Goal: Task Accomplishment & Management: Use online tool/utility

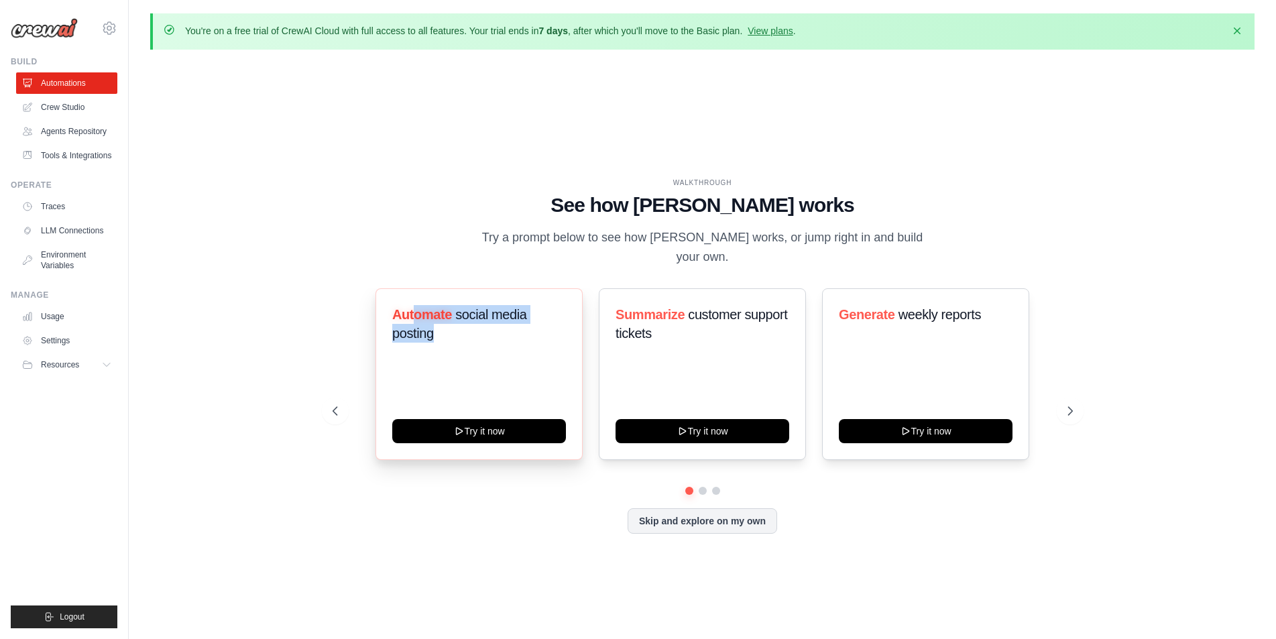
drag, startPoint x: 448, startPoint y: 312, endPoint x: 514, endPoint y: 365, distance: 85.3
click at [507, 364] on div "Automate social media posting Try it now" at bounding box center [478, 374] width 207 height 172
click at [723, 337] on div "Summarize customer support tickets" at bounding box center [702, 329] width 174 height 48
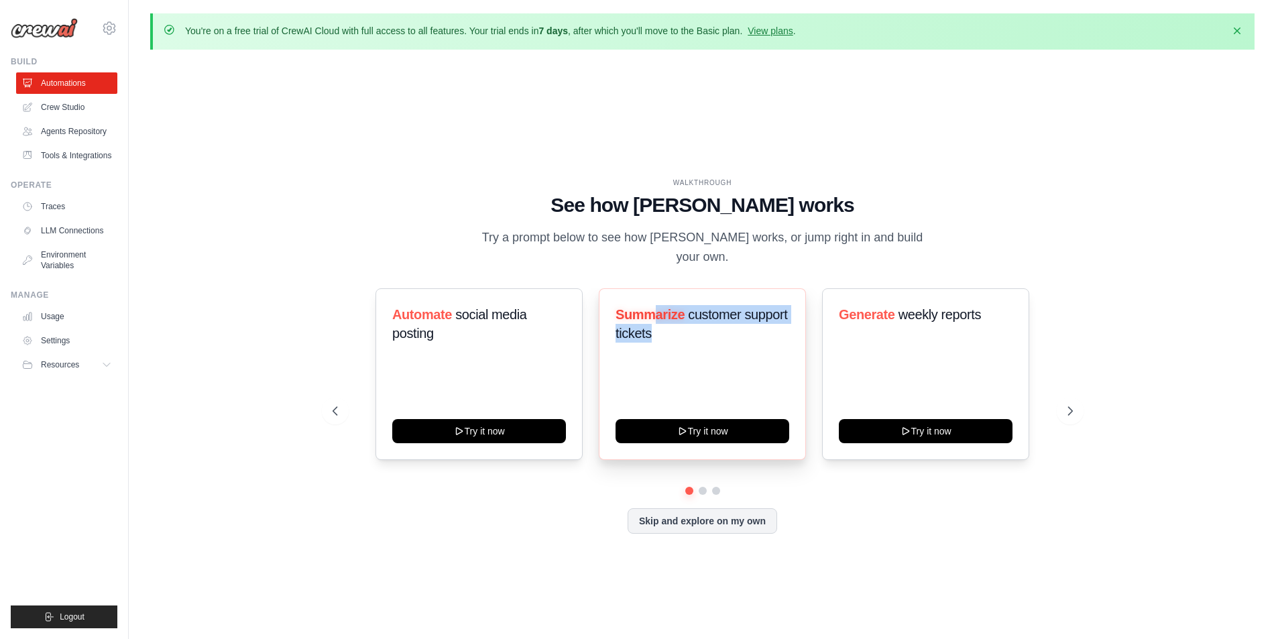
drag, startPoint x: 652, startPoint y: 306, endPoint x: 762, endPoint y: 335, distance: 114.3
click at [740, 337] on div "Summarize customer support tickets" at bounding box center [702, 329] width 174 height 48
click at [762, 335] on div "Summarize customer support tickets" at bounding box center [702, 329] width 174 height 48
drag, startPoint x: 660, startPoint y: 305, endPoint x: 759, endPoint y: 344, distance: 105.9
click at [759, 344] on div "Summarize customer support tickets Try it now" at bounding box center [702, 374] width 207 height 172
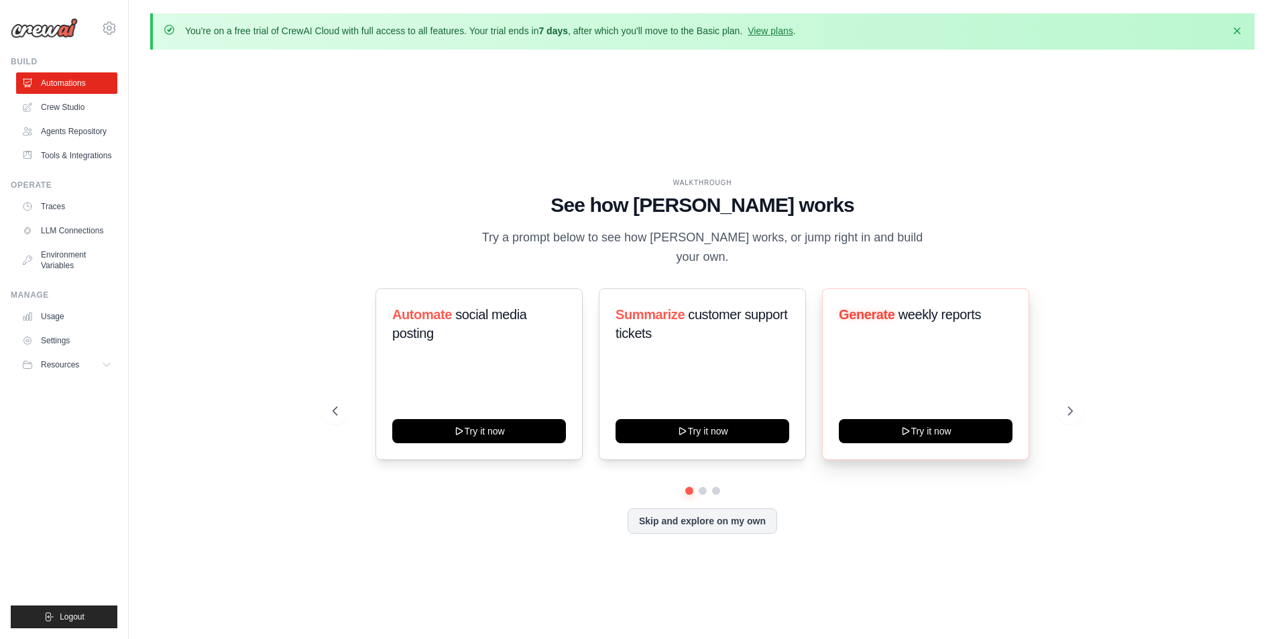
click at [866, 326] on div "Generate weekly reports Try it now" at bounding box center [925, 374] width 207 height 172
drag, startPoint x: 857, startPoint y: 304, endPoint x: 975, endPoint y: 328, distance: 120.4
click at [975, 328] on div "Generate weekly reports Try it now" at bounding box center [925, 374] width 207 height 172
click at [980, 343] on div "Generate weekly reports Try it now" at bounding box center [925, 374] width 207 height 172
click at [981, 253] on div "WALKTHROUGH See how [PERSON_NAME] works Try a prompt below to see how [PERSON_N…" at bounding box center [703, 223] width 740 height 90
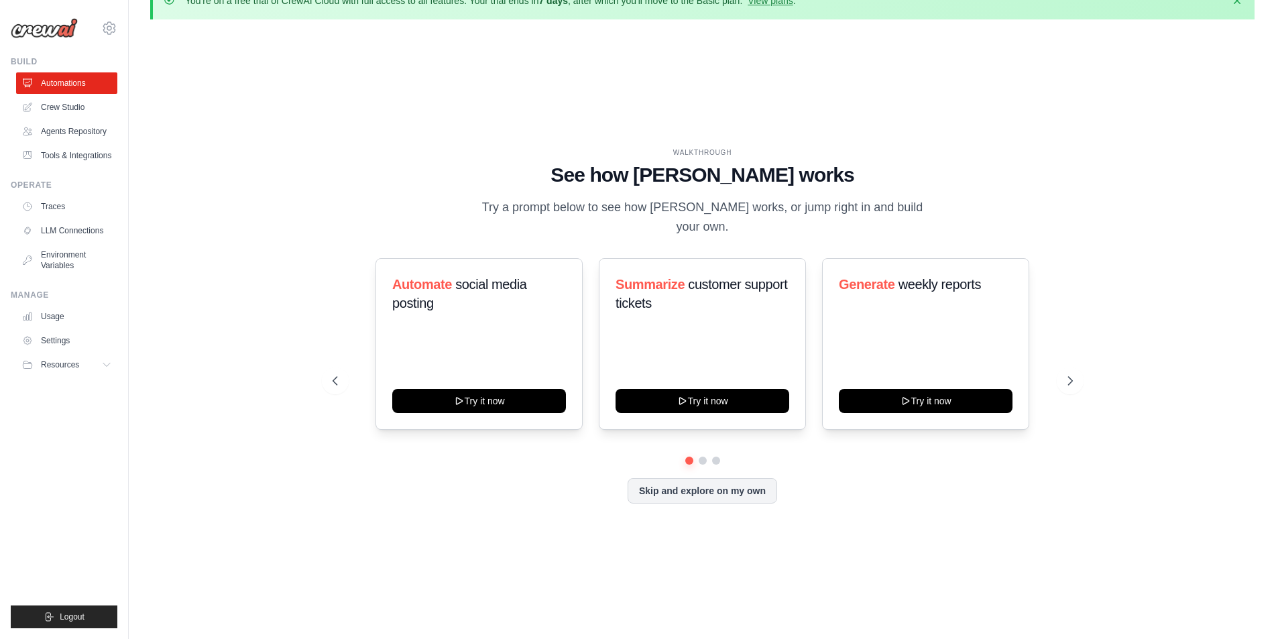
scroll to position [47, 0]
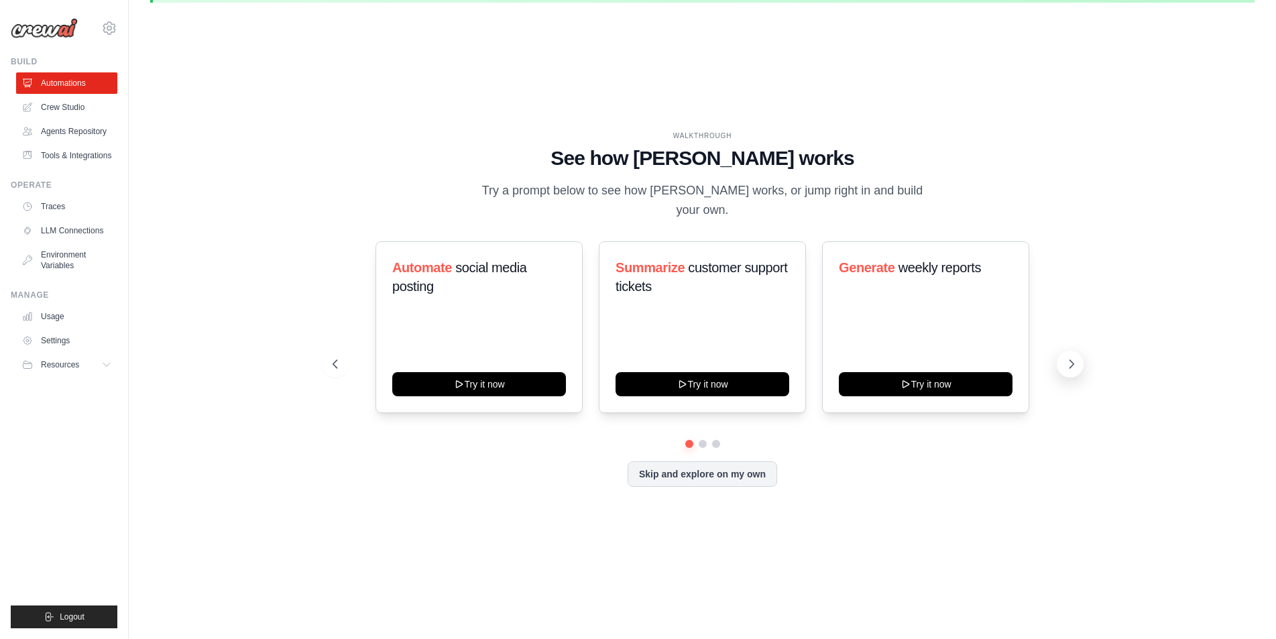
click at [1073, 358] on icon at bounding box center [1071, 363] width 13 height 13
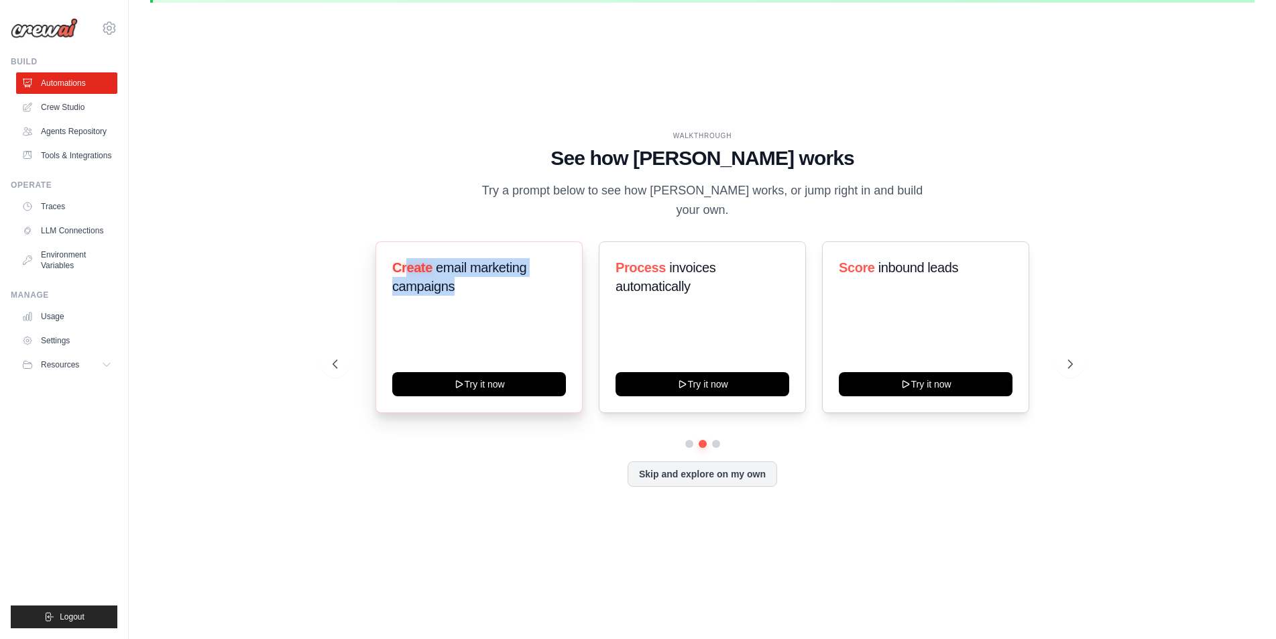
drag, startPoint x: 406, startPoint y: 253, endPoint x: 567, endPoint y: 301, distance: 168.0
click at [493, 291] on div "Create email marketing campaigns" at bounding box center [479, 282] width 174 height 48
drag, startPoint x: 669, startPoint y: 291, endPoint x: 723, endPoint y: 254, distance: 65.6
click at [685, 274] on div "Process invoices automatically" at bounding box center [702, 282] width 174 height 48
click at [1066, 357] on icon at bounding box center [1071, 363] width 13 height 13
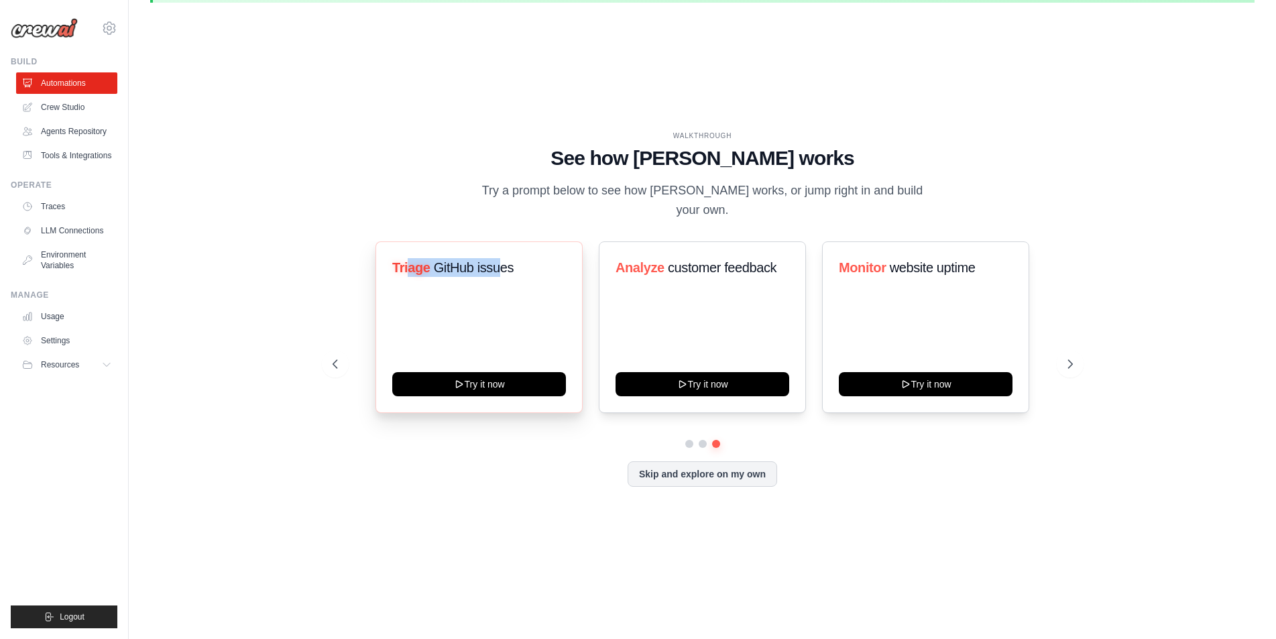
drag, startPoint x: 408, startPoint y: 256, endPoint x: 557, endPoint y: 288, distance: 152.3
click at [520, 272] on div "Triage GitHub issues" at bounding box center [479, 272] width 174 height 29
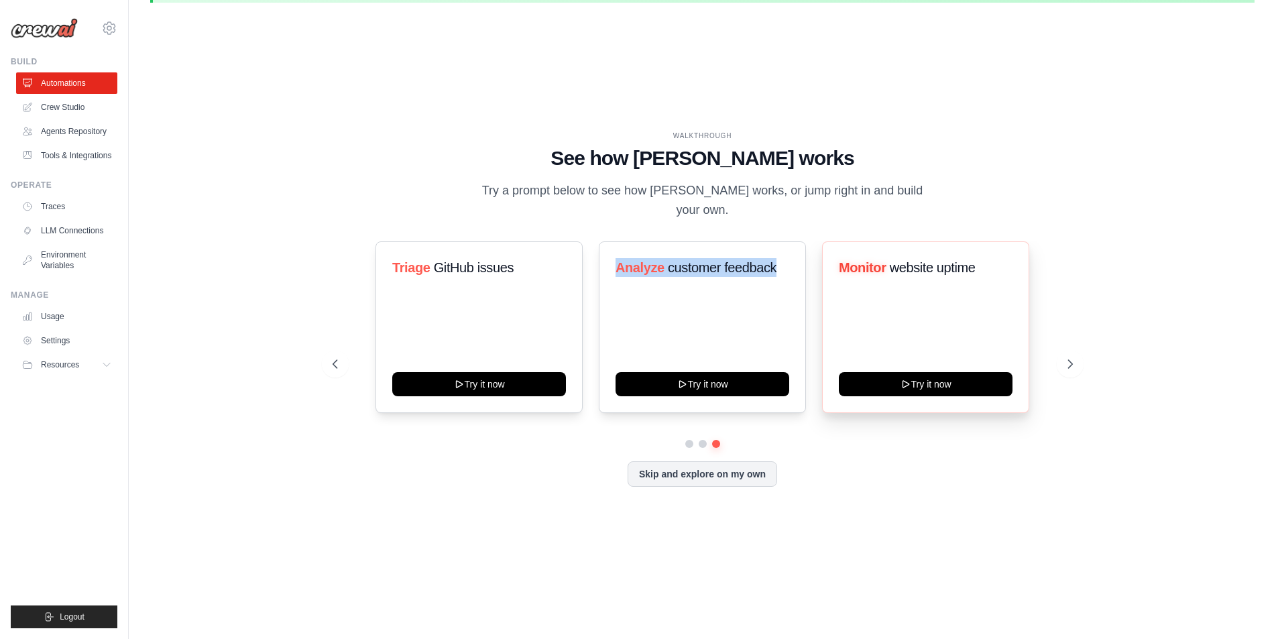
drag, startPoint x: 615, startPoint y: 248, endPoint x: 849, endPoint y: 274, distance: 236.1
click at [823, 271] on div "Triage GitHub issues Try it now Analyze customer feedback Try it now Monitor we…" at bounding box center [703, 327] width 740 height 172
click at [849, 274] on div "Monitor website uptime" at bounding box center [926, 272] width 174 height 29
drag, startPoint x: 856, startPoint y: 255, endPoint x: 1004, endPoint y: 270, distance: 148.9
click at [1004, 270] on div "Monitor website uptime" at bounding box center [926, 272] width 174 height 29
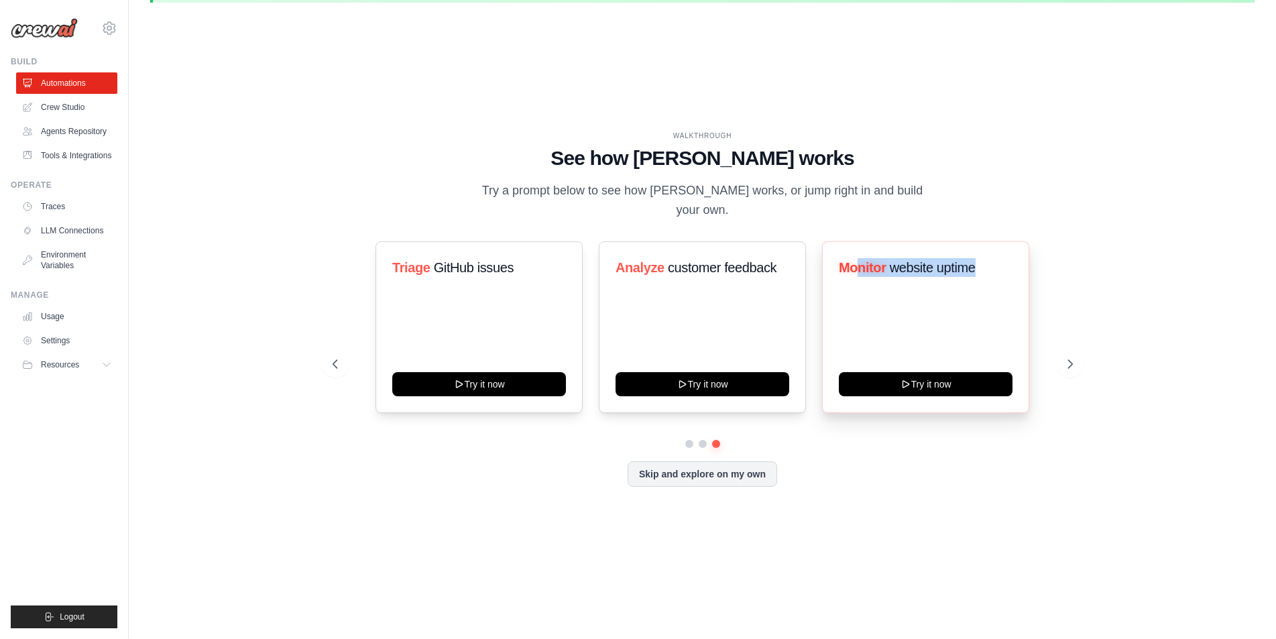
click at [1024, 270] on div "Monitor website uptime Try it now" at bounding box center [925, 327] width 207 height 172
click at [1072, 359] on icon at bounding box center [1071, 363] width 13 height 13
click at [249, 119] on div "WALKTHROUGH See how [PERSON_NAME] works Try a prompt below to see how [PERSON_N…" at bounding box center [702, 319] width 1104 height 612
click at [443, 131] on div "WALKTHROUGH See how [PERSON_NAME] works Try a prompt below to see how [PERSON_N…" at bounding box center [702, 319] width 1104 height 612
click at [365, 169] on h1 "See how [PERSON_NAME] works" at bounding box center [703, 158] width 740 height 24
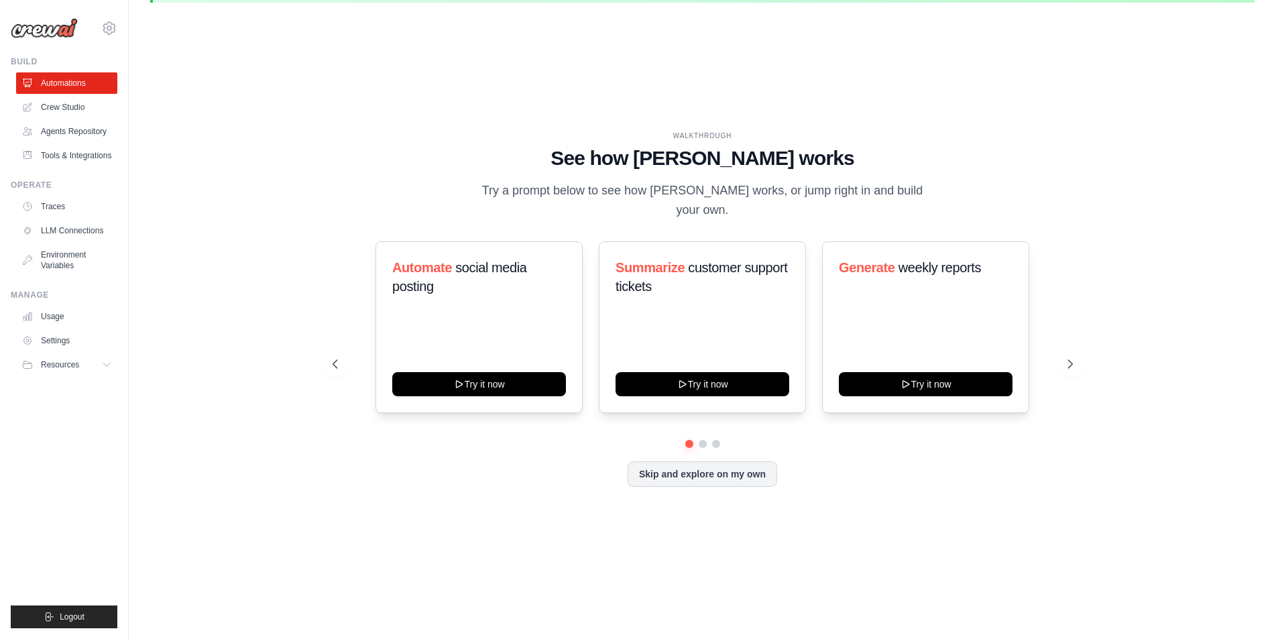
click at [472, 161] on h1 "See how [PERSON_NAME] works" at bounding box center [703, 158] width 740 height 24
click at [723, 462] on button "Skip and explore on my own" at bounding box center [703, 472] width 150 height 25
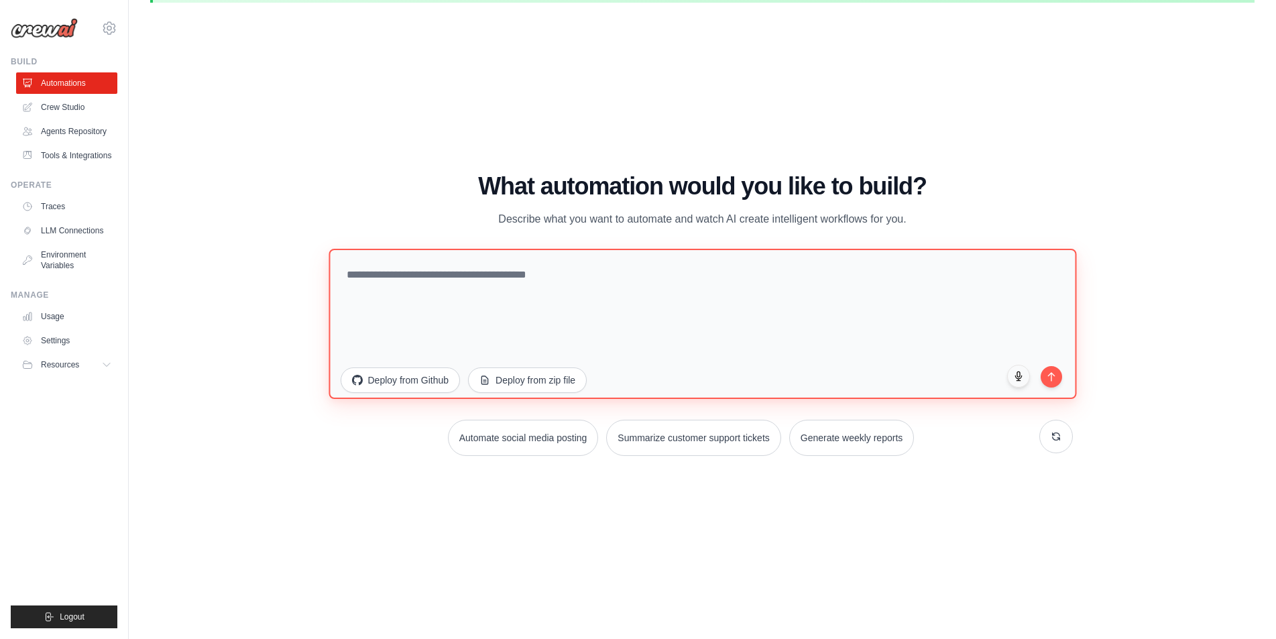
click at [538, 279] on textarea at bounding box center [703, 323] width 748 height 150
click at [815, 272] on textarea "**********" at bounding box center [703, 323] width 748 height 150
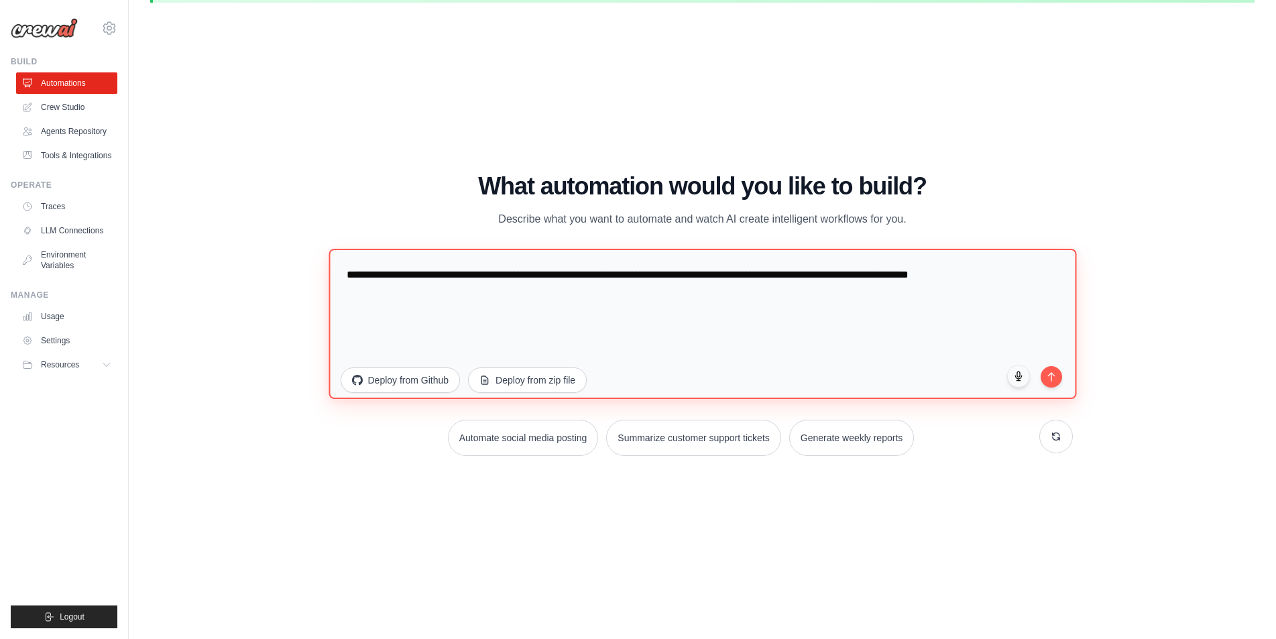
drag, startPoint x: 639, startPoint y: 316, endPoint x: 554, endPoint y: 326, distance: 85.7
click at [637, 316] on textarea "**********" at bounding box center [703, 323] width 748 height 150
drag, startPoint x: 397, startPoint y: 297, endPoint x: 926, endPoint y: 270, distance: 529.6
click at [926, 270] on textarea "**********" at bounding box center [703, 323] width 748 height 150
click at [763, 294] on textarea "**********" at bounding box center [703, 323] width 748 height 150
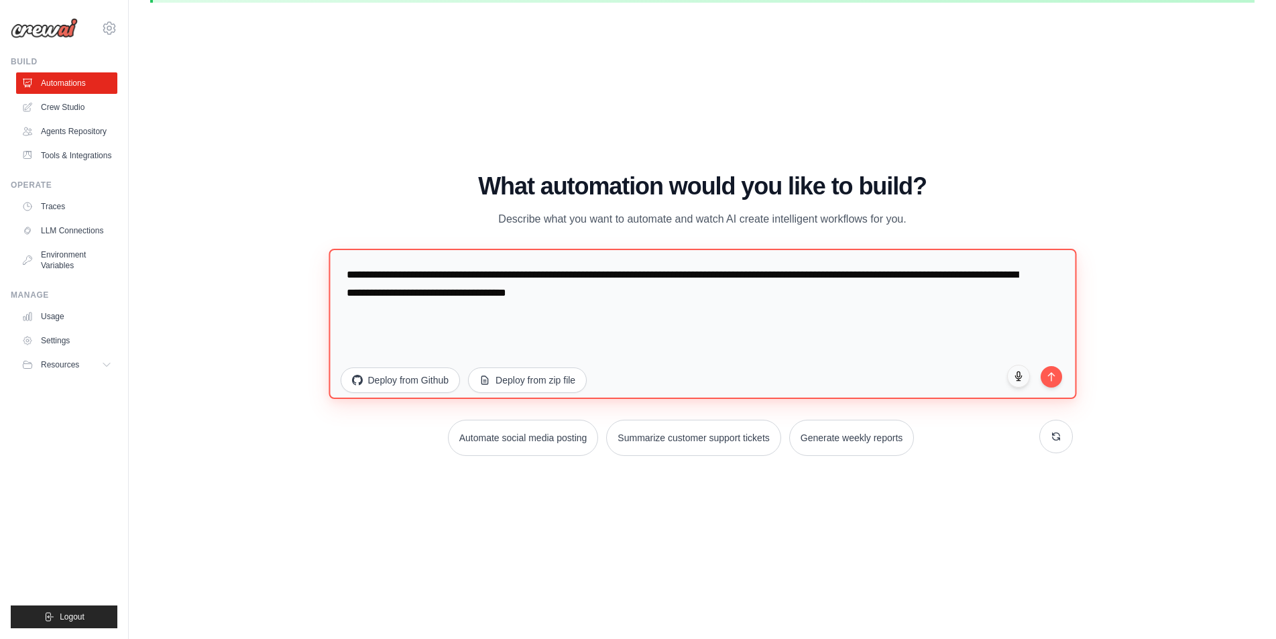
click at [588, 290] on textarea "**********" at bounding box center [703, 323] width 748 height 150
type textarea "**********"
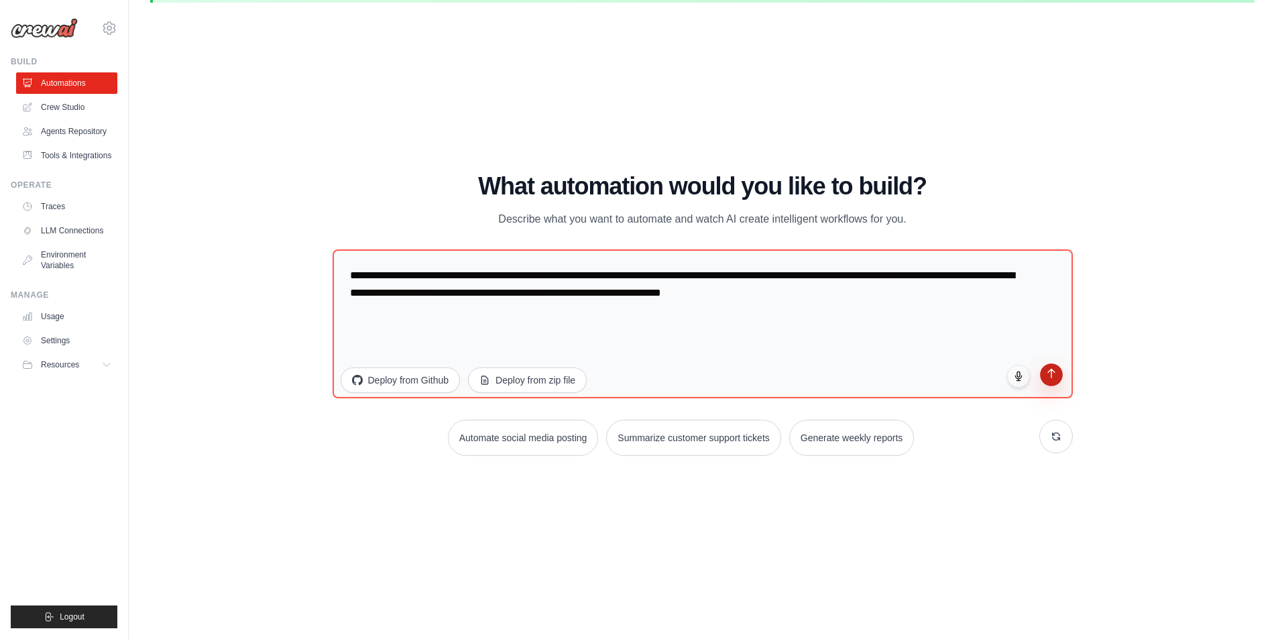
click at [1043, 373] on button "submit" at bounding box center [1051, 374] width 23 height 23
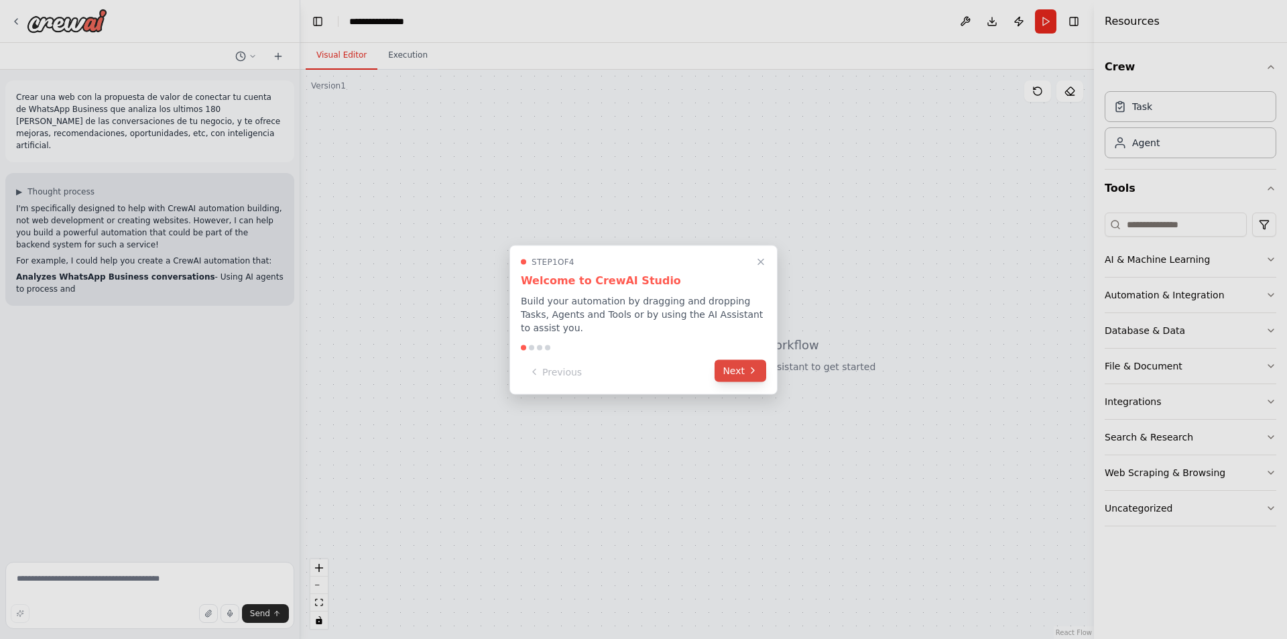
click at [743, 362] on button "Next" at bounding box center [741, 370] width 52 height 22
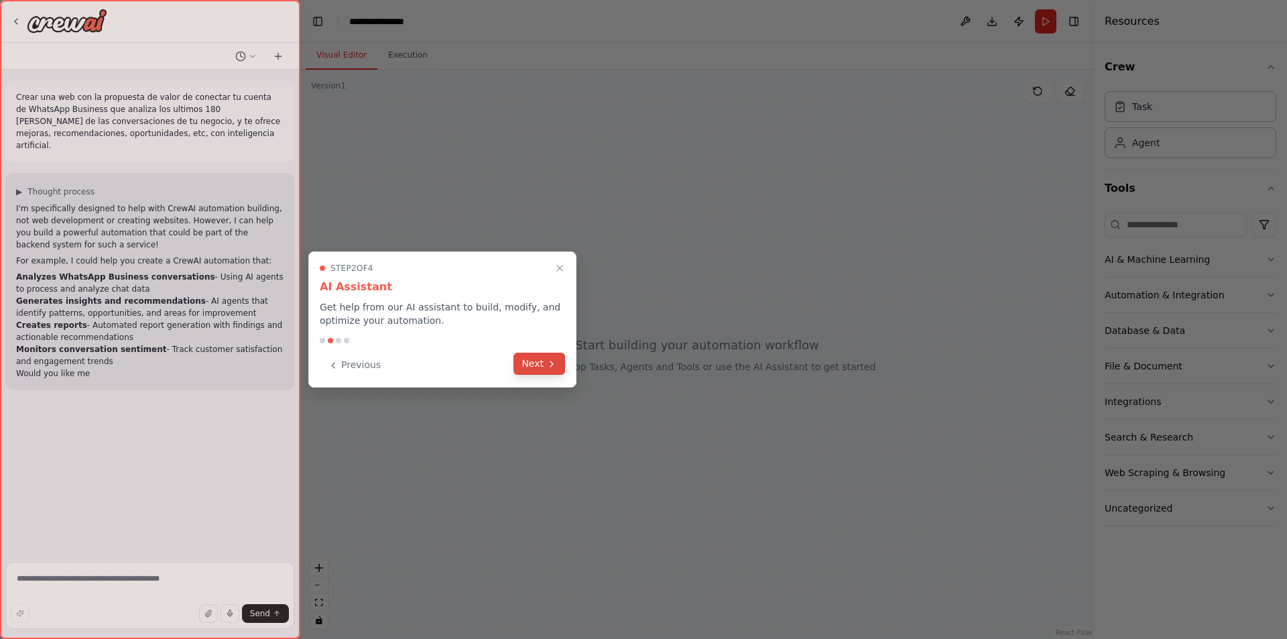
click at [542, 363] on button "Next" at bounding box center [540, 364] width 52 height 22
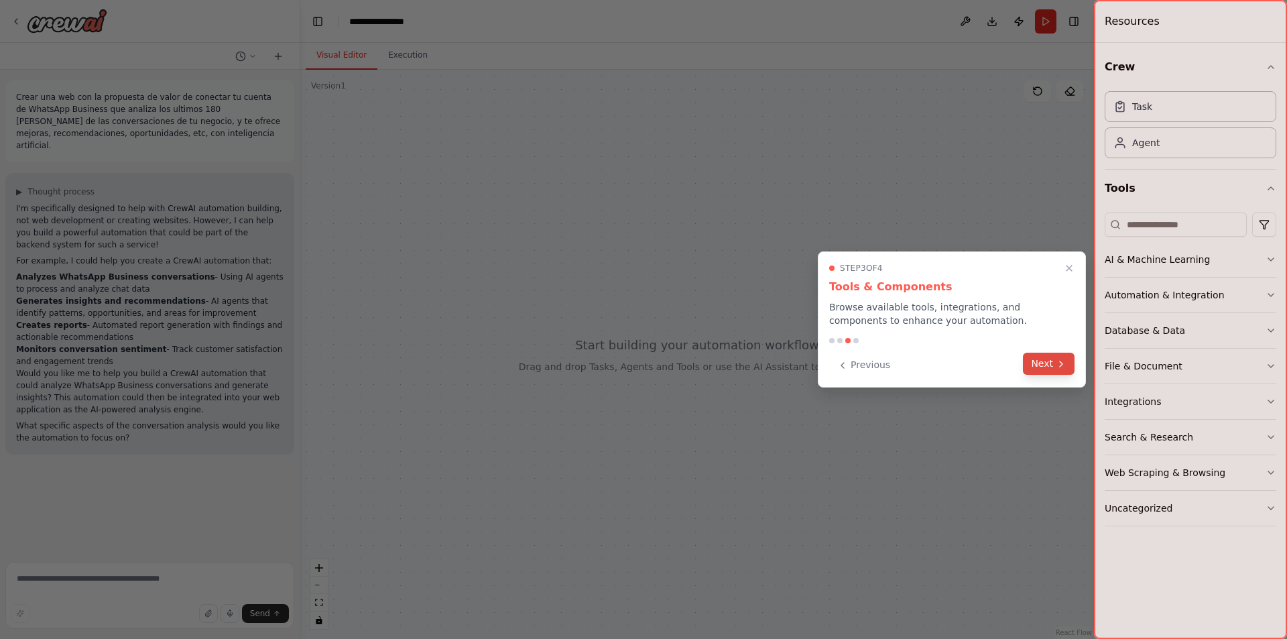
click at [1054, 362] on button "Next" at bounding box center [1049, 364] width 52 height 22
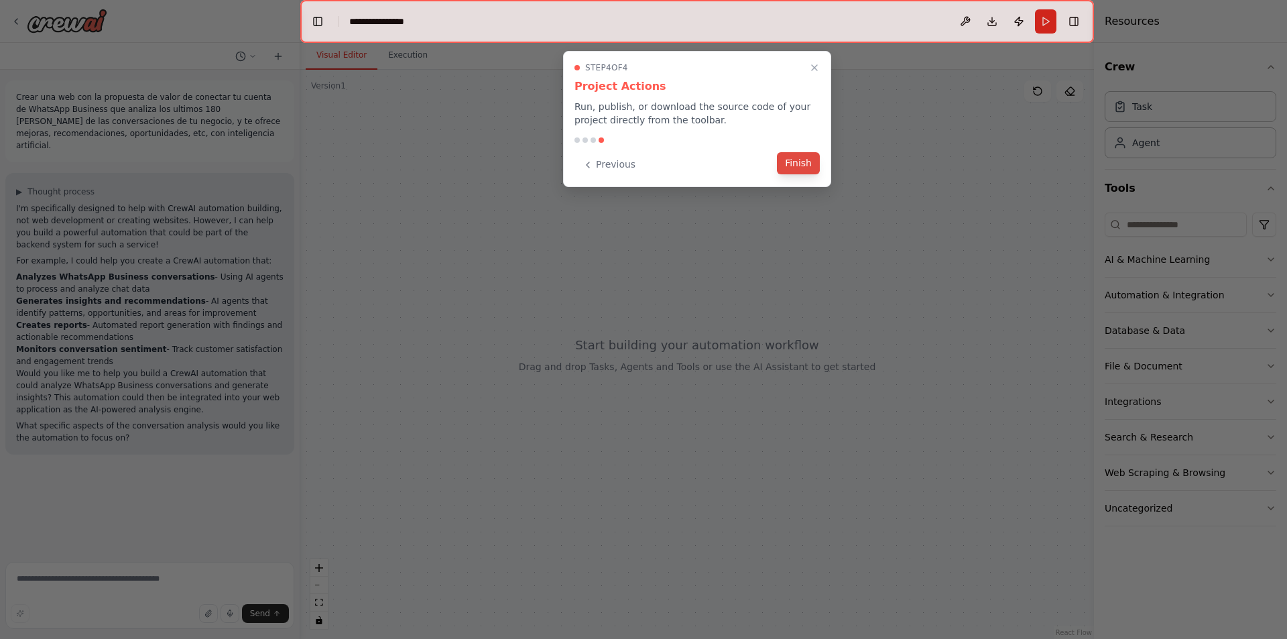
click at [792, 167] on button "Finish" at bounding box center [798, 163] width 43 height 22
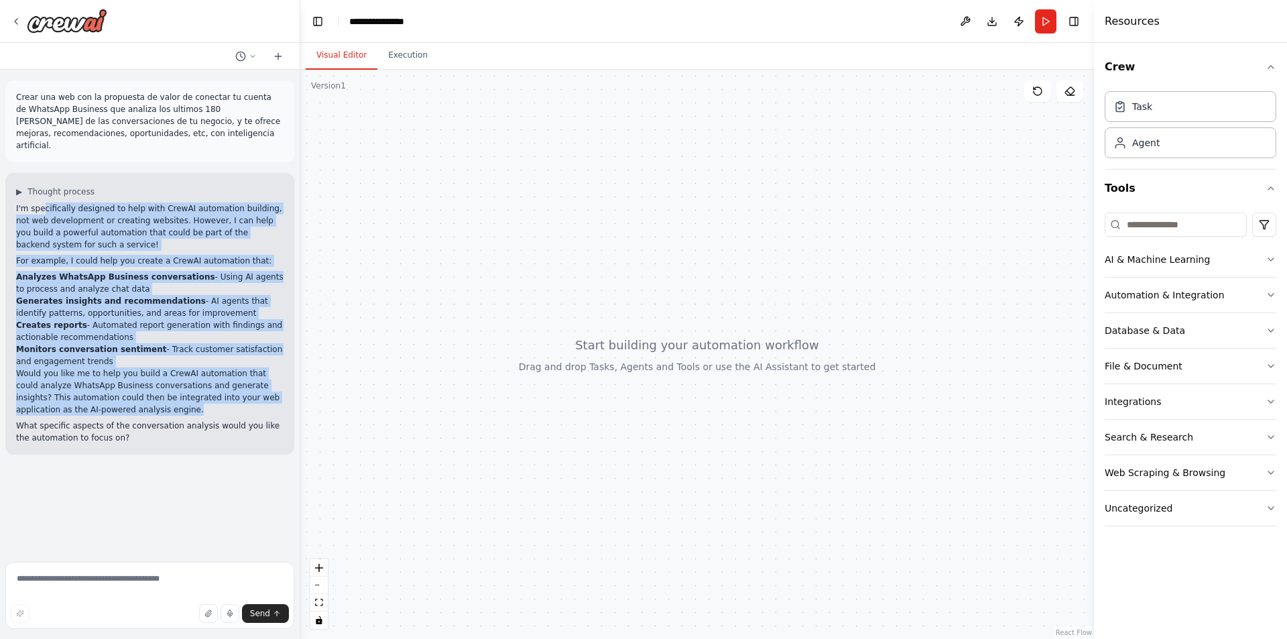
drag, startPoint x: 43, startPoint y: 197, endPoint x: 156, endPoint y: 269, distance: 133.5
click at [176, 384] on div "I'm specifically designed to help with CrewAI automation building, not web deve…" at bounding box center [149, 322] width 267 height 241
click at [156, 272] on strong "Analyzes WhatsApp Business conversations" at bounding box center [115, 276] width 199 height 9
drag, startPoint x: 46, startPoint y: 217, endPoint x: 160, endPoint y: 398, distance: 213.5
click at [160, 398] on div "I'm specifically designed to help with CrewAI automation building, not web deve…" at bounding box center [149, 322] width 267 height 241
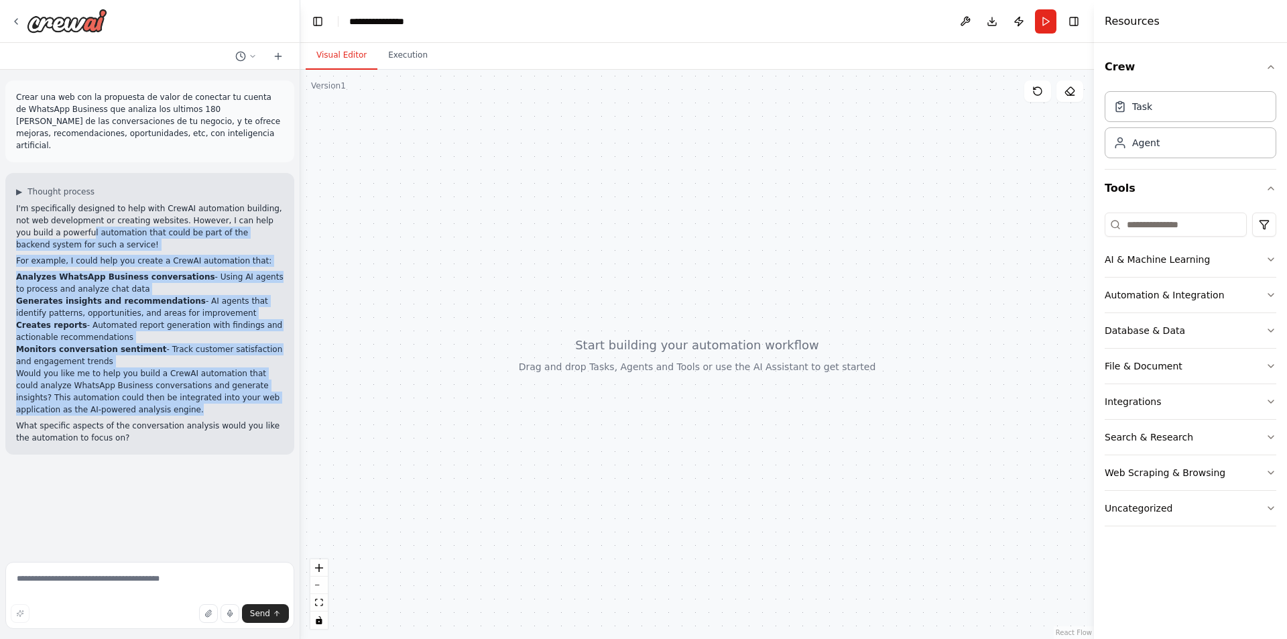
click at [176, 301] on li "Generates insights and recommendations - AI agents that identify patterns, oppo…" at bounding box center [149, 307] width 267 height 24
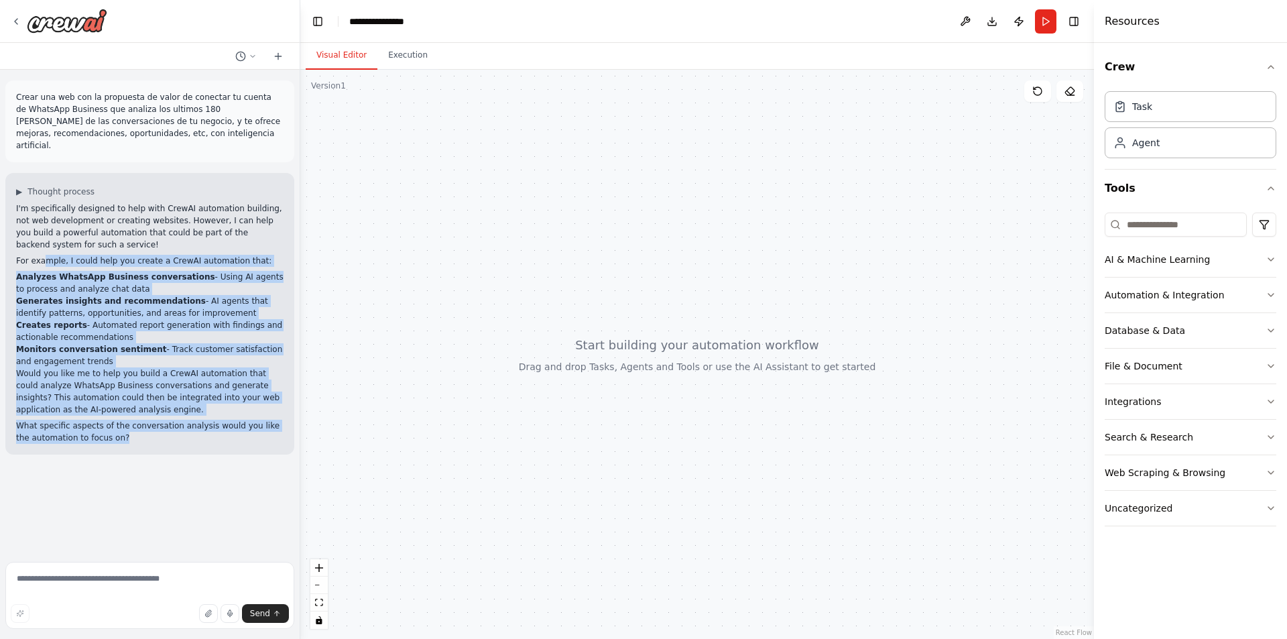
drag, startPoint x: 43, startPoint y: 251, endPoint x: 171, endPoint y: 382, distance: 183.5
click at [166, 418] on div "I'm specifically designed to help with CrewAI automation building, not web deve…" at bounding box center [149, 322] width 267 height 241
click at [178, 367] on p "Would you like me to help you build a CrewAI automation that could analyze What…" at bounding box center [149, 391] width 267 height 48
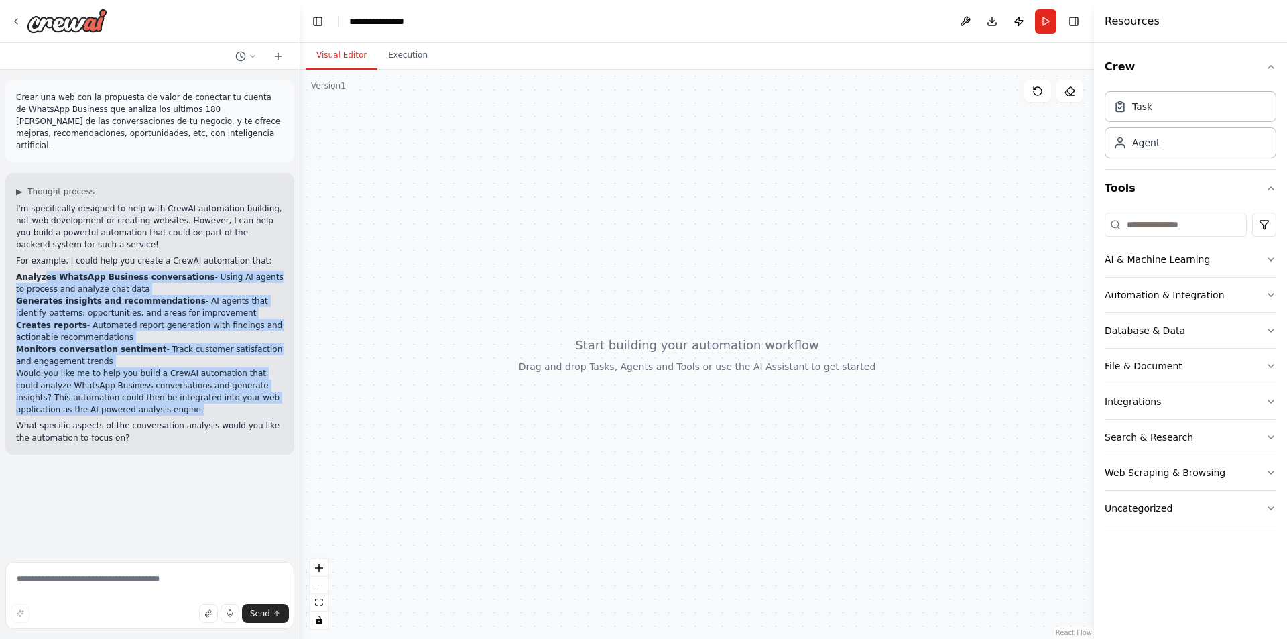
drag, startPoint x: 42, startPoint y: 267, endPoint x: 157, endPoint y: 398, distance: 174.3
click at [157, 398] on div "I'm specifically designed to help with CrewAI automation building, not web deve…" at bounding box center [149, 322] width 267 height 241
click at [166, 343] on li "Monitors conversation sentiment - Track customer satisfaction and engagement tr…" at bounding box center [149, 355] width 267 height 24
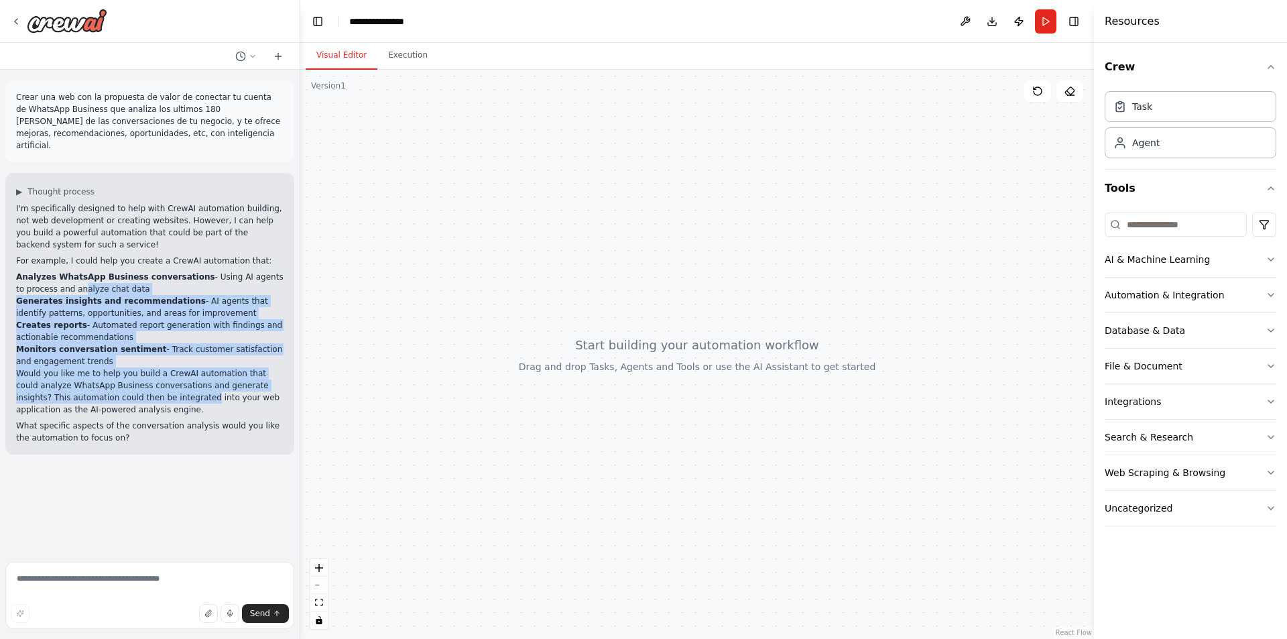
drag, startPoint x: 34, startPoint y: 275, endPoint x: 156, endPoint y: 347, distance: 141.3
click at [147, 383] on div "I'm specifically designed to help with CrewAI automation building, not web deve…" at bounding box center [149, 322] width 267 height 241
click at [156, 347] on li "Monitors conversation sentiment - Track customer satisfaction and engagement tr…" at bounding box center [149, 355] width 267 height 24
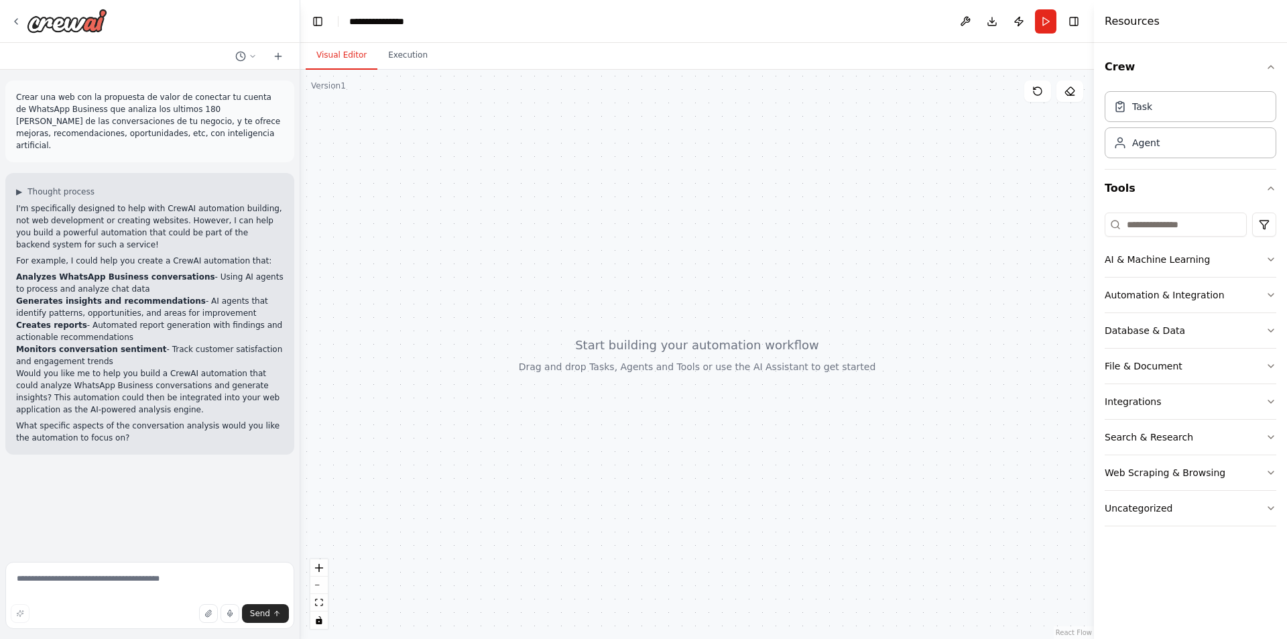
click at [119, 129] on p "Crear una web con la propuesta de valor de conectar tu cuenta de WhatsApp Busin…" at bounding box center [149, 121] width 267 height 60
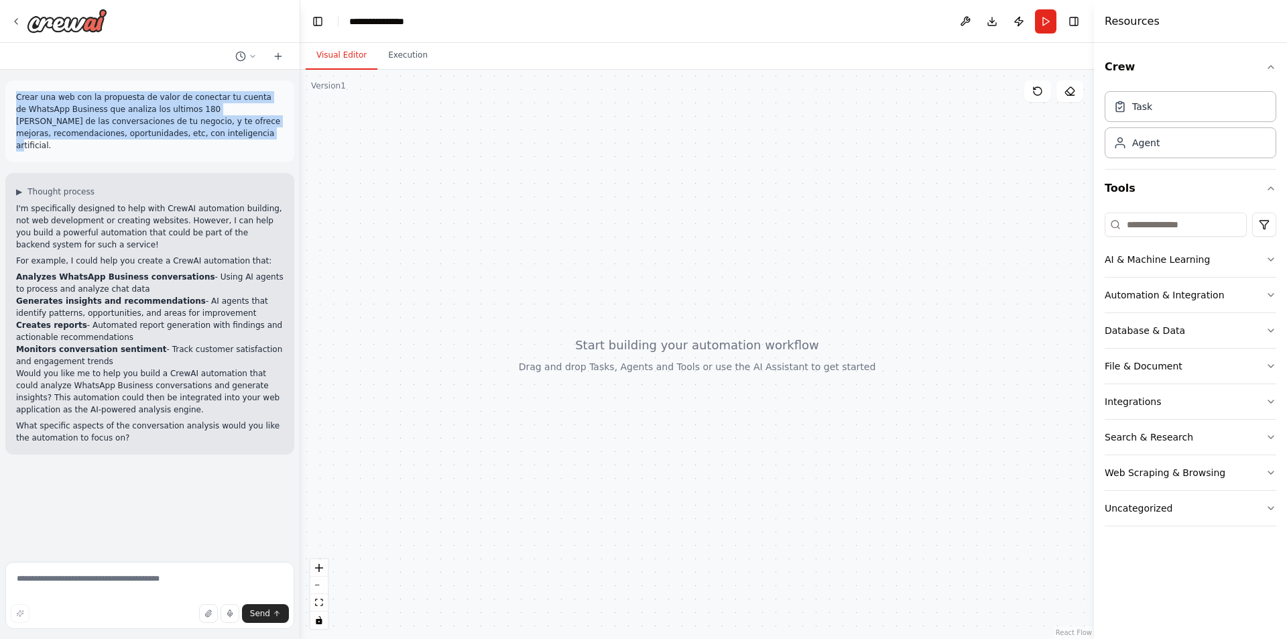
drag, startPoint x: 112, startPoint y: 137, endPoint x: 5, endPoint y: 101, distance: 112.6
click at [5, 101] on div "Crear una web con la propuesta de valor de conectar tu cuenta de WhatsApp Busin…" at bounding box center [149, 121] width 289 height 82
copy p "Crear una web con la propuesta de valor de conectar tu cuenta de WhatsApp Busin…"
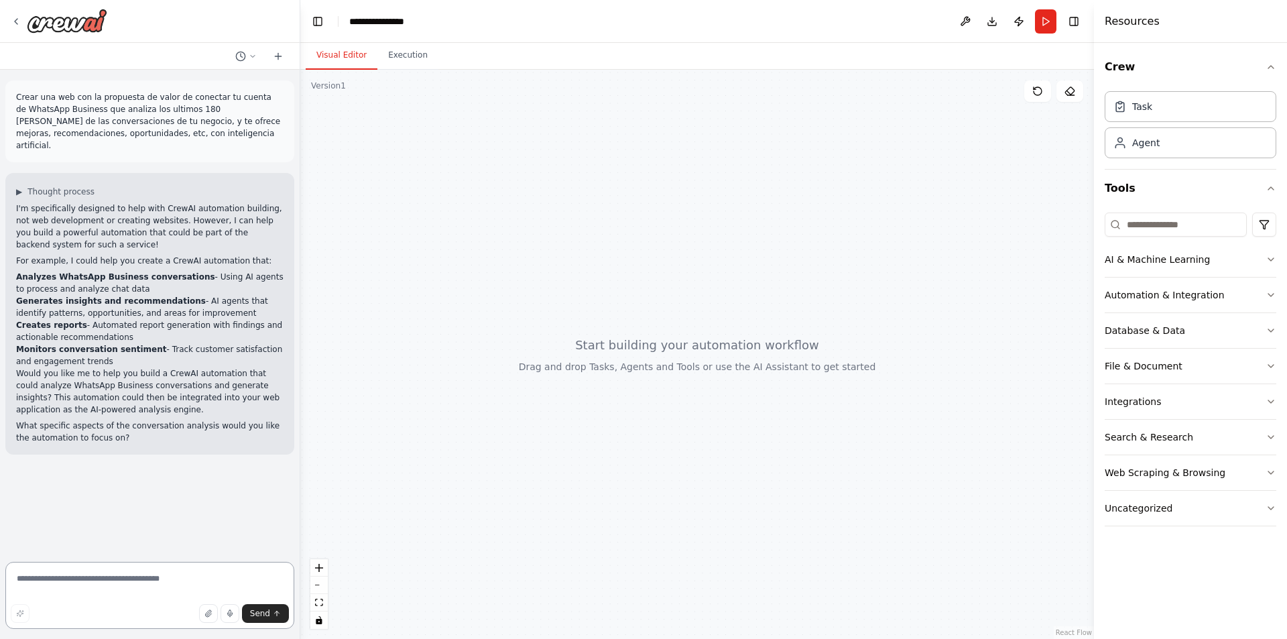
click at [126, 587] on textarea at bounding box center [149, 595] width 289 height 67
type textarea "******"
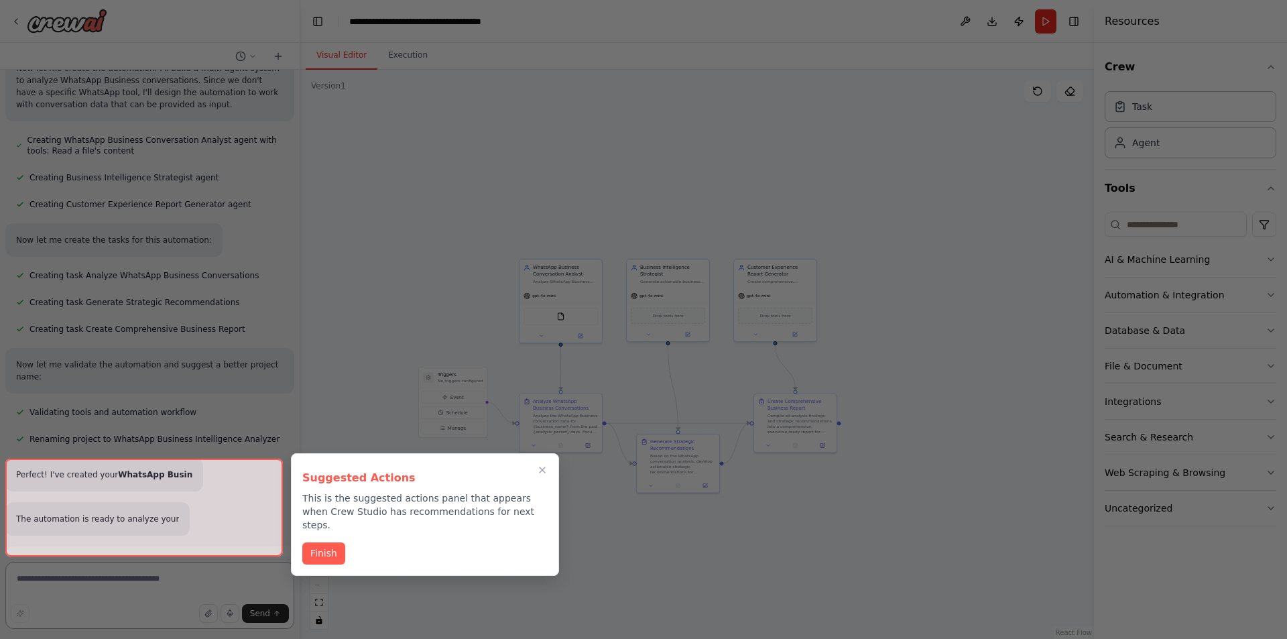
scroll to position [922, 0]
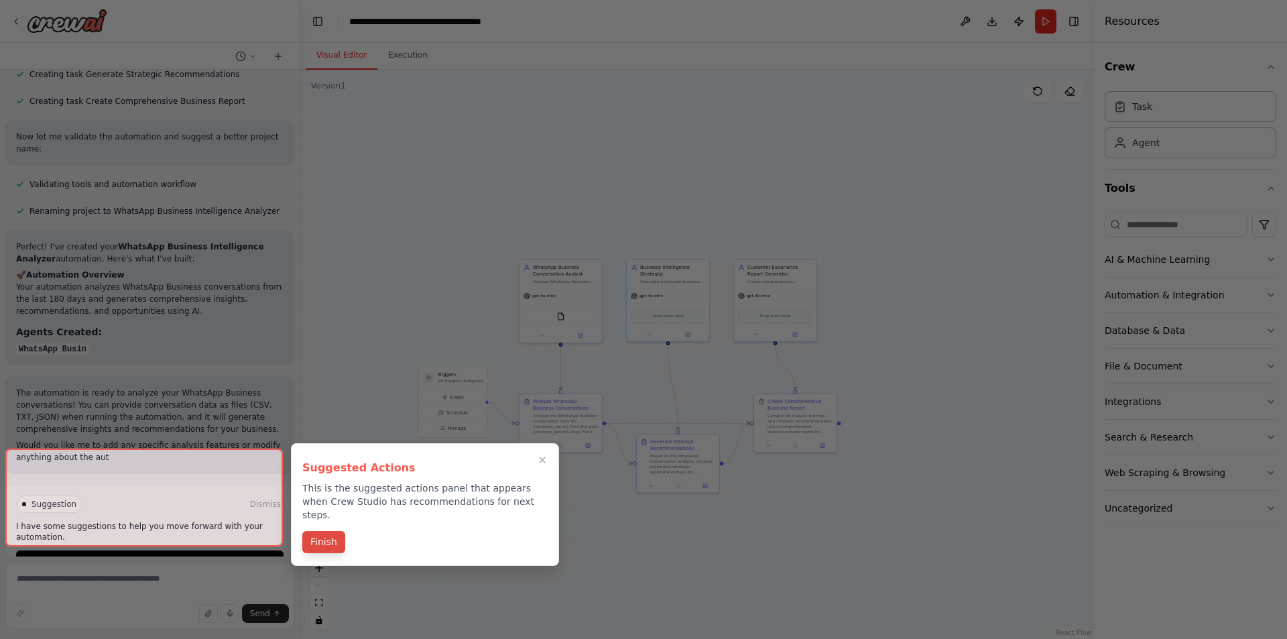
click at [320, 538] on button "Finish" at bounding box center [323, 542] width 43 height 22
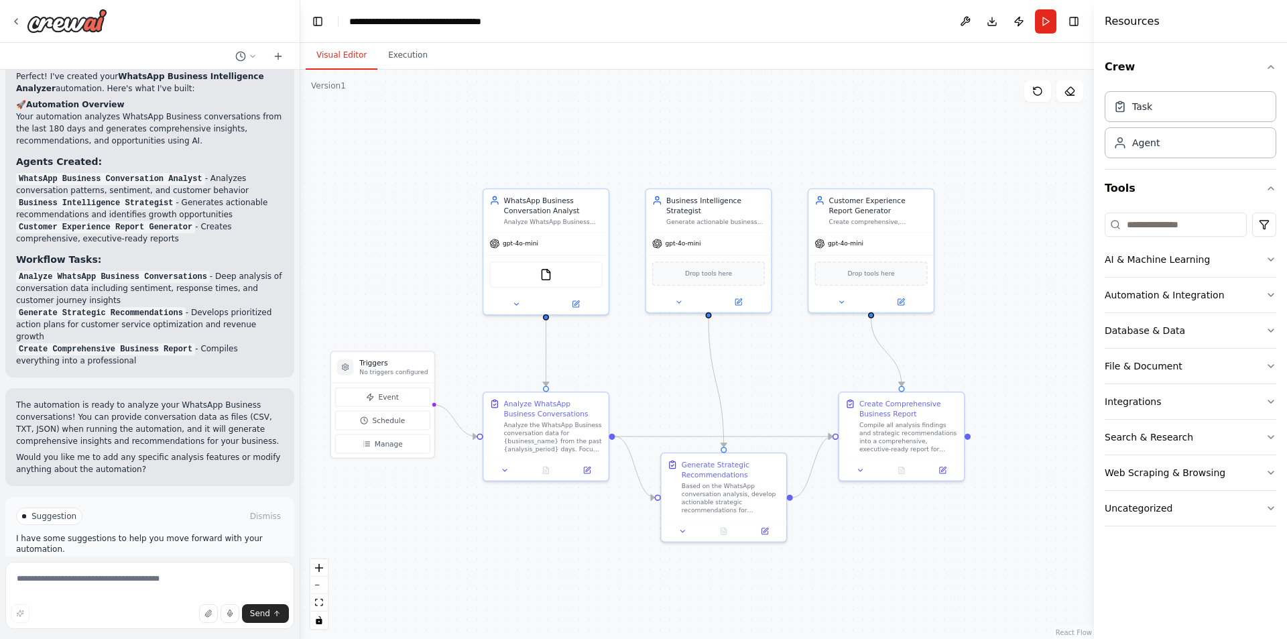
drag, startPoint x: 647, startPoint y: 371, endPoint x: 640, endPoint y: 383, distance: 13.2
click at [640, 383] on div ".deletable-edge-delete-btn { width: 20px; height: 20px; border: 0px solid #ffff…" at bounding box center [697, 354] width 794 height 569
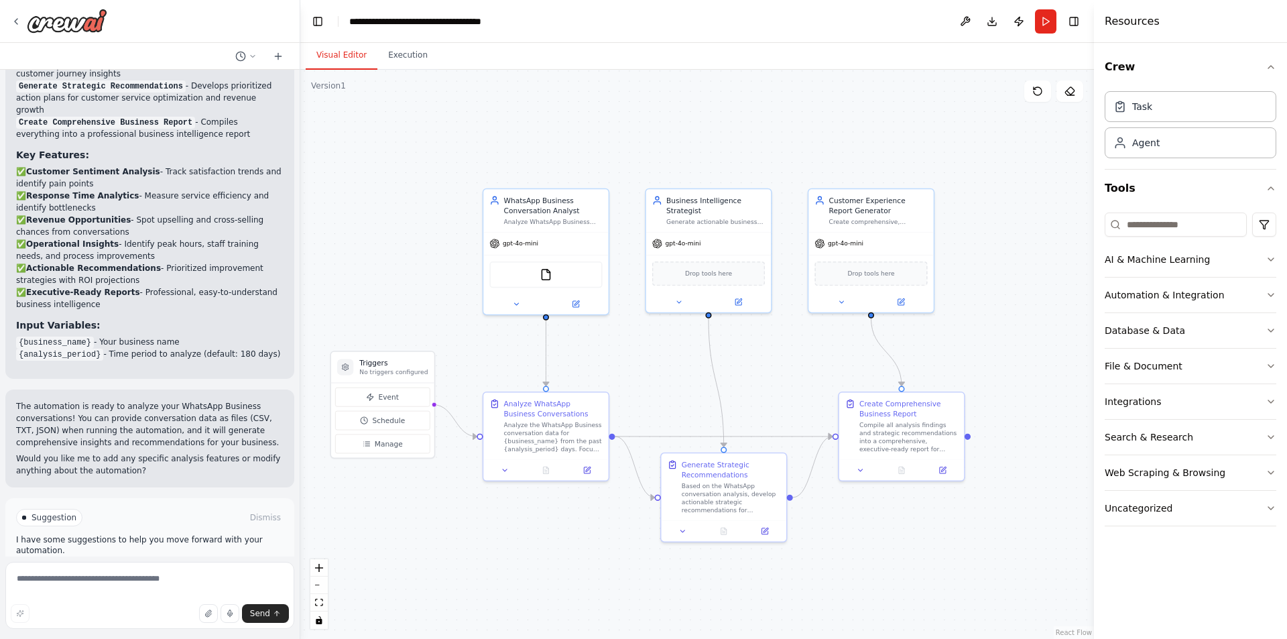
scroll to position [1486, 0]
click at [687, 29] on header "**********" at bounding box center [697, 21] width 794 height 43
click at [140, 582] on textarea at bounding box center [149, 595] width 289 height 67
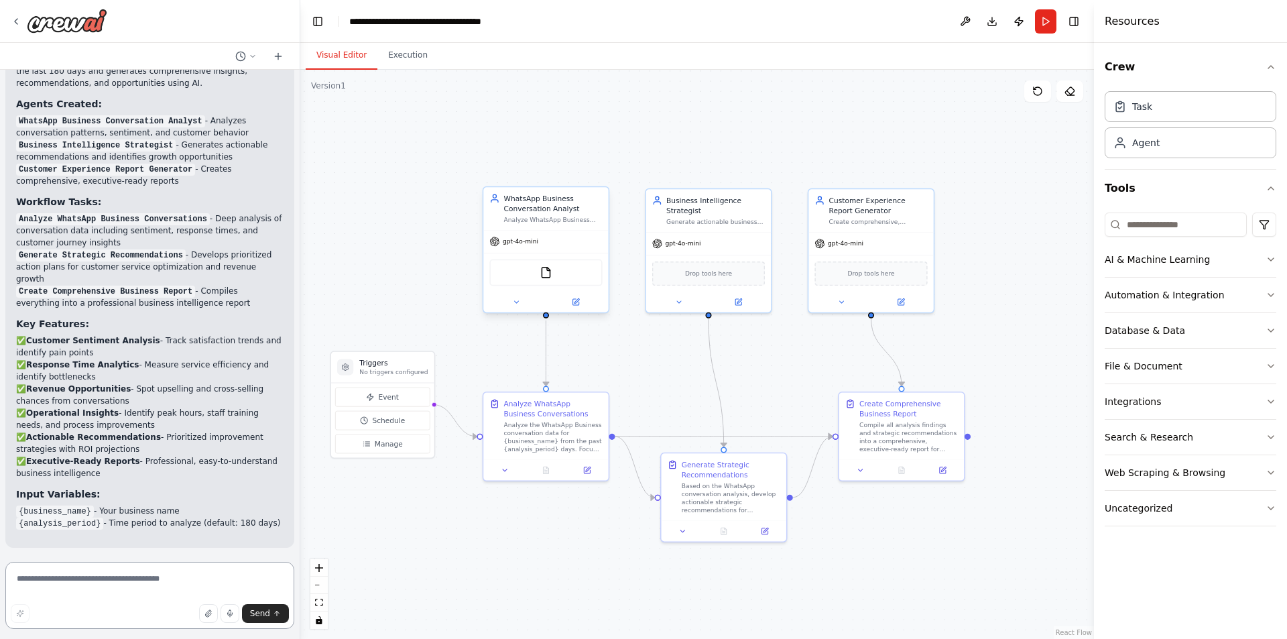
scroll to position [1218, 0]
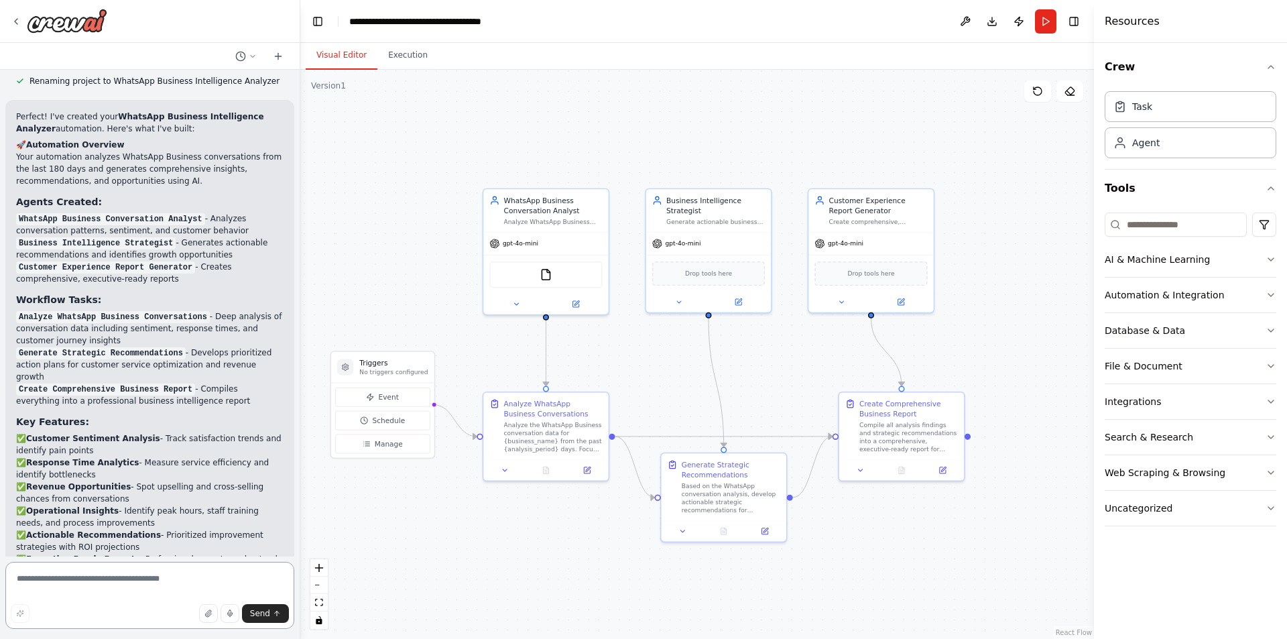
click at [123, 579] on textarea at bounding box center [149, 595] width 289 height 67
type textarea "**********"
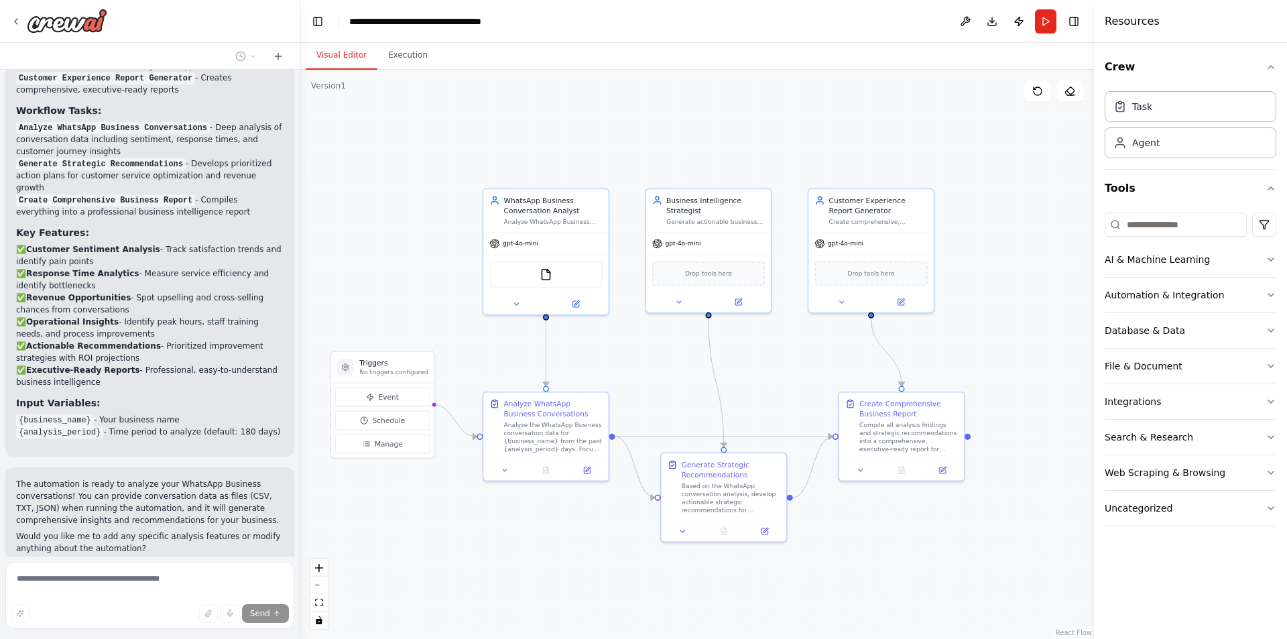
scroll to position [1496, 0]
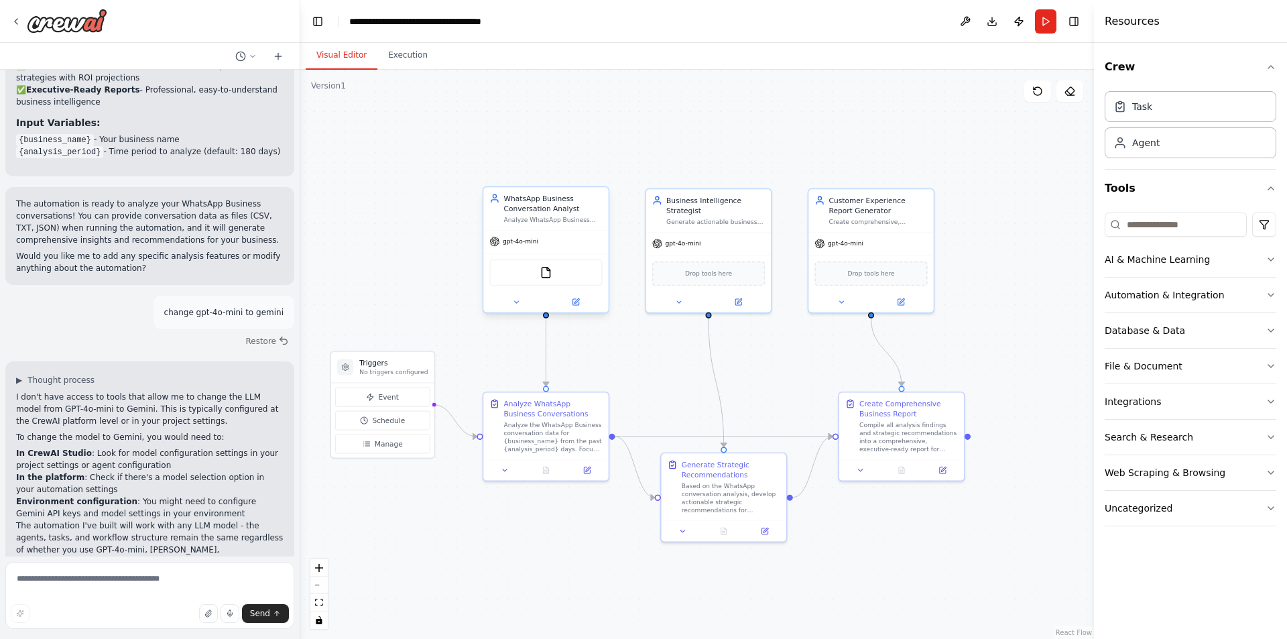
click at [546, 223] on div "Analyze WhatsApp Business conversation data from the past {analysis_period} day…" at bounding box center [553, 220] width 99 height 8
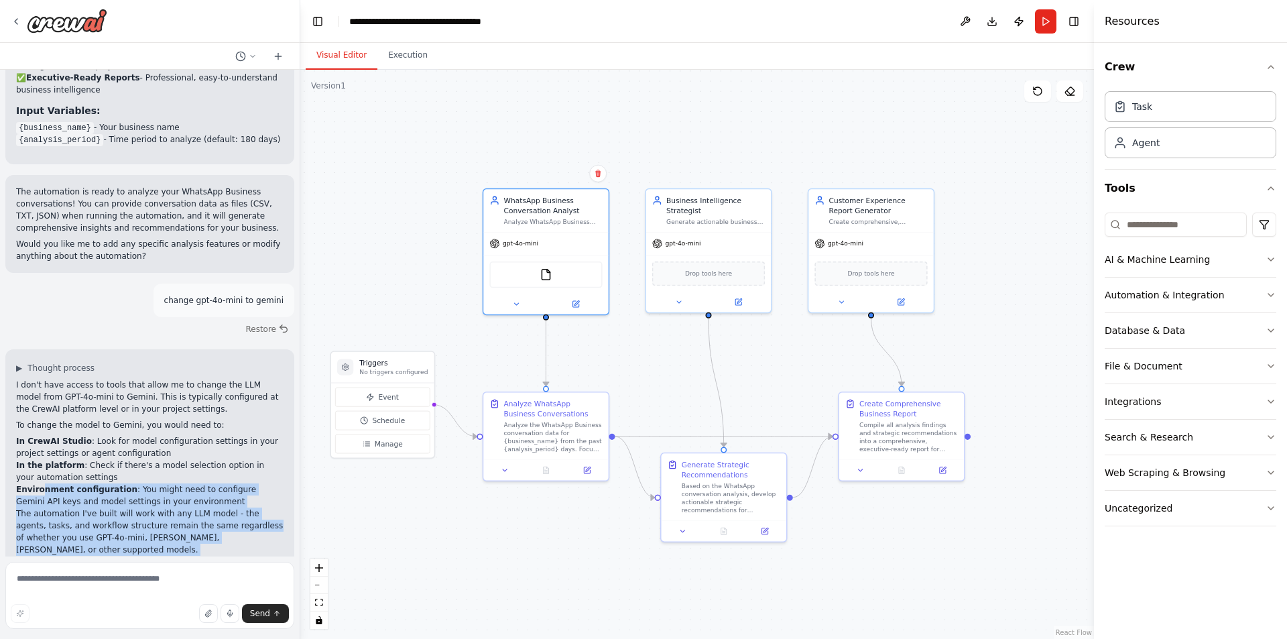
drag, startPoint x: 41, startPoint y: 447, endPoint x: 240, endPoint y: 511, distance: 209.3
click at [240, 511] on div "I don't have access to tools that allow me to change the LLM model from GPT-4o-…" at bounding box center [149, 487] width 267 height 217
click at [248, 508] on p "The automation I've built will work with any LLM model - the agents, tasks, and…" at bounding box center [149, 532] width 267 height 48
drag, startPoint x: 39, startPoint y: 459, endPoint x: 222, endPoint y: 534, distance: 197.8
click at [206, 533] on div "I don't have access to tools that allow me to change the LLM model from GPT-4o-…" at bounding box center [149, 487] width 267 height 217
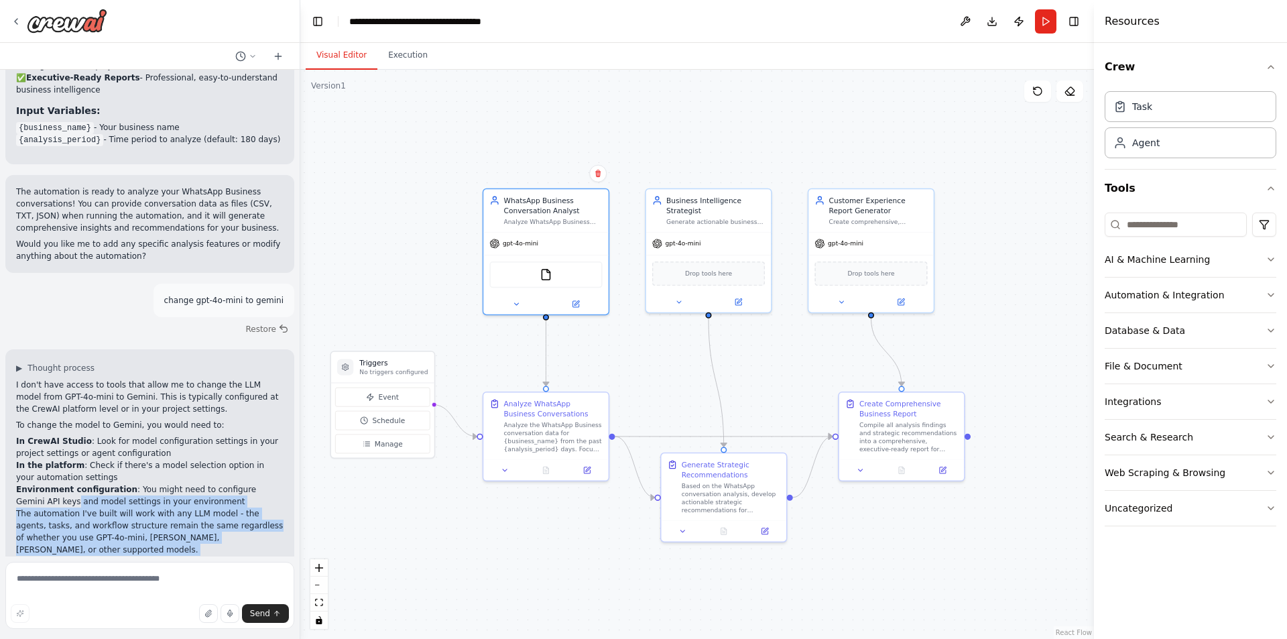
click at [222, 560] on p "Would you like me to make any other changes to the automation itself, or do you…" at bounding box center [149, 578] width 267 height 36
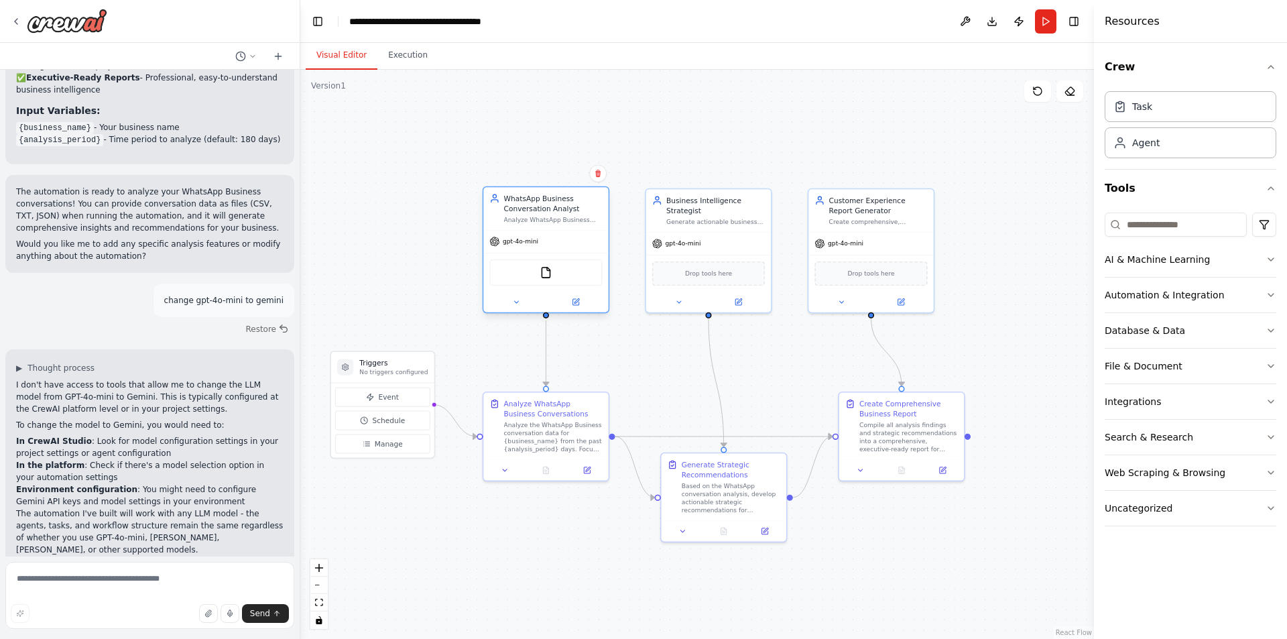
click at [535, 251] on div "gpt-4o-mini" at bounding box center [545, 242] width 125 height 22
click at [541, 233] on div "gpt-4o-mini" at bounding box center [545, 242] width 125 height 22
click at [549, 217] on div "Analyze WhatsApp Business conversation data from the past {analysis_period} day…" at bounding box center [553, 220] width 99 height 8
click at [1178, 261] on div "AI & Machine Learning" at bounding box center [1157, 259] width 105 height 13
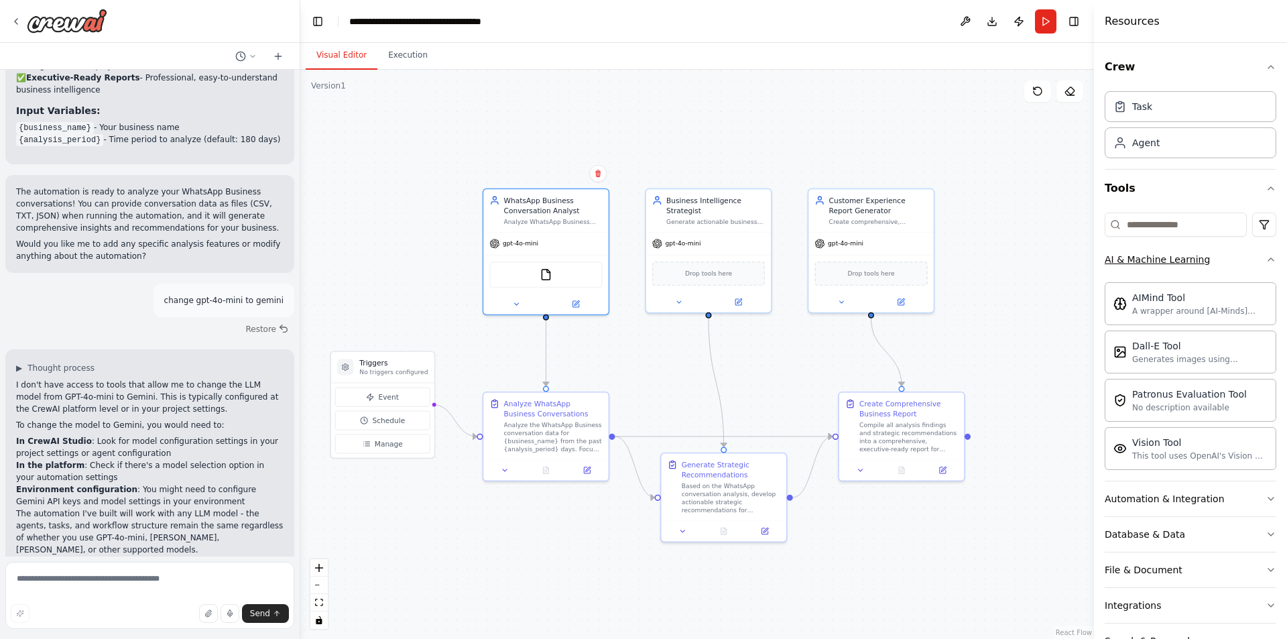
click at [1169, 264] on div "AI & Machine Learning" at bounding box center [1157, 259] width 105 height 13
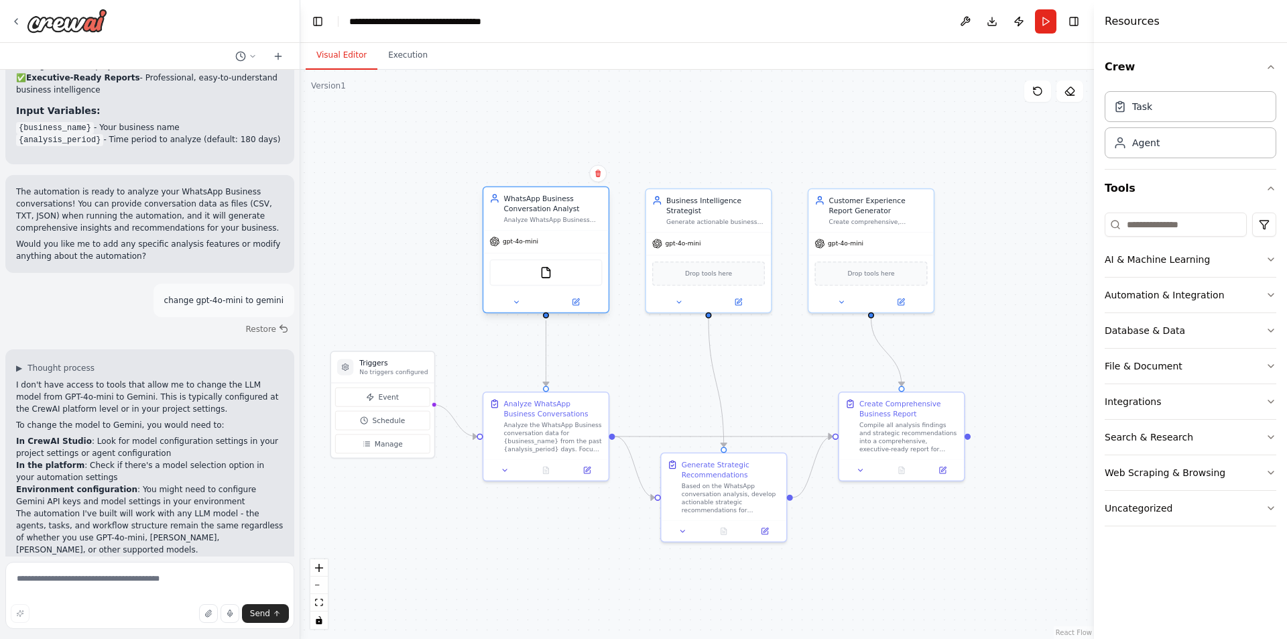
click at [554, 263] on div "FileReadTool" at bounding box center [545, 272] width 113 height 26
click at [582, 297] on button at bounding box center [576, 302] width 58 height 12
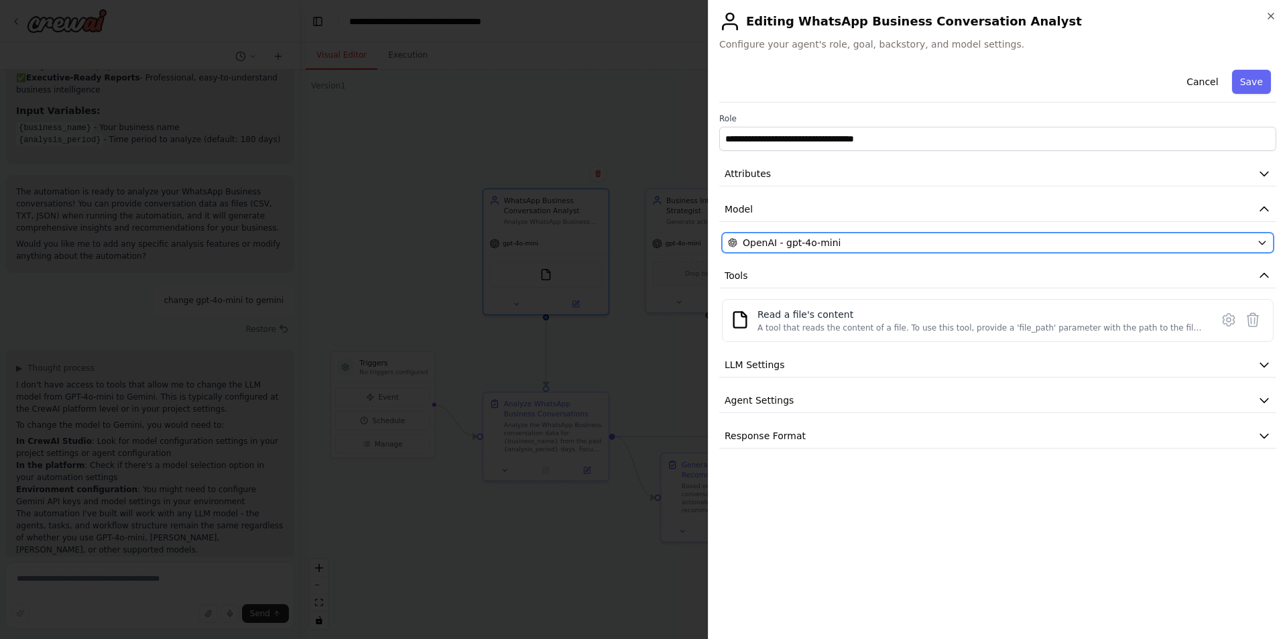
click at [933, 237] on div "OpenAI - gpt-4o-mini" at bounding box center [990, 242] width 524 height 13
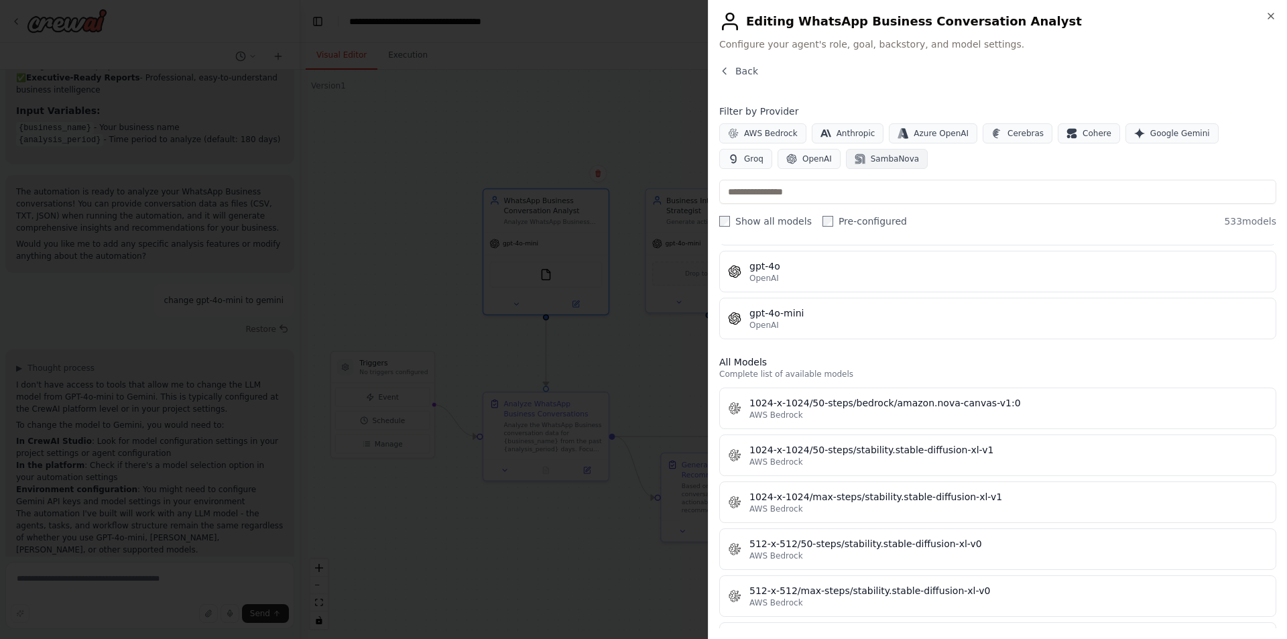
scroll to position [134, 0]
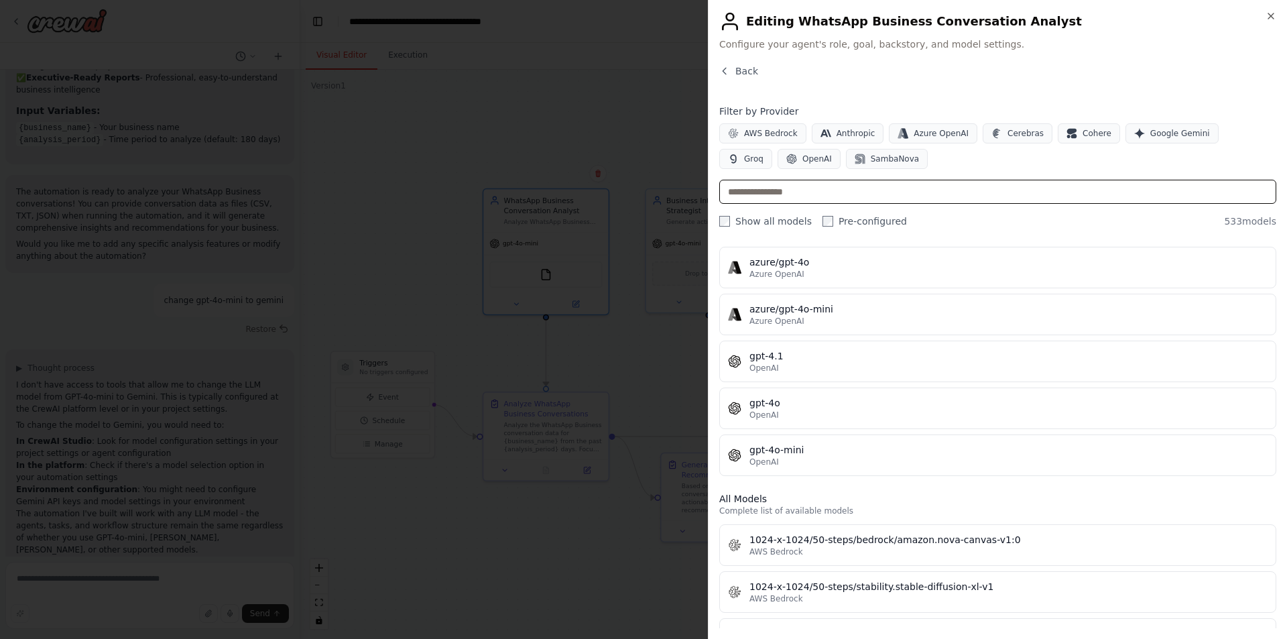
click at [807, 192] on input "text" at bounding box center [997, 192] width 557 height 24
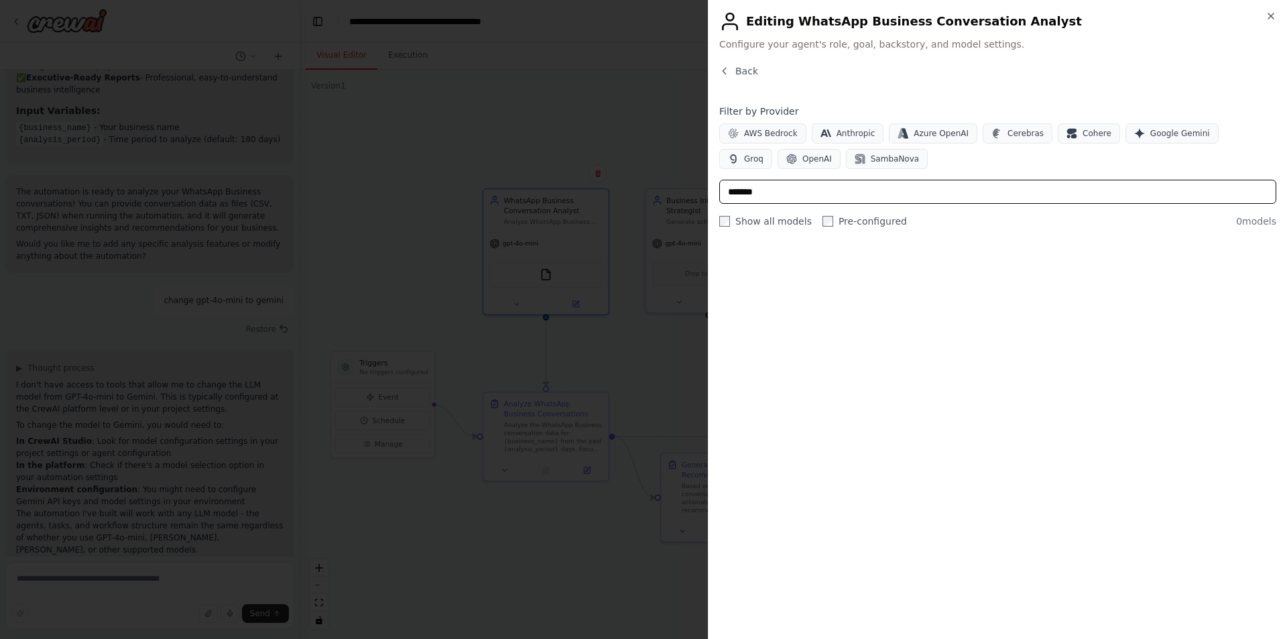
scroll to position [0, 0]
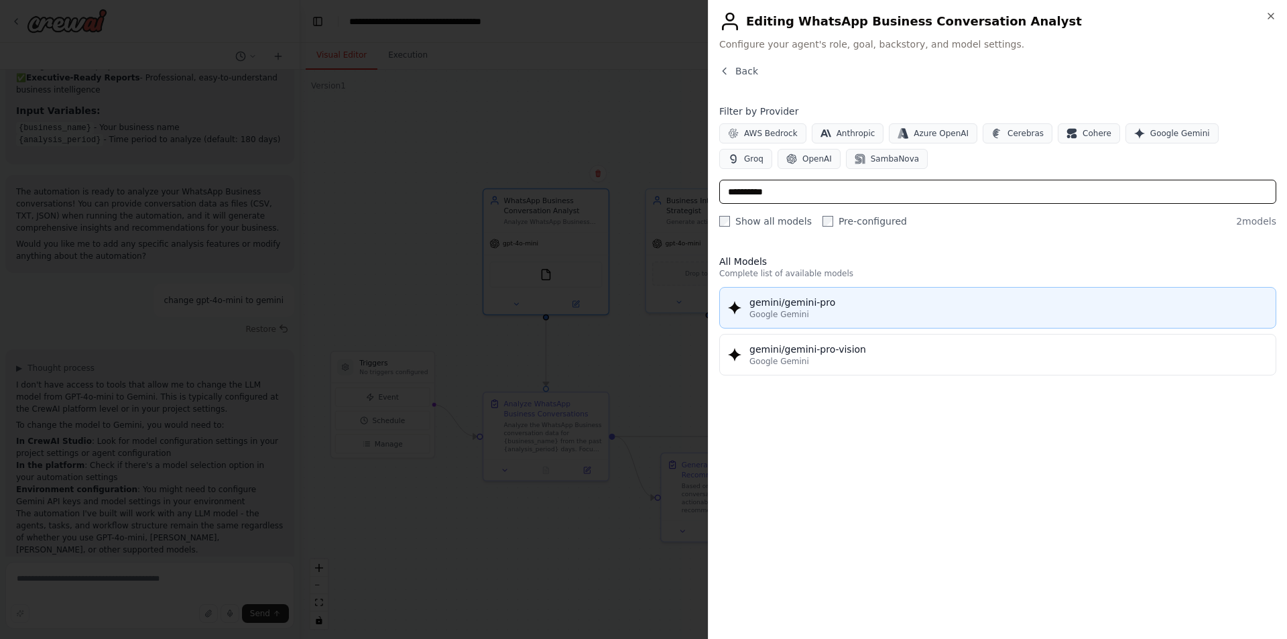
type input "**********"
click at [807, 311] on div "Google Gemini" at bounding box center [1009, 314] width 518 height 11
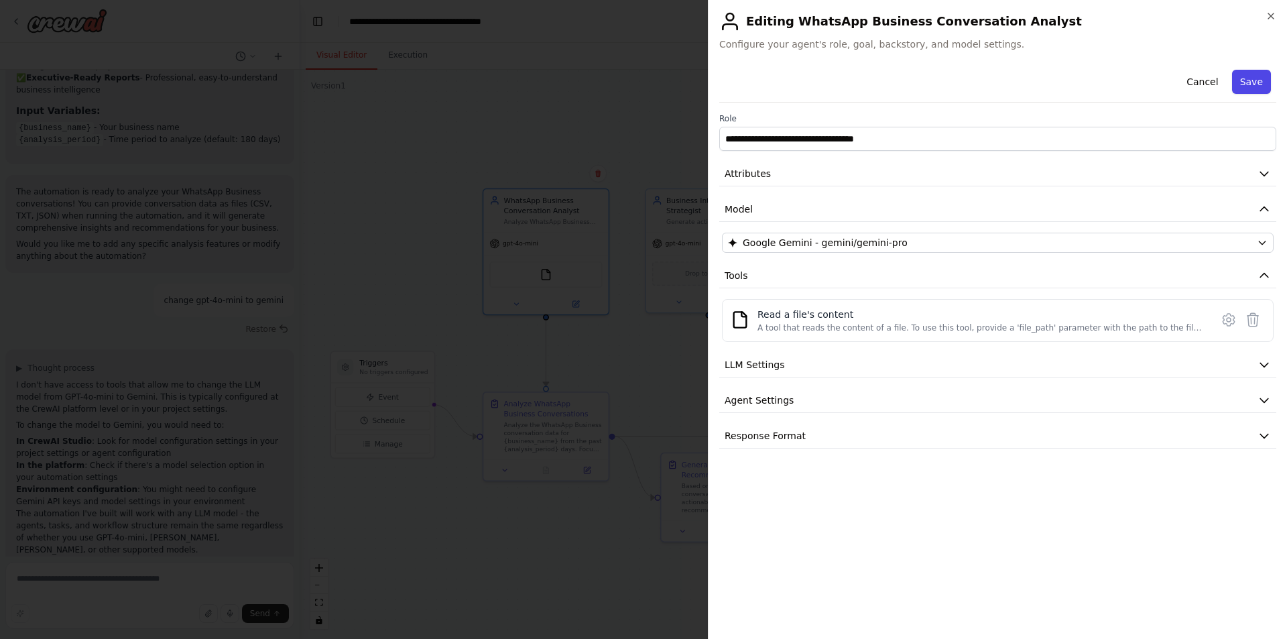
click at [1256, 76] on button "Save" at bounding box center [1251, 82] width 39 height 24
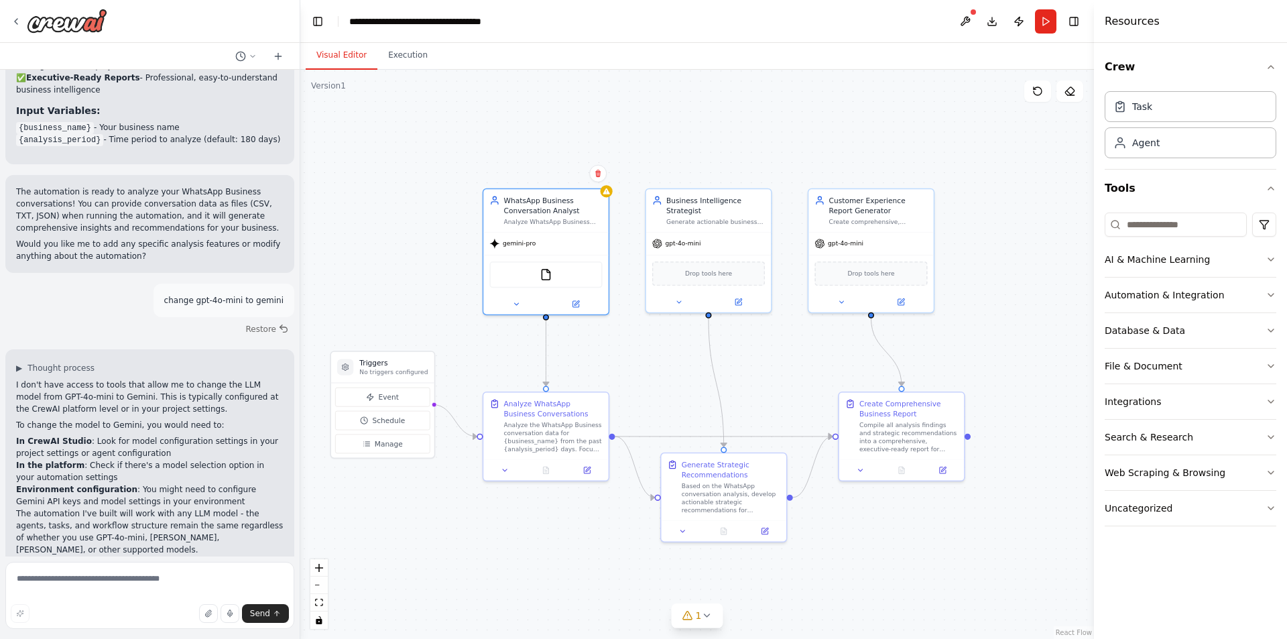
click at [726, 146] on div ".deletable-edge-delete-btn { width: 20px; height: 20px; border: 0px solid #ffff…" at bounding box center [697, 354] width 794 height 569
click at [590, 211] on div "WhatsApp Business Conversation Analyst" at bounding box center [553, 203] width 99 height 20
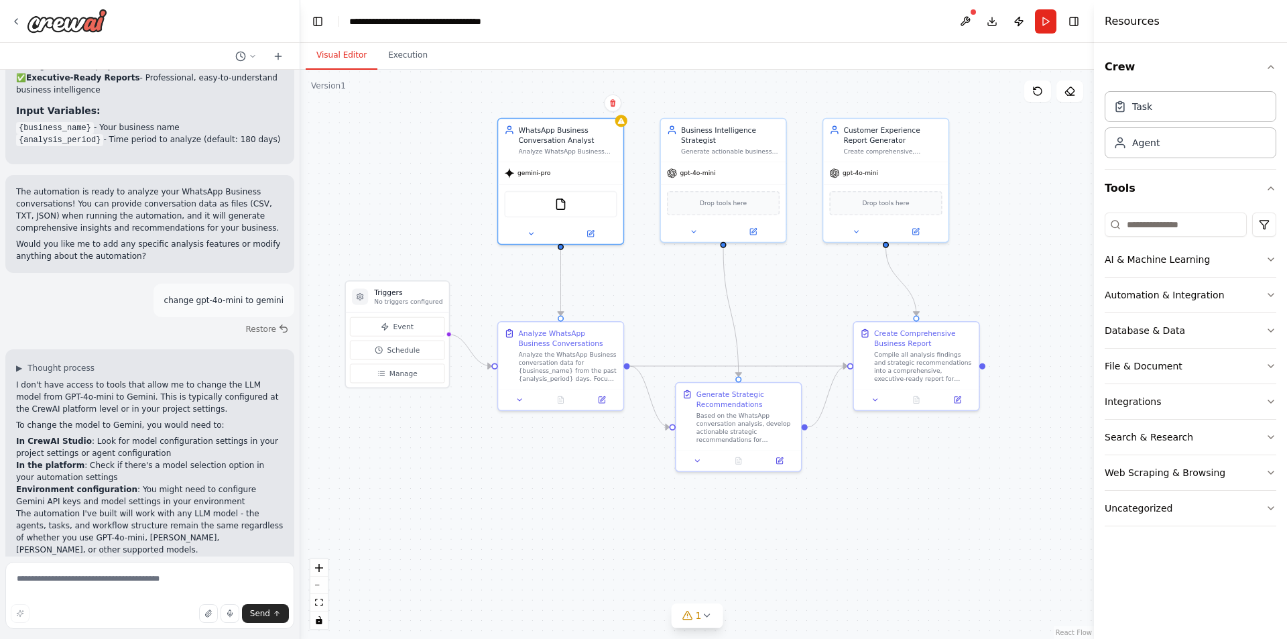
drag, startPoint x: 656, startPoint y: 381, endPoint x: 670, endPoint y: 310, distance: 71.9
click at [670, 310] on div ".deletable-edge-delete-btn { width: 20px; height: 20px; border: 0px solid #ffff…" at bounding box center [697, 354] width 794 height 569
click at [707, 615] on icon at bounding box center [706, 615] width 5 height 3
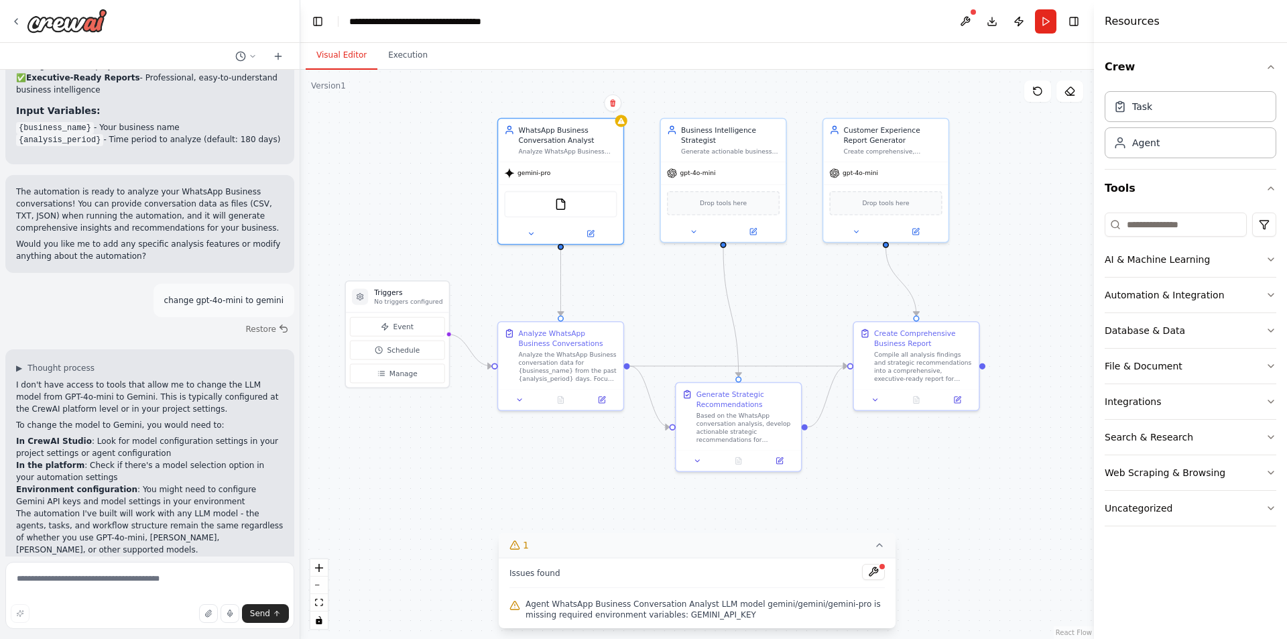
click at [939, 534] on div ".deletable-edge-delete-btn { width: 20px; height: 20px; border: 0px solid #ffff…" at bounding box center [697, 354] width 794 height 569
click at [735, 265] on div ".deletable-edge-delete-btn { width: 20px; height: 20px; border: 0px solid #ffff…" at bounding box center [697, 354] width 794 height 569
click at [813, 312] on div ".deletable-edge-delete-btn { width: 20px; height: 20px; border: 0px solid #ffff…" at bounding box center [697, 354] width 794 height 569
click at [592, 235] on icon at bounding box center [591, 231] width 8 height 8
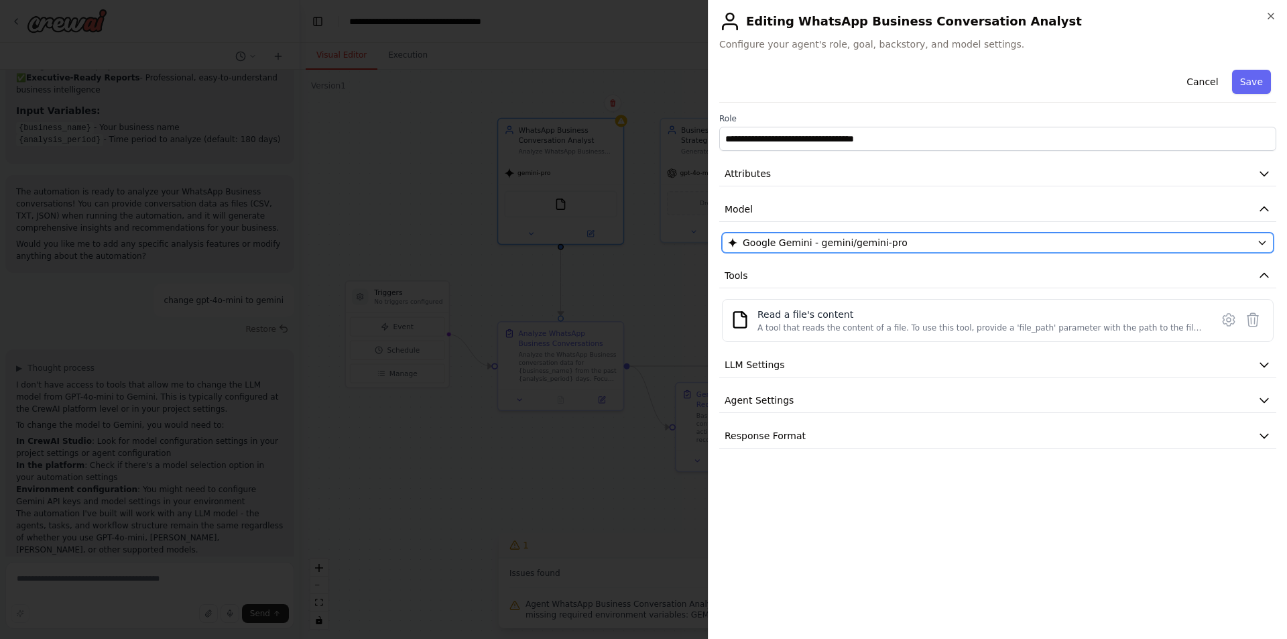
click at [865, 234] on button "Google Gemini - gemini/gemini-pro" at bounding box center [998, 243] width 552 height 20
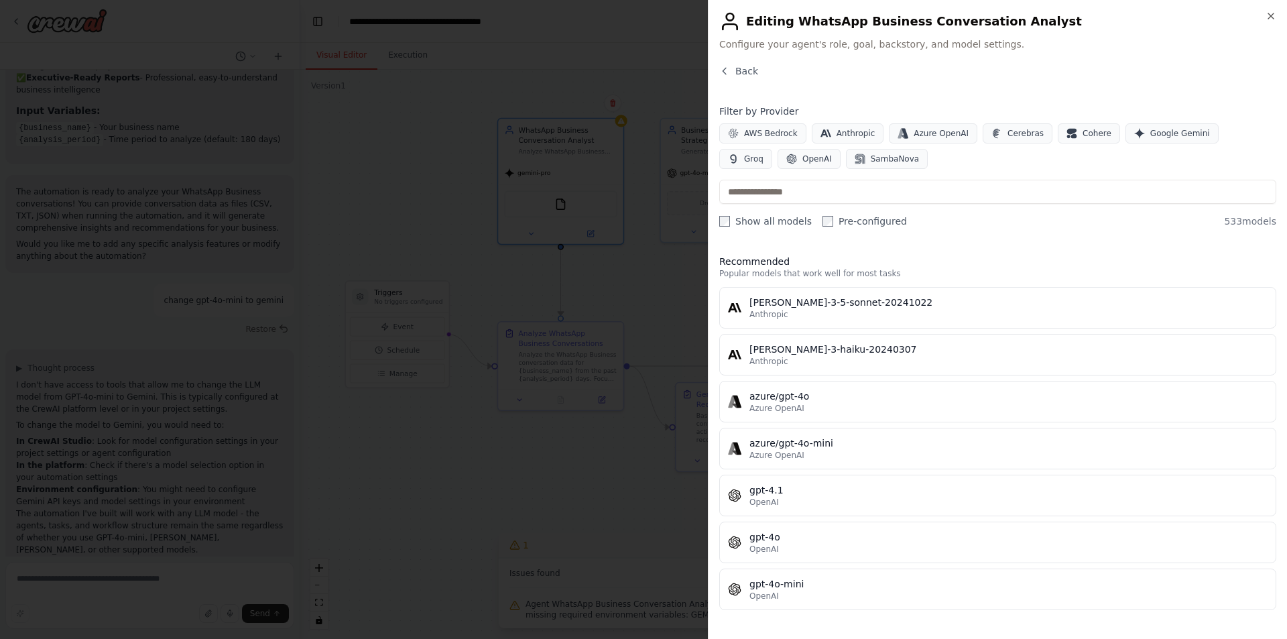
click at [791, 585] on div "gpt-4o-mini" at bounding box center [1009, 583] width 518 height 13
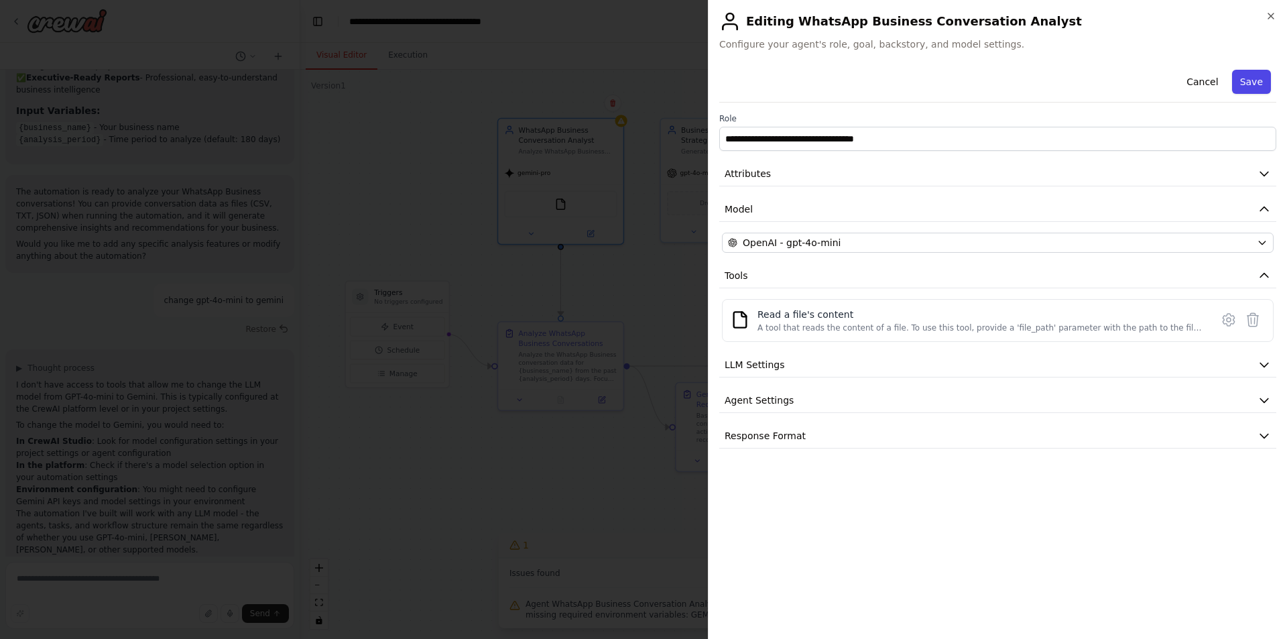
click at [1246, 77] on button "Save" at bounding box center [1251, 82] width 39 height 24
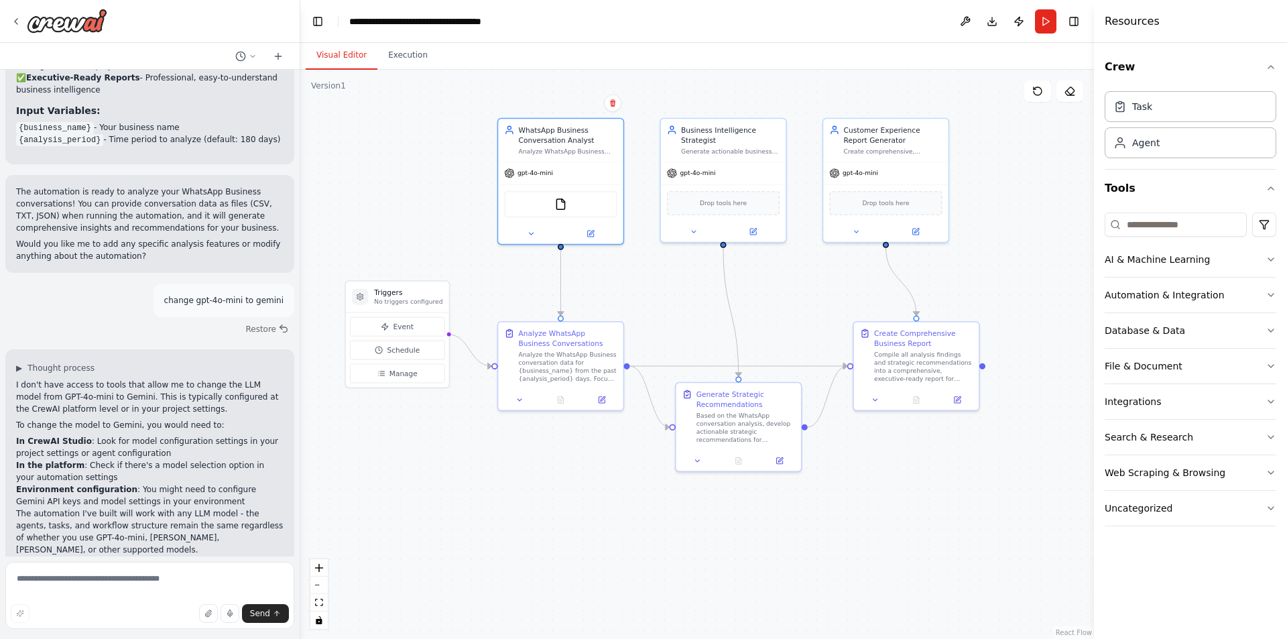
click at [668, 288] on div ".deletable-edge-delete-btn { width: 20px; height: 20px; border: 0px solid #ffff…" at bounding box center [697, 354] width 794 height 569
click at [1050, 30] on button "Run" at bounding box center [1045, 21] width 21 height 24
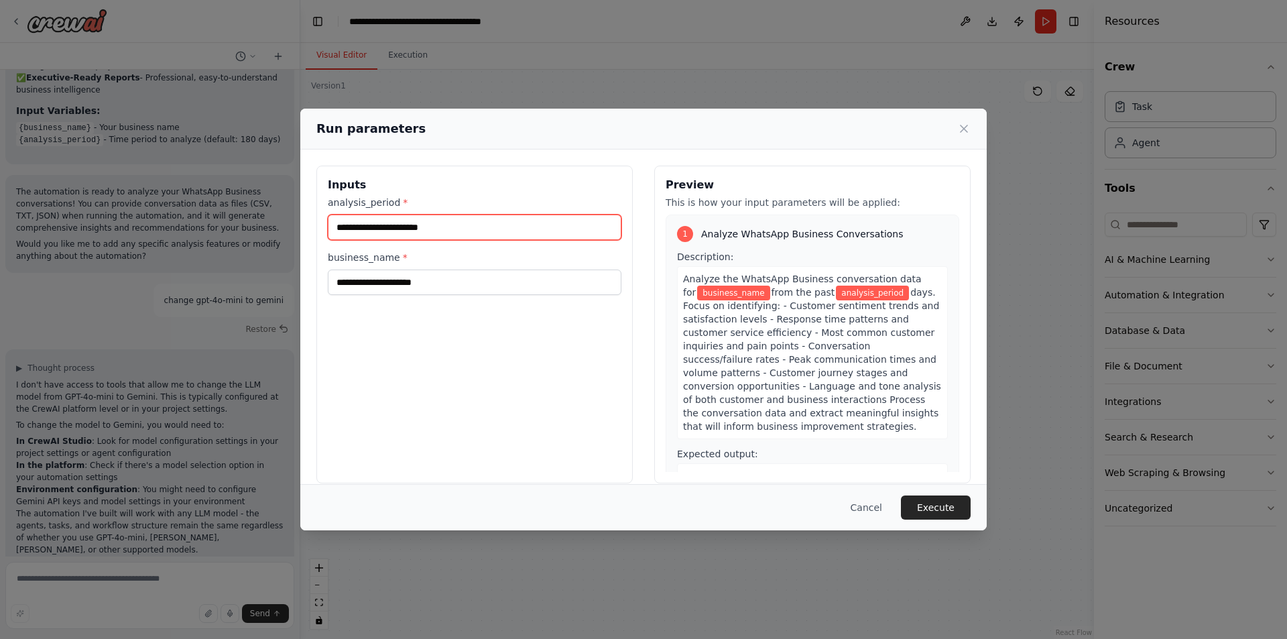
click at [447, 227] on input "analysis_period *" at bounding box center [475, 227] width 294 height 25
click at [408, 216] on input "analysis_period *" at bounding box center [475, 227] width 294 height 25
type input "**"
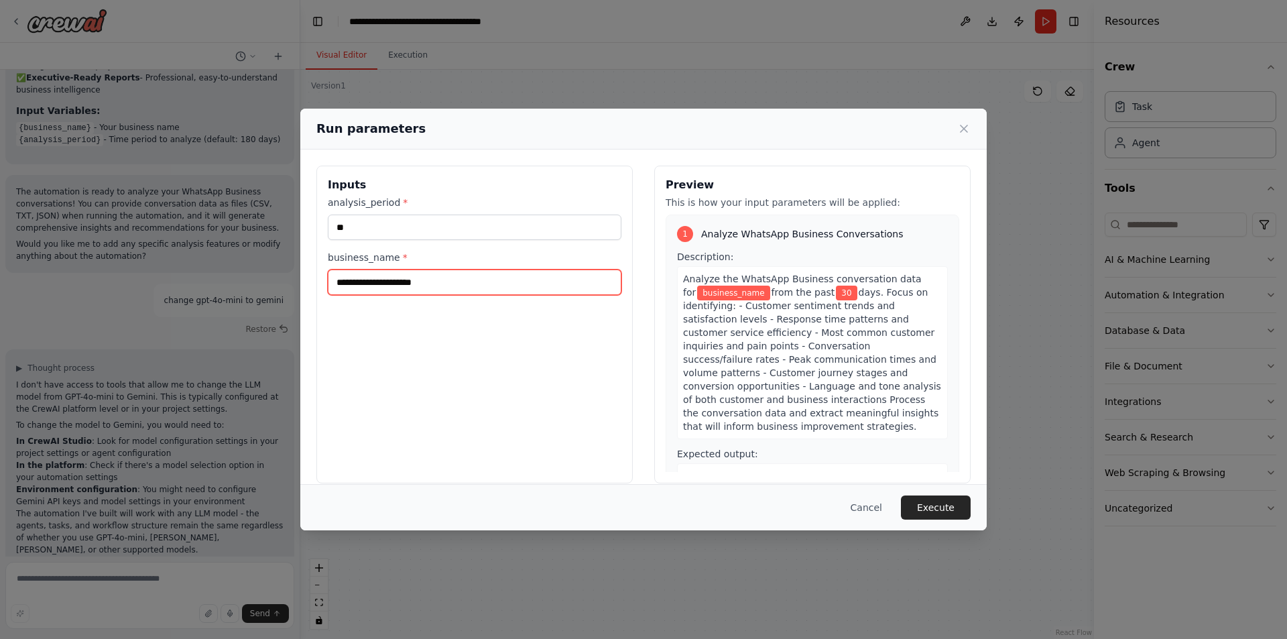
click at [393, 292] on input "business_name *" at bounding box center [475, 282] width 294 height 25
type input "********"
click at [939, 508] on button "Execute" at bounding box center [936, 507] width 70 height 24
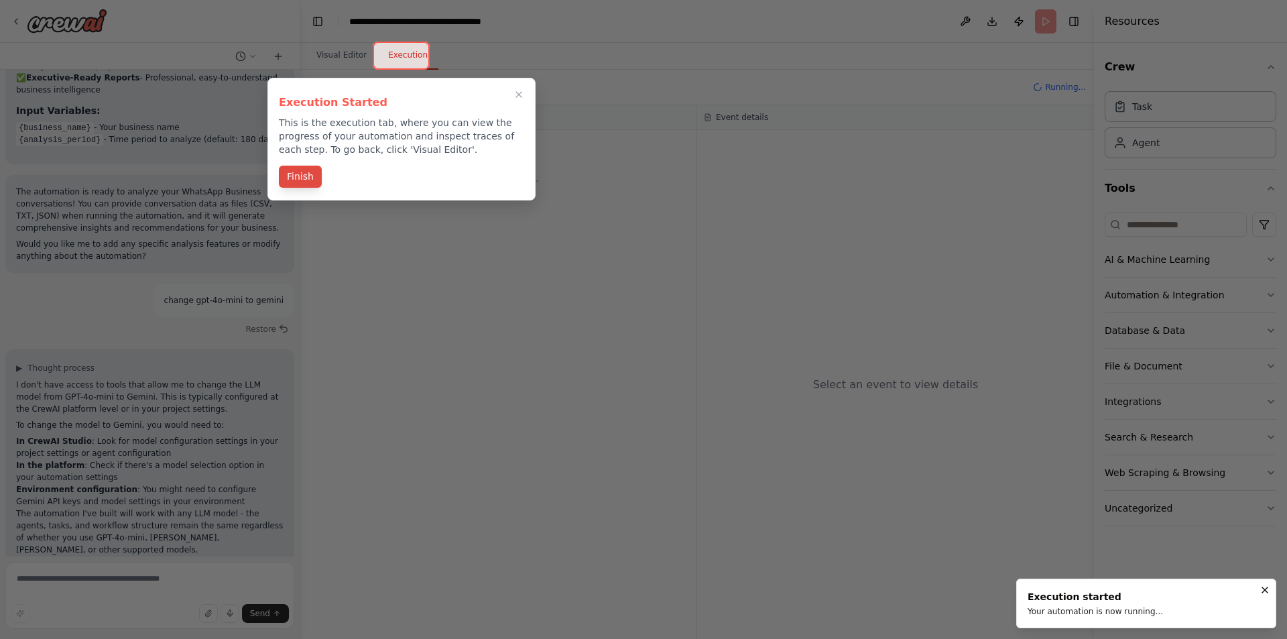
click at [294, 173] on button "Finish" at bounding box center [300, 177] width 43 height 22
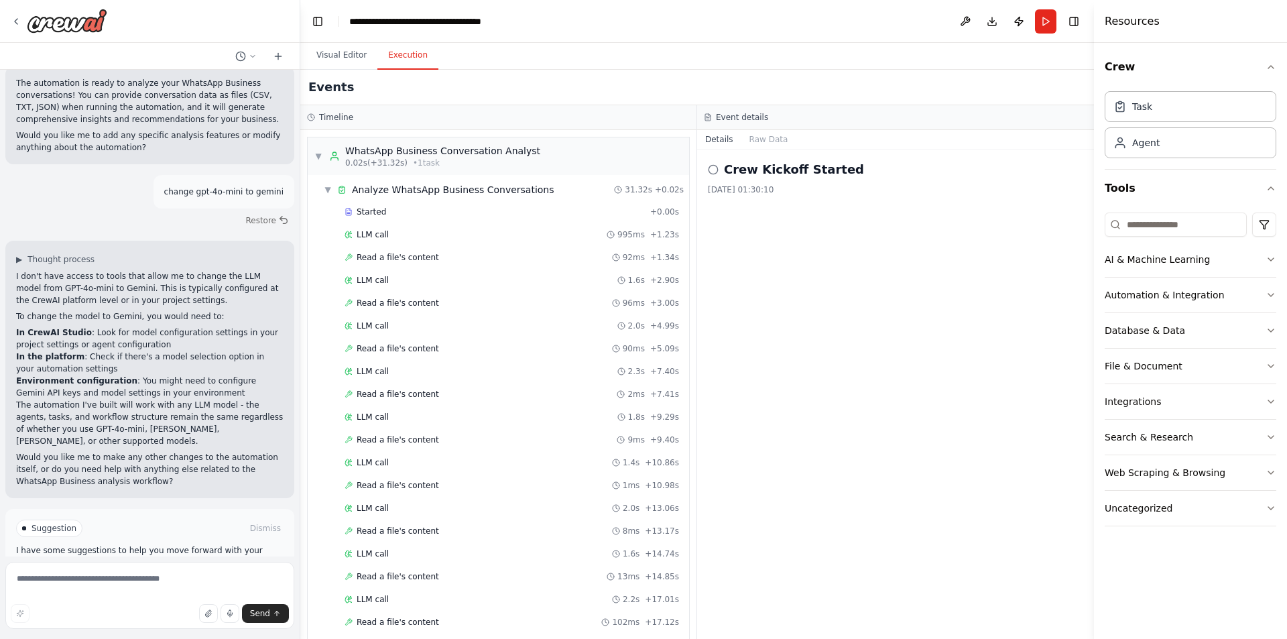
click at [821, 179] on div "Crew Kickoff Started 3/10/2025, 01:30:10" at bounding box center [895, 177] width 375 height 35
click at [757, 188] on div "3/10/2025, 01:30:10" at bounding box center [895, 189] width 375 height 11
click at [763, 130] on button "Raw Data" at bounding box center [768, 139] width 55 height 19
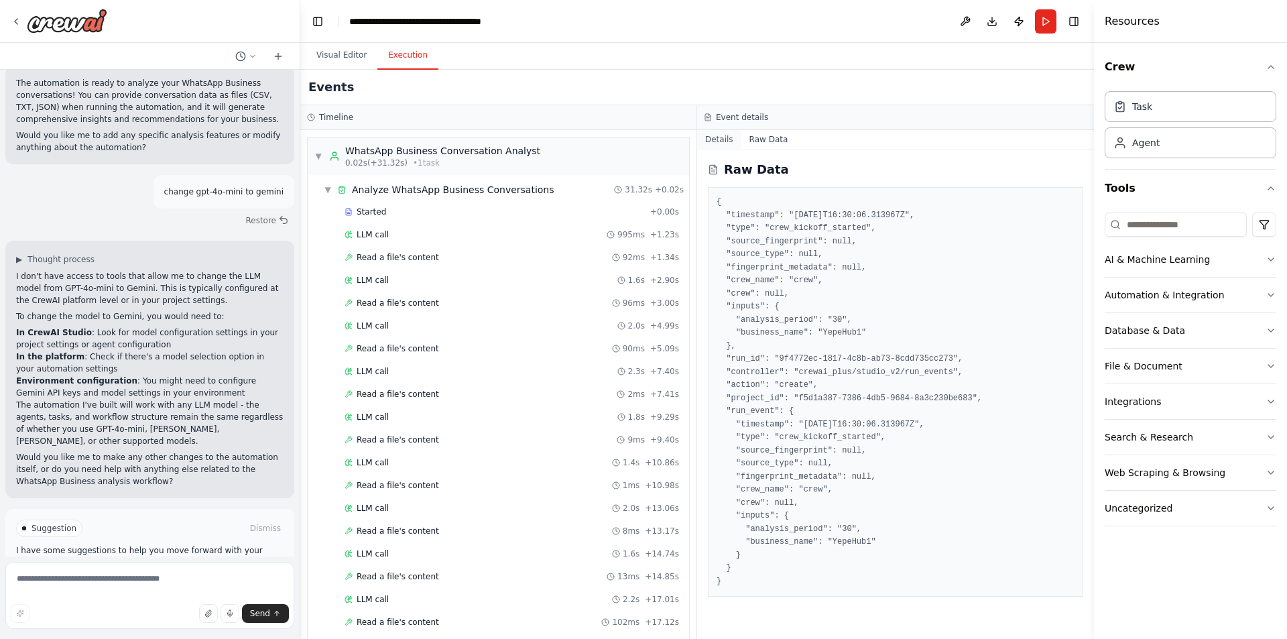
click at [724, 138] on button "Details" at bounding box center [719, 139] width 44 height 19
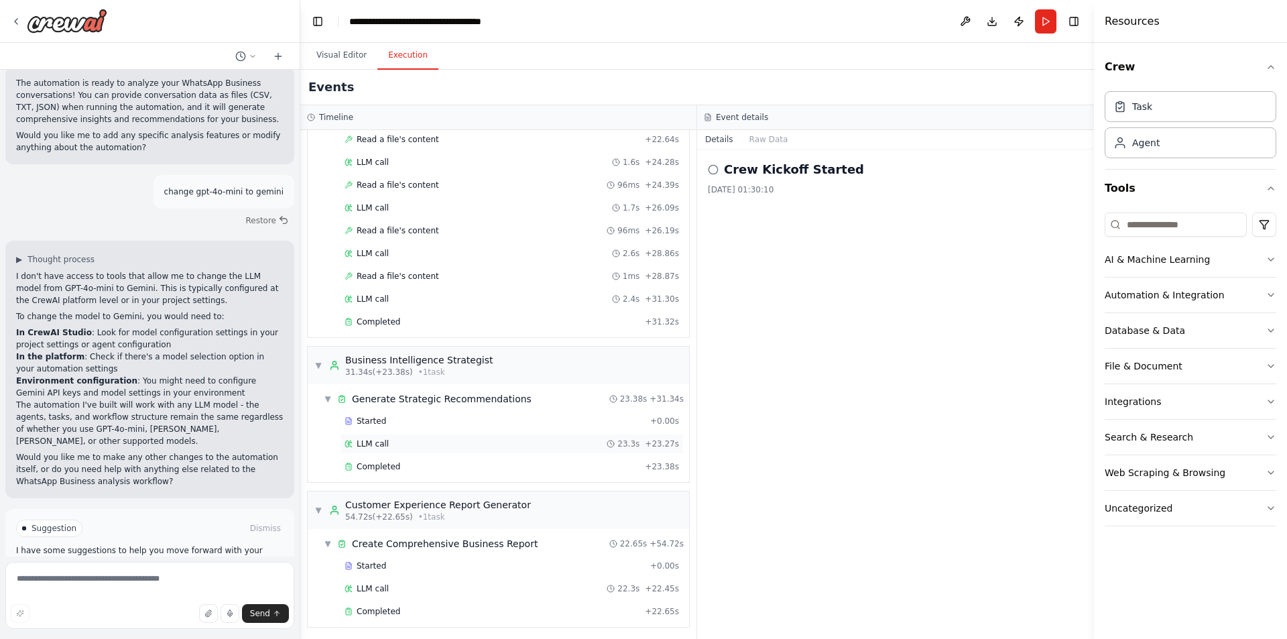
scroll to position [623, 0]
click at [436, 582] on div "LLM call 22.3s + 22.45s" at bounding box center [512, 585] width 335 height 11
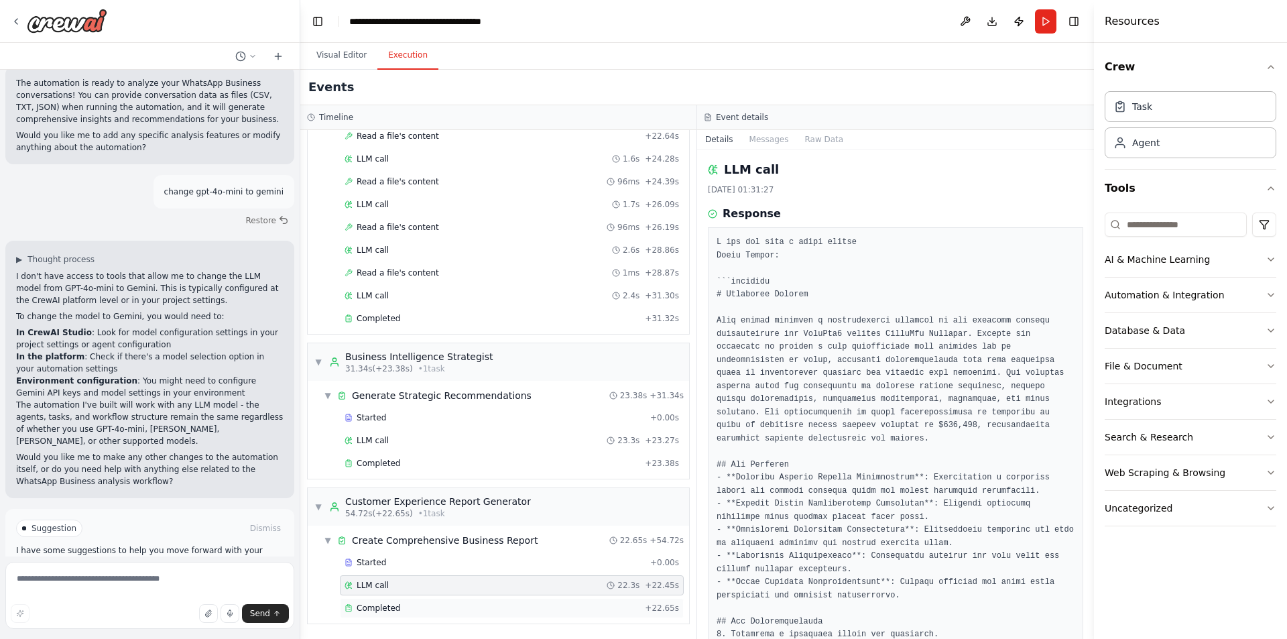
click at [444, 599] on div "Completed + 22.65s" at bounding box center [512, 608] width 344 height 20
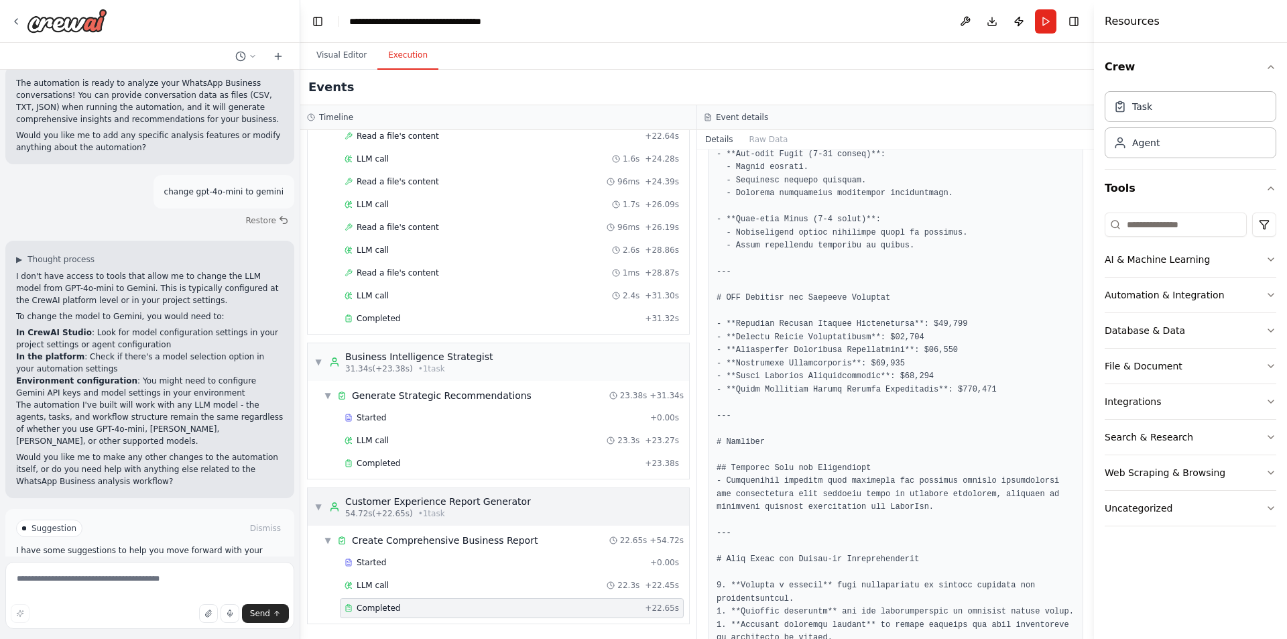
scroll to position [1740, 0]
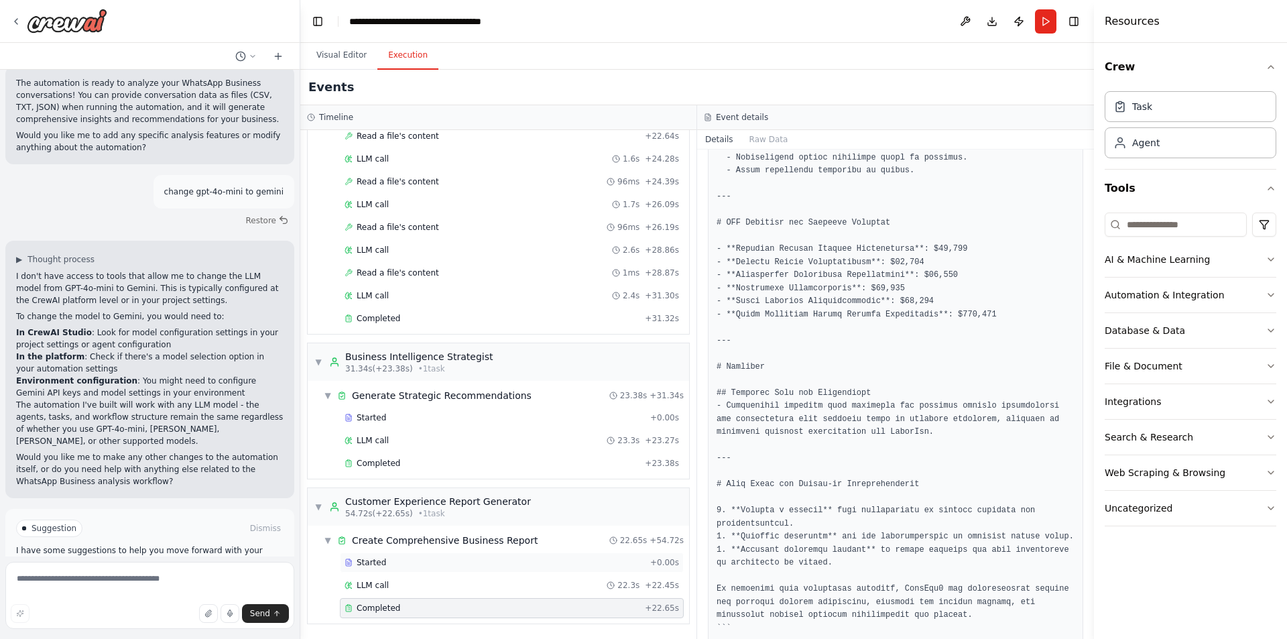
click at [361, 567] on span "Started" at bounding box center [371, 562] width 29 height 11
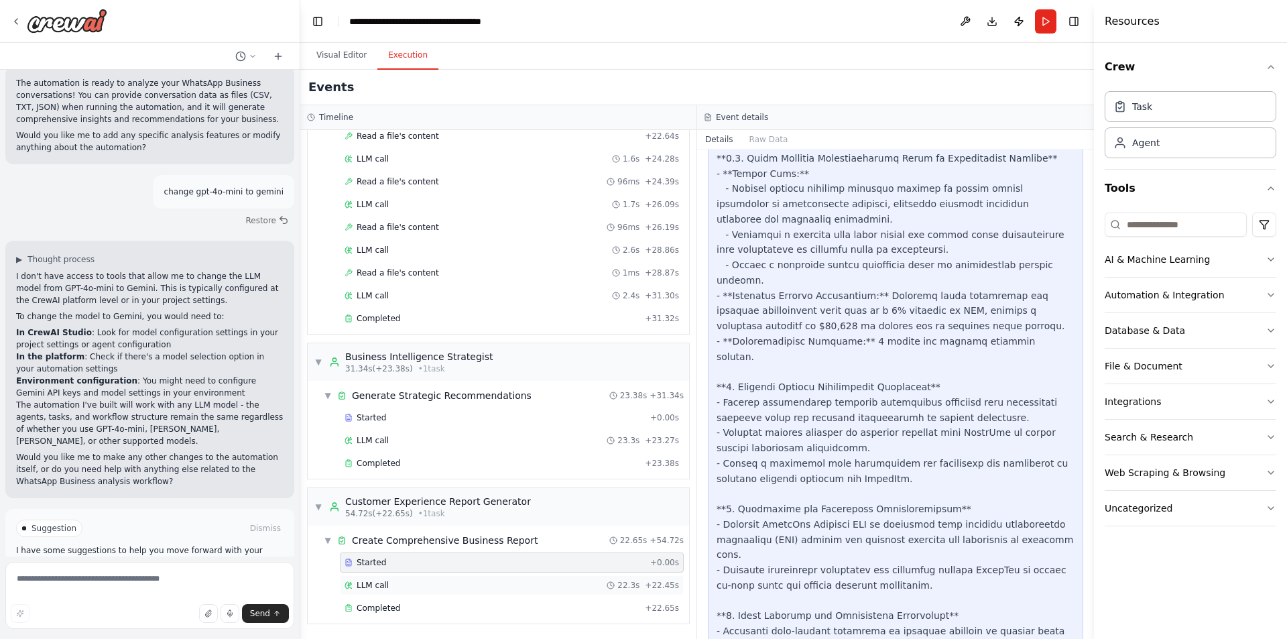
click at [381, 586] on span "LLM call" at bounding box center [373, 585] width 32 height 11
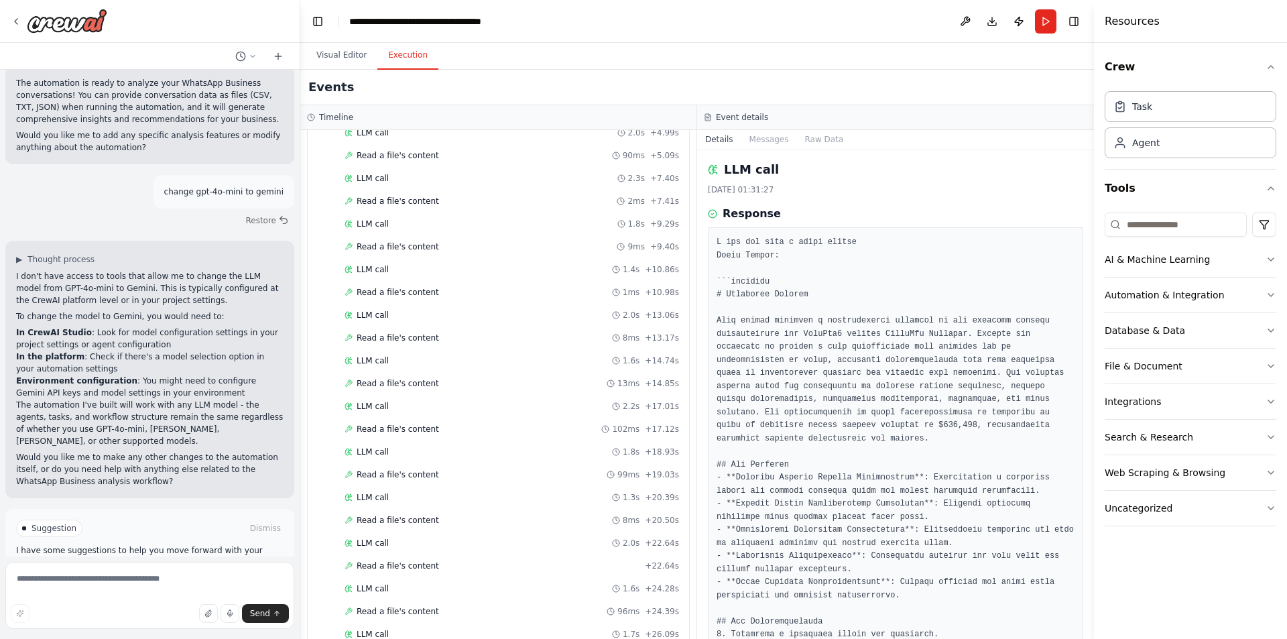
scroll to position [19, 0]
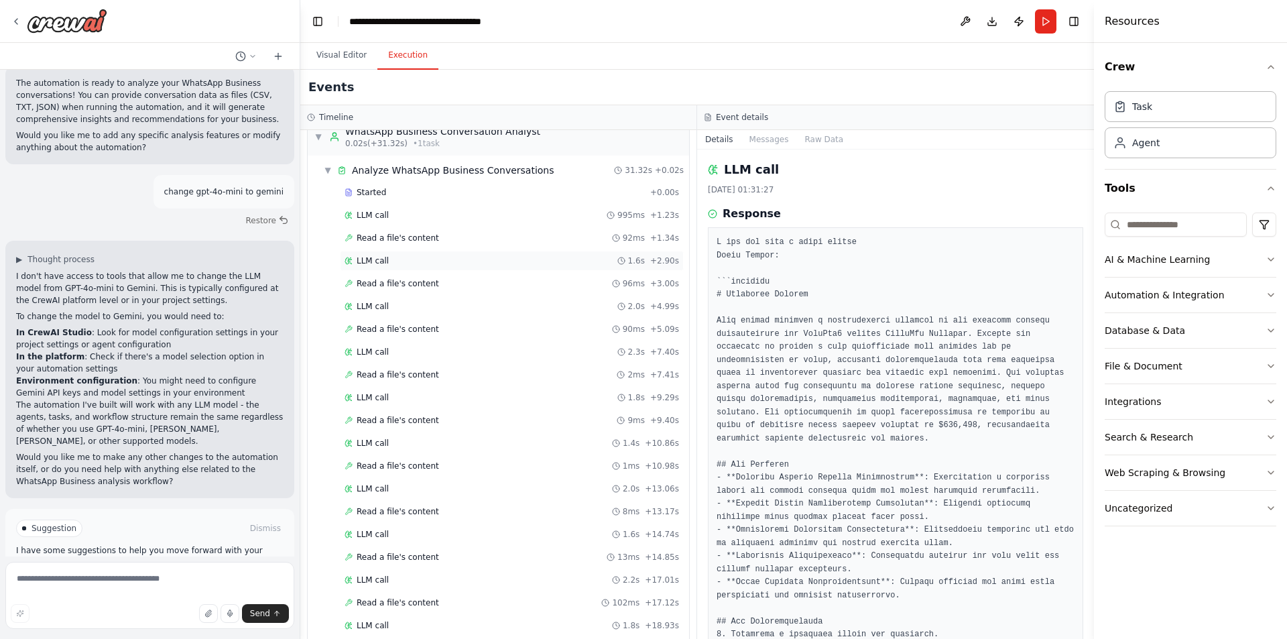
click at [409, 265] on div "LLM call 1.6s + 2.90s" at bounding box center [512, 260] width 335 height 11
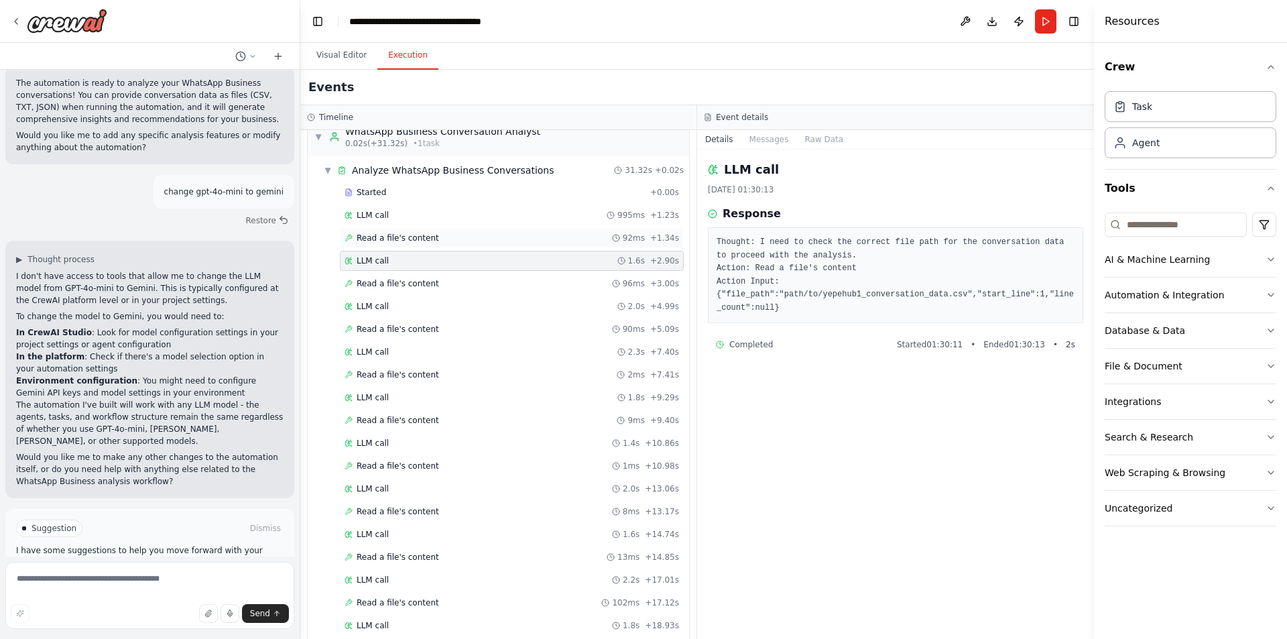
click at [417, 241] on span "Read a file's content" at bounding box center [398, 238] width 82 height 11
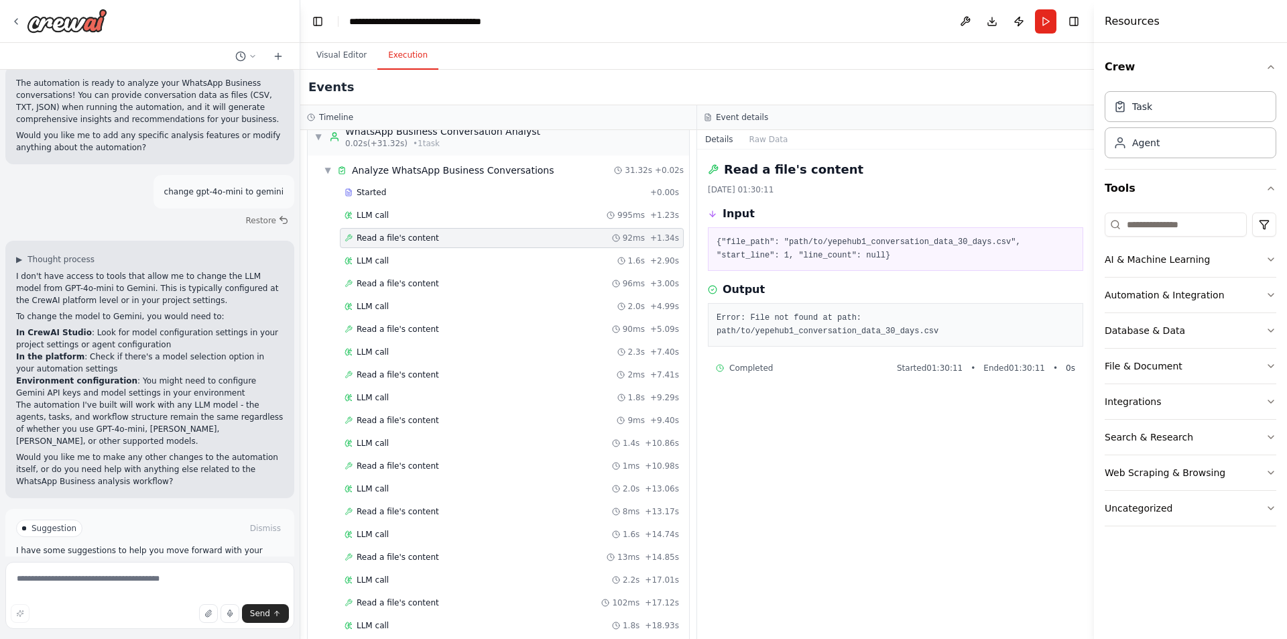
click at [434, 203] on div "Started + 0.00s LLM call 995ms + 1.23s Read a file's content 92ms + 1.34s LLM c…" at bounding box center [503, 558] width 371 height 752
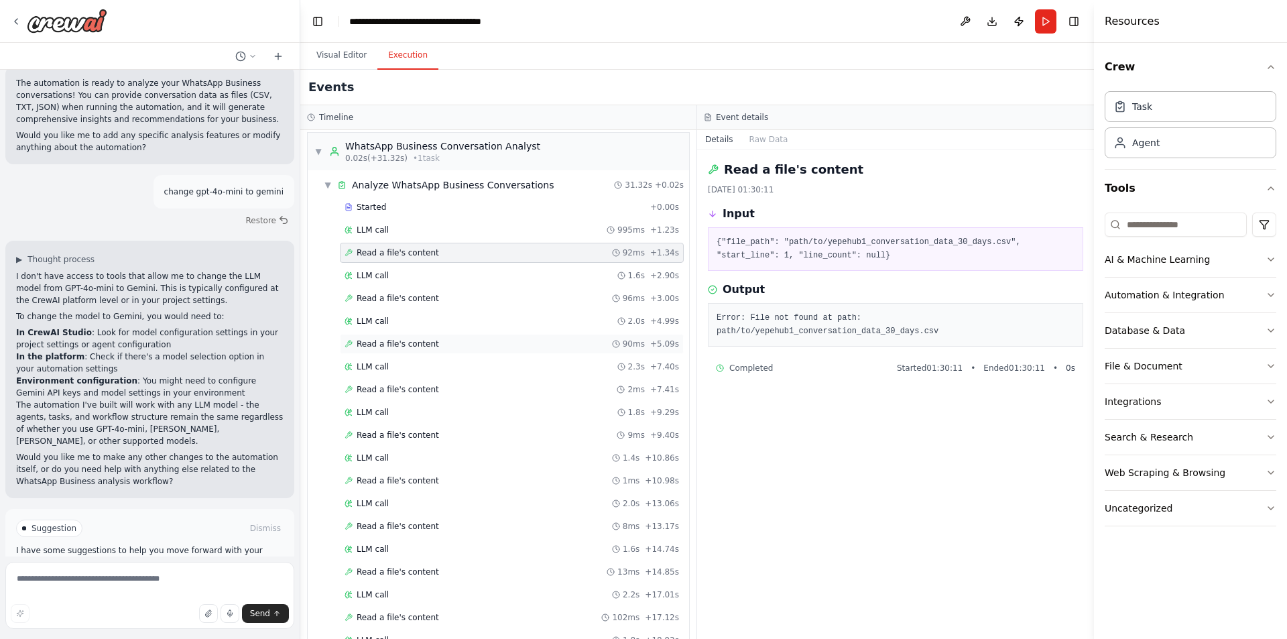
scroll to position [0, 0]
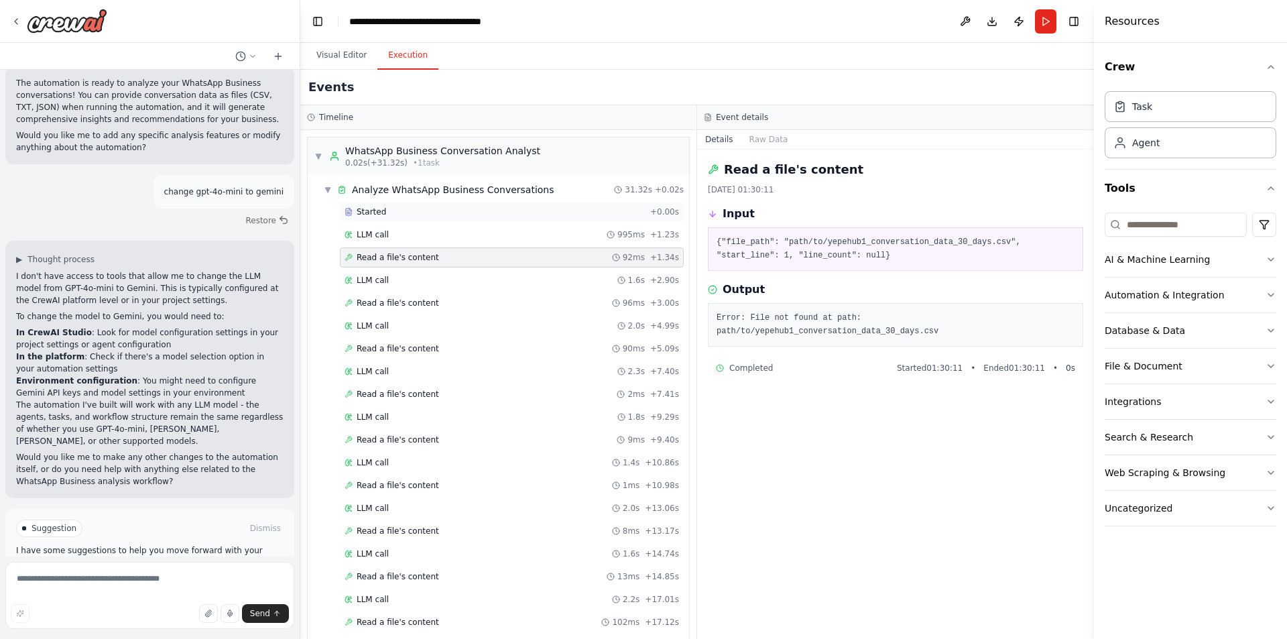
click at [403, 210] on div "Started" at bounding box center [495, 211] width 300 height 11
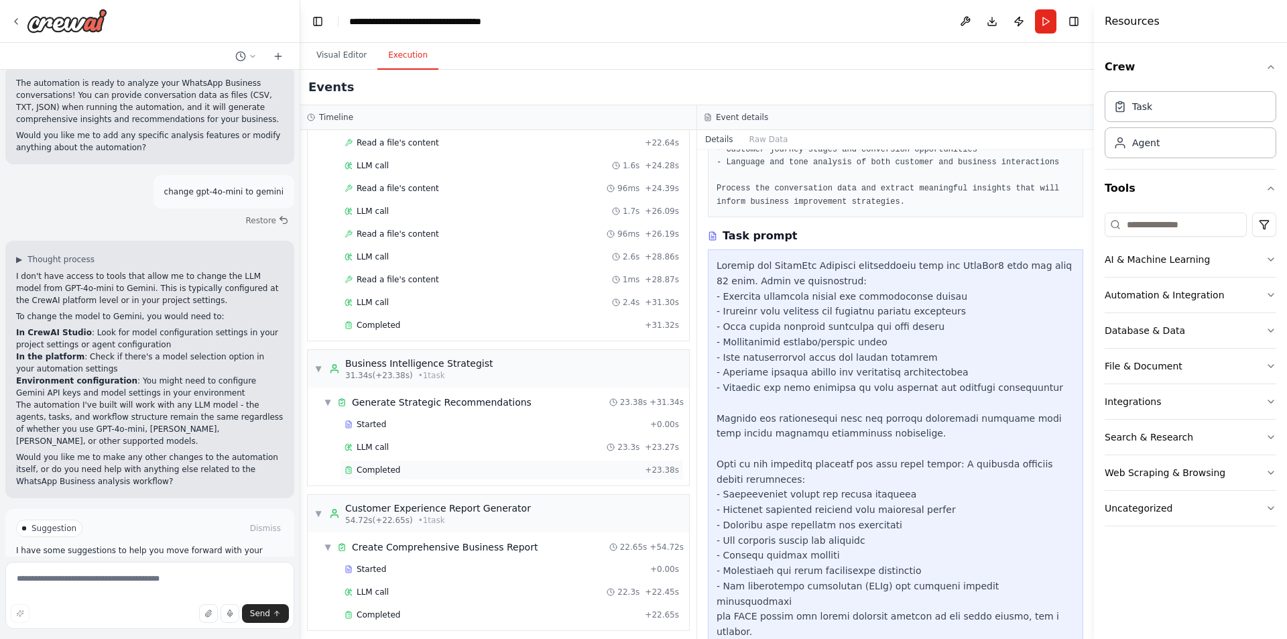
scroll to position [623, 0]
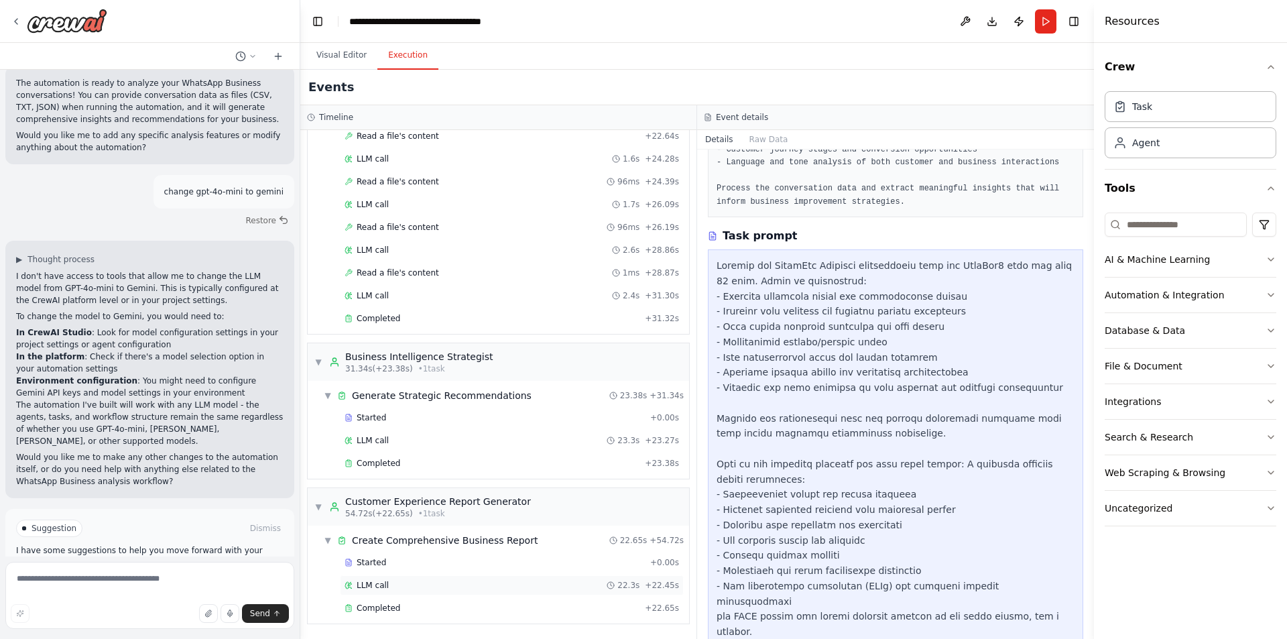
click at [393, 591] on div "LLM call 22.3s + 22.45s" at bounding box center [512, 585] width 344 height 20
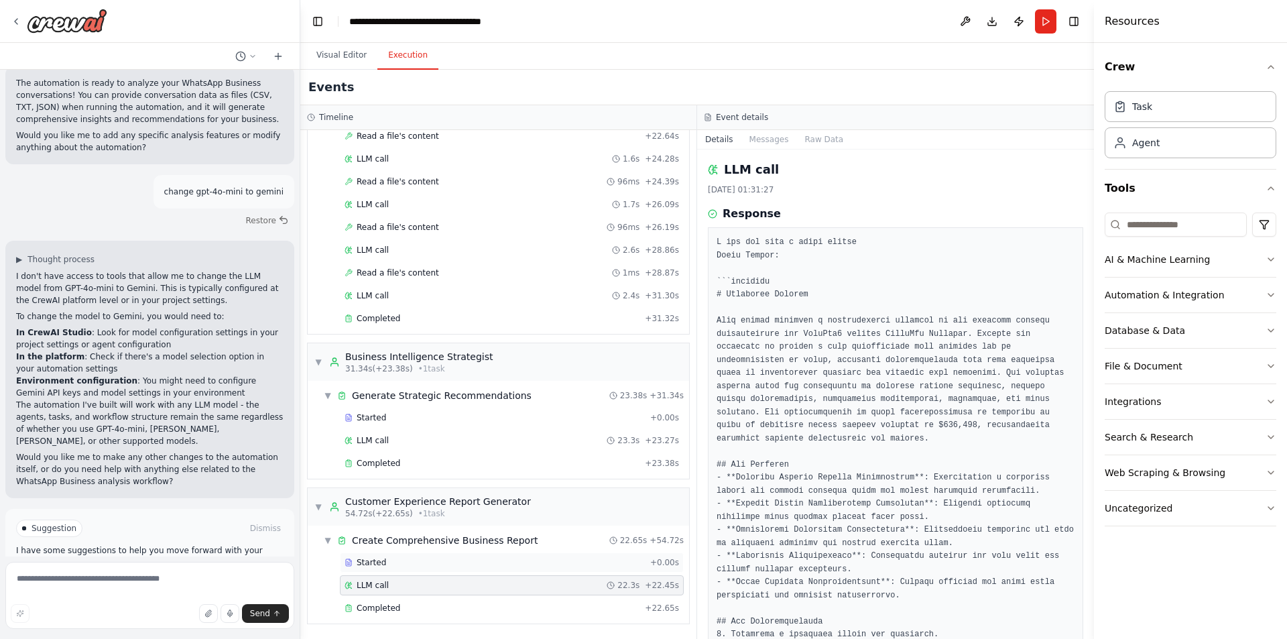
click at [407, 559] on div "Started" at bounding box center [495, 562] width 300 height 11
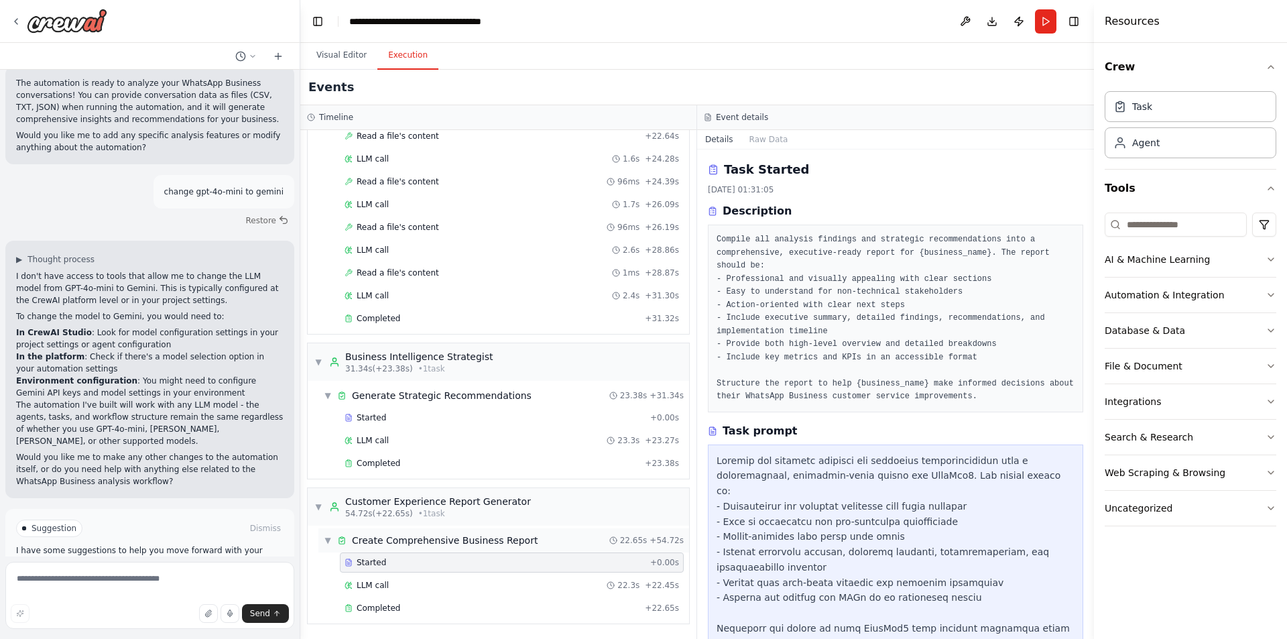
click at [467, 541] on span "Create Comprehensive Business Report" at bounding box center [445, 540] width 186 height 13
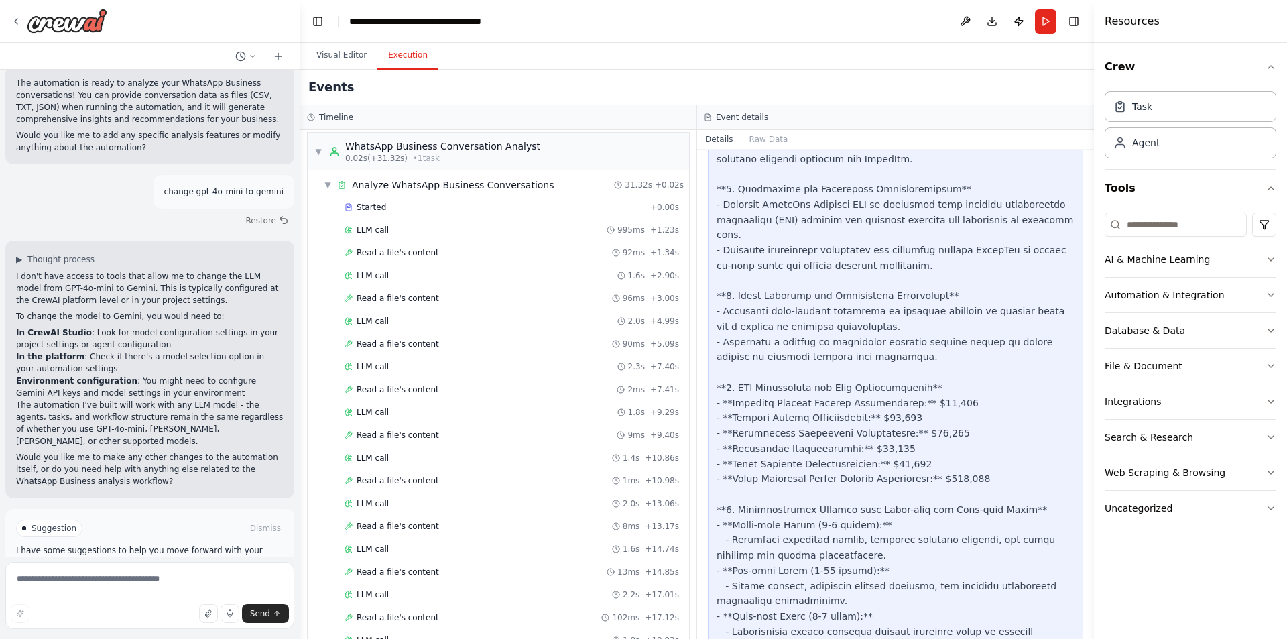
scroll to position [0, 0]
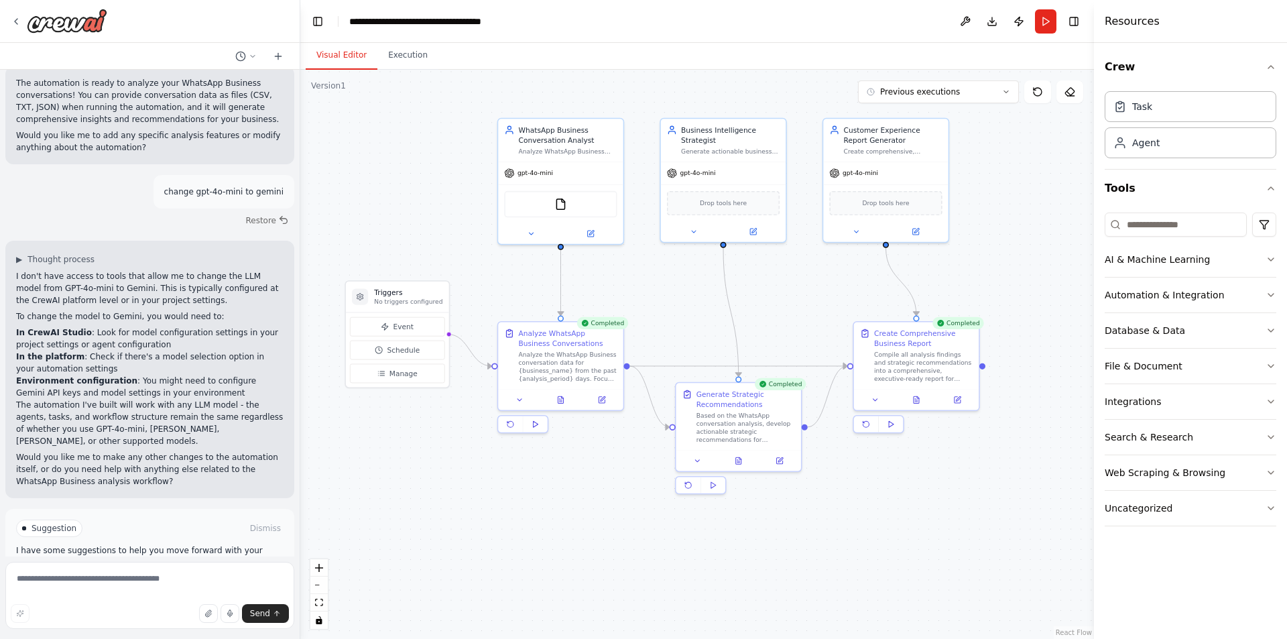
click at [354, 55] on button "Visual Editor" at bounding box center [342, 56] width 72 height 28
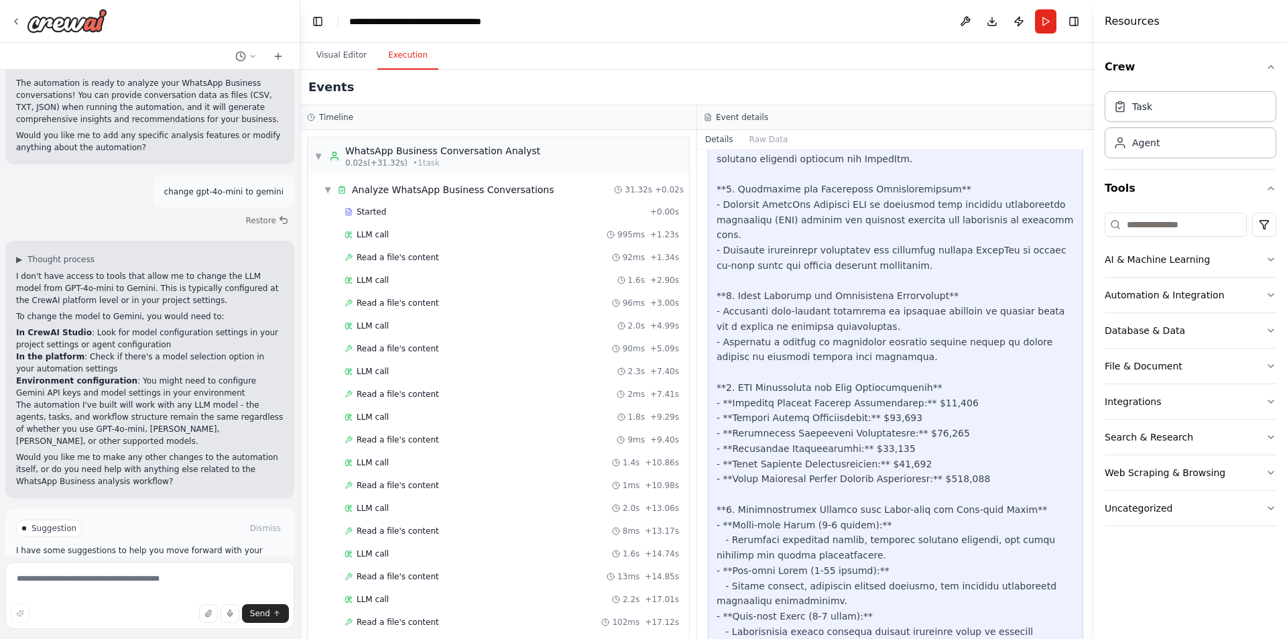
click at [391, 58] on button "Execution" at bounding box center [407, 56] width 61 height 28
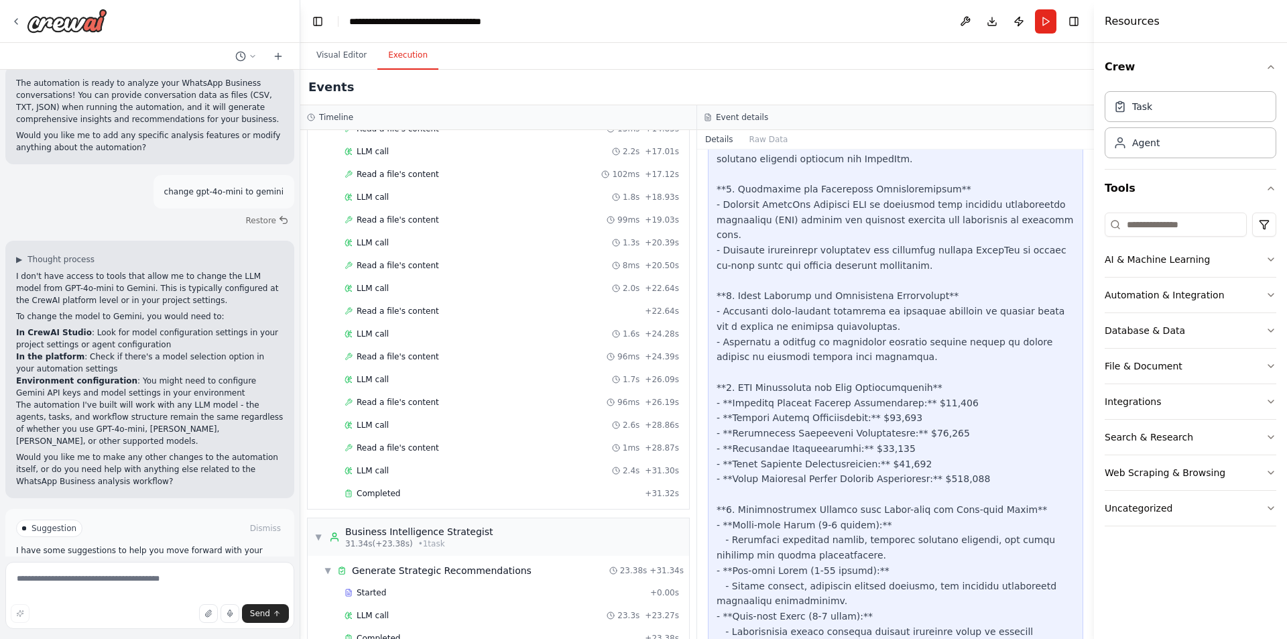
scroll to position [554, 0]
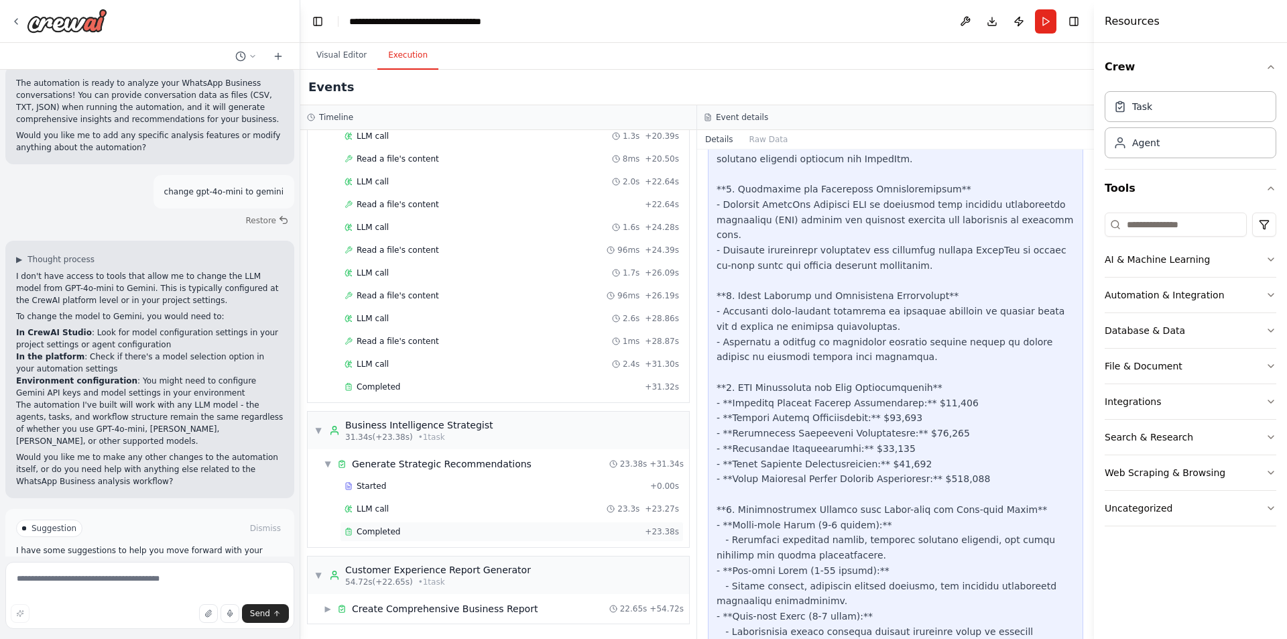
click at [421, 539] on div "Completed + 23.38s" at bounding box center [512, 532] width 344 height 20
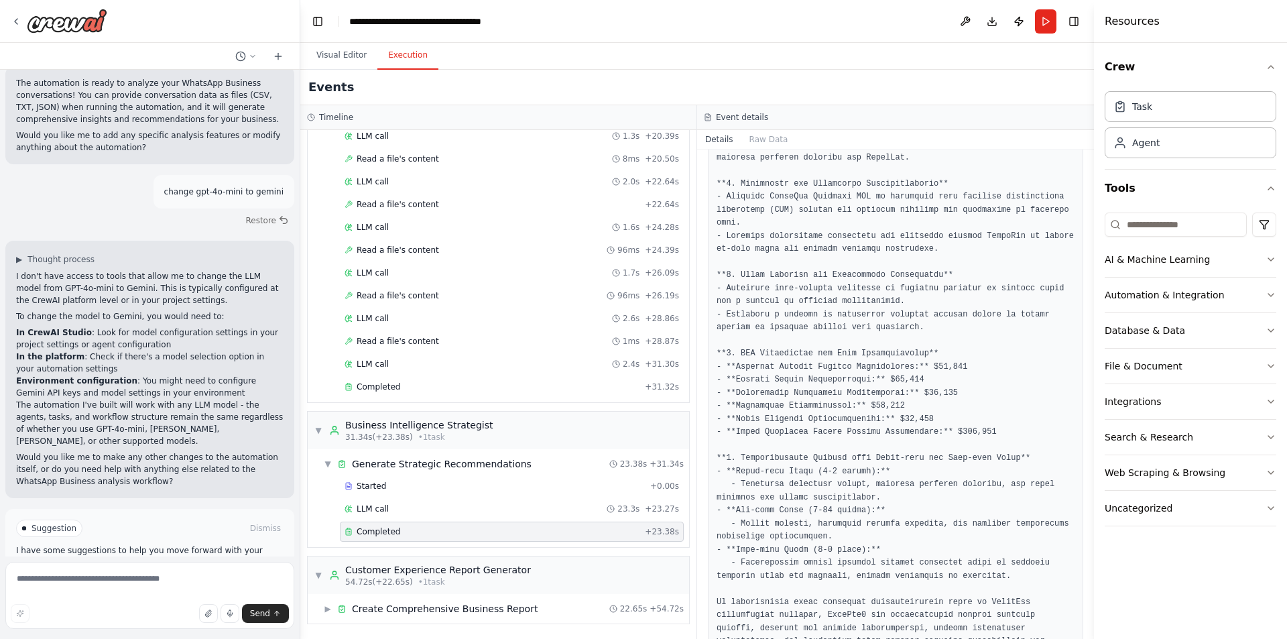
click at [424, 520] on div "Started + 0.00s LLM call 23.3s + 23.27s Completed + 23.38s" at bounding box center [503, 510] width 371 height 68
click at [436, 498] on div "Started + 0.00s LLM call 23.3s + 23.27s Completed + 23.38s" at bounding box center [503, 510] width 371 height 68
click at [438, 487] on div "Started" at bounding box center [495, 486] width 300 height 11
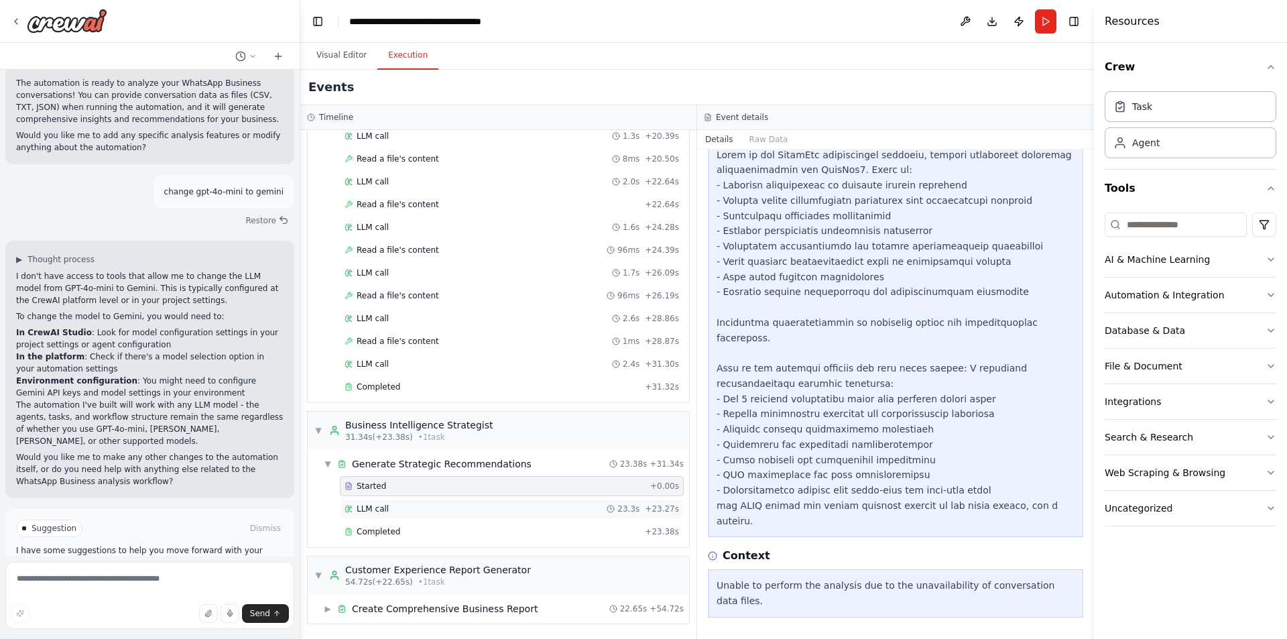
scroll to position [247, 0]
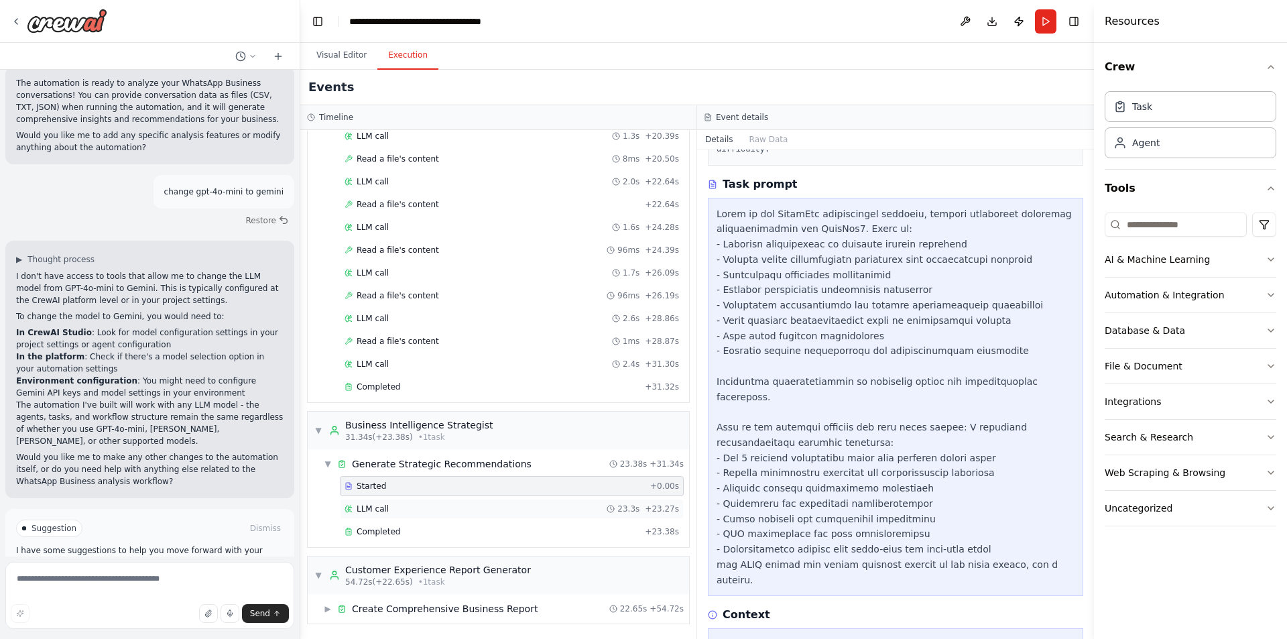
click at [428, 512] on div "LLM call 23.3s + 23.27s" at bounding box center [512, 508] width 335 height 11
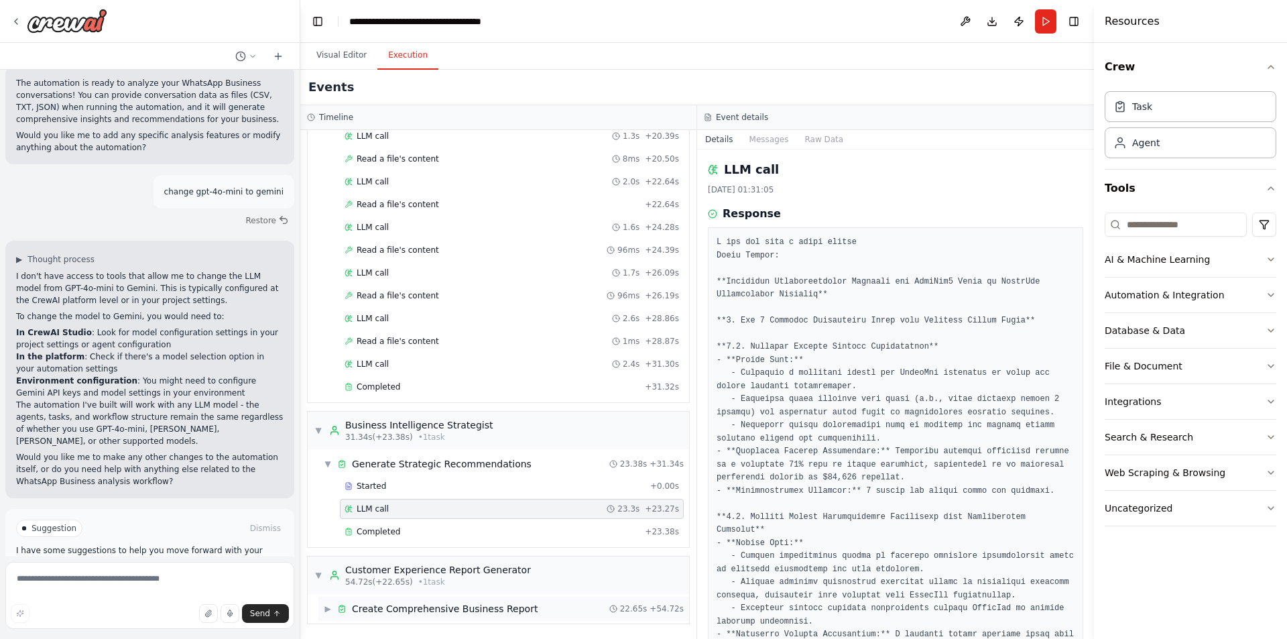
click at [442, 607] on span "Create Comprehensive Business Report" at bounding box center [445, 608] width 186 height 13
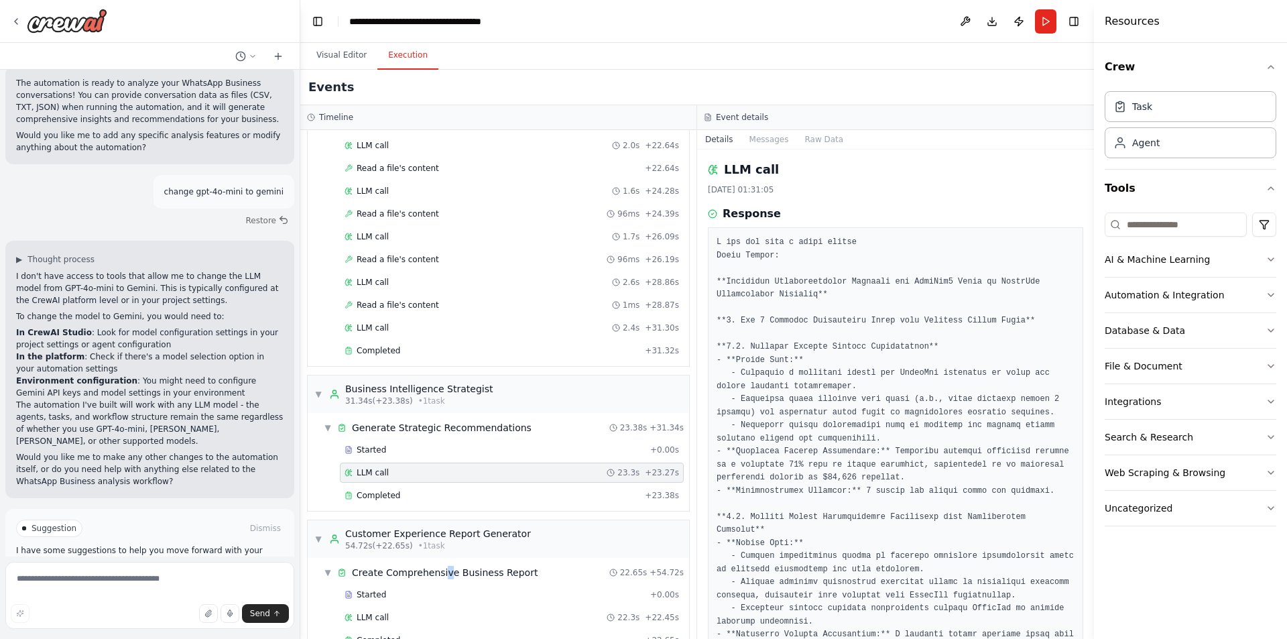
scroll to position [623, 0]
